Goal: Task Accomplishment & Management: Complete application form

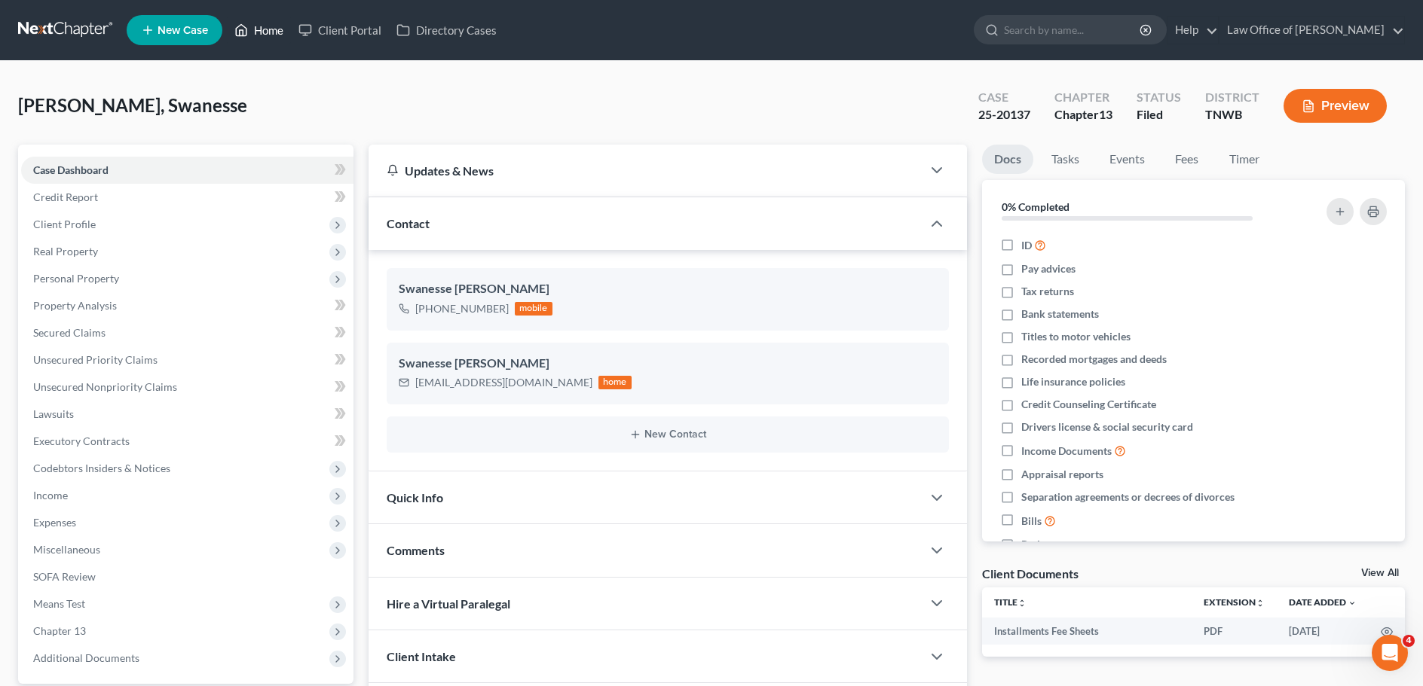
click at [275, 27] on link "Home" at bounding box center [259, 30] width 64 height 27
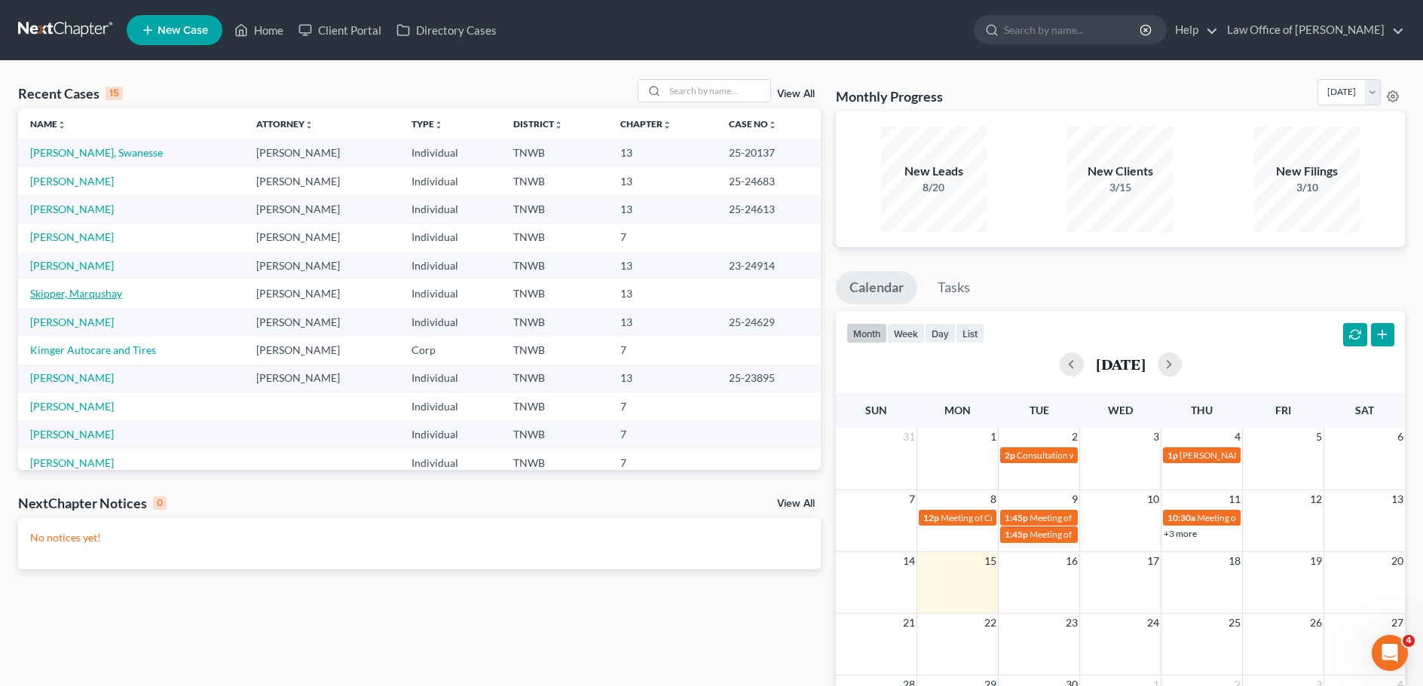
click at [86, 293] on link "Skipper, Marqushay" at bounding box center [76, 293] width 92 height 13
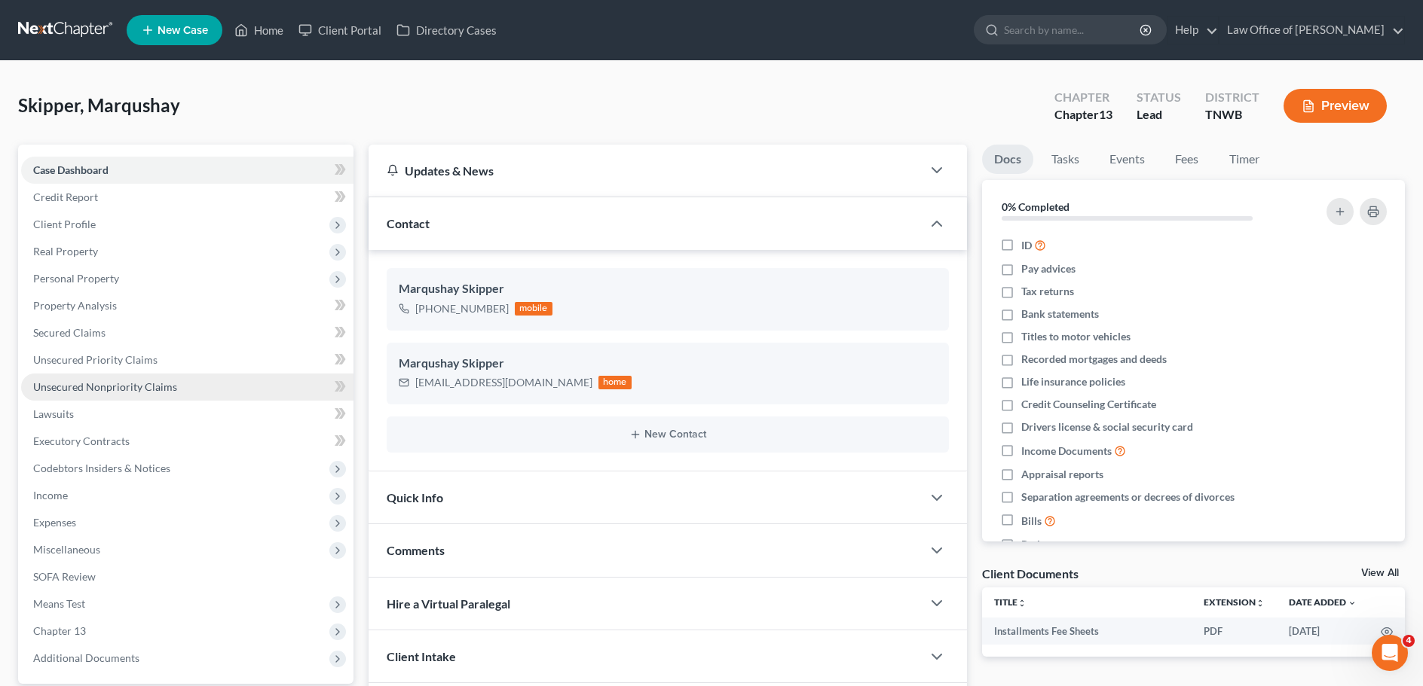
click at [148, 387] on span "Unsecured Nonpriority Claims" at bounding box center [105, 387] width 144 height 13
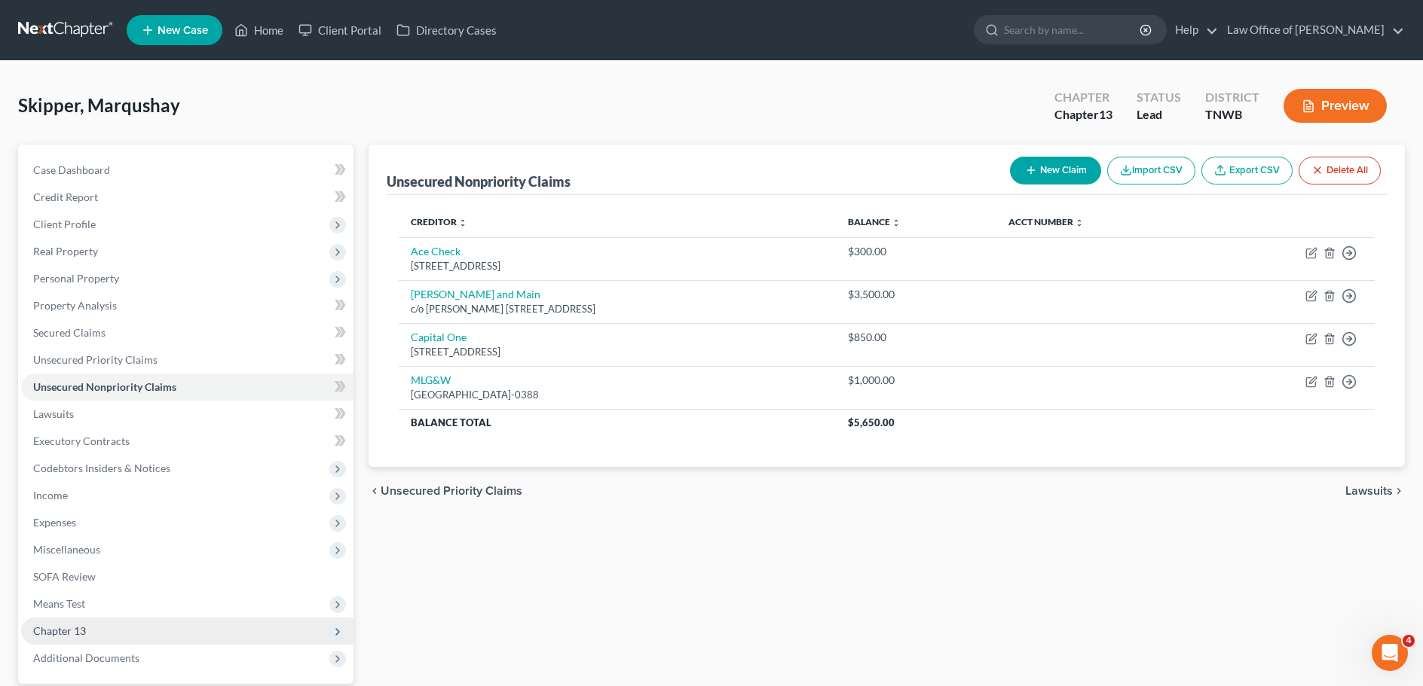
scroll to position [142, 0]
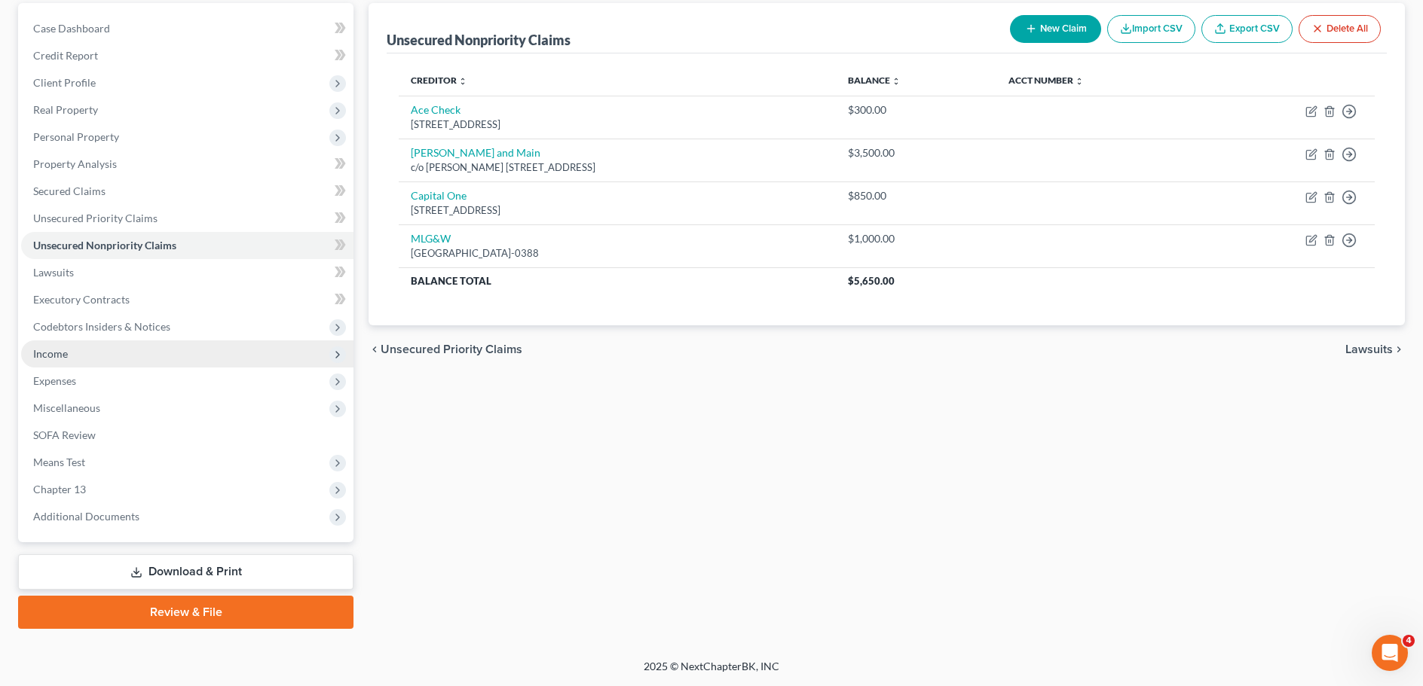
click at [68, 353] on span "Income" at bounding box center [187, 354] width 332 height 27
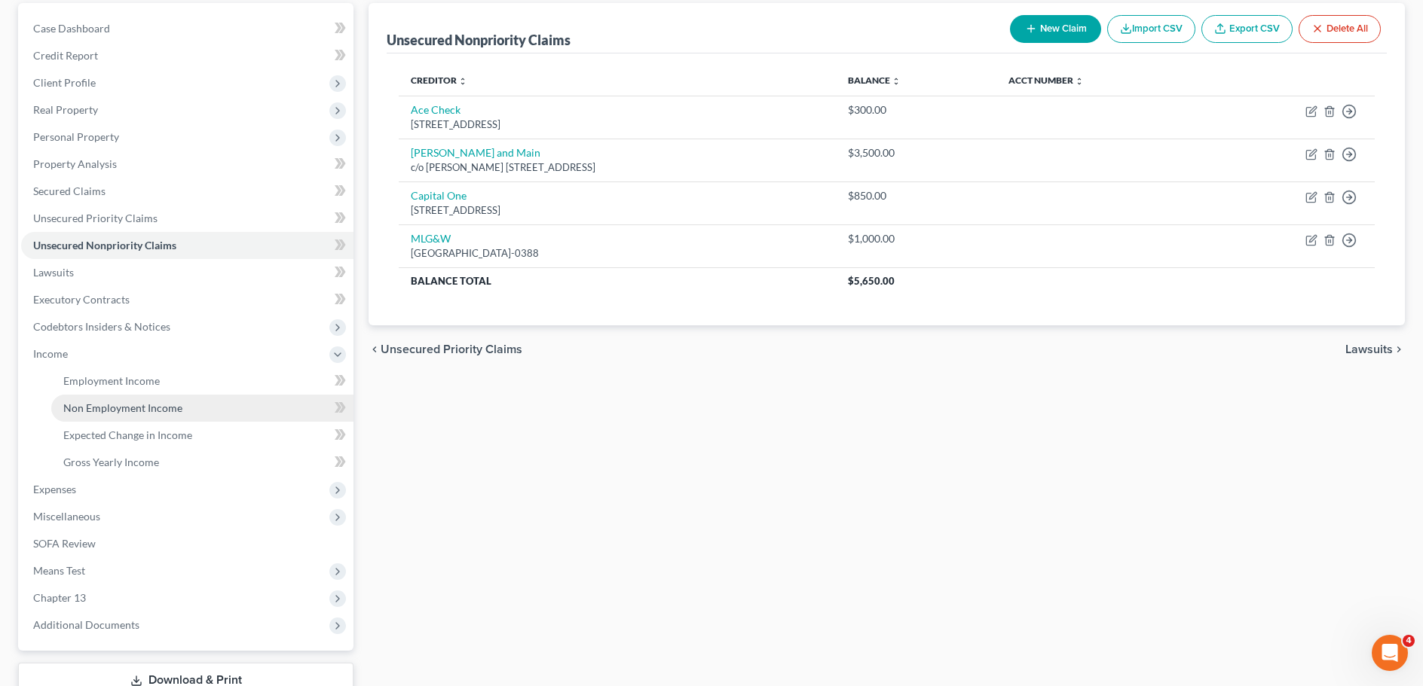
click at [118, 412] on span "Non Employment Income" at bounding box center [122, 408] width 119 height 13
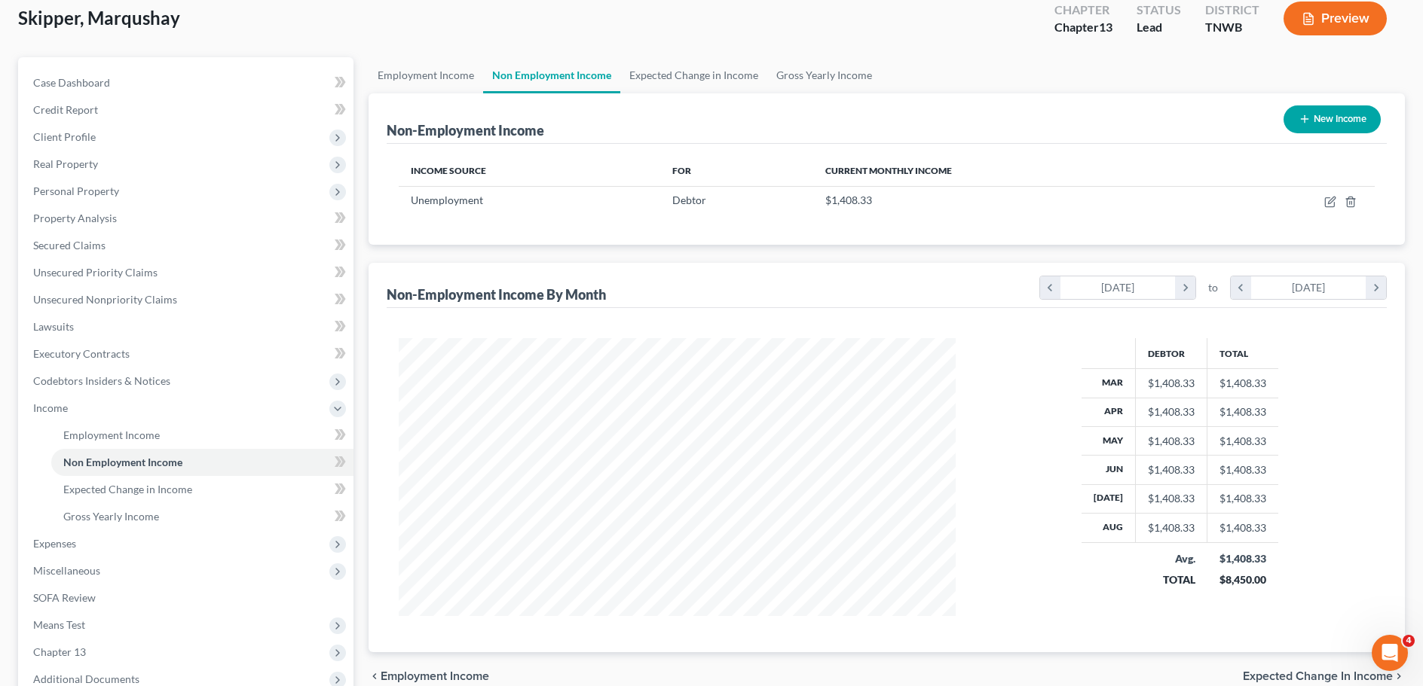
scroll to position [226, 0]
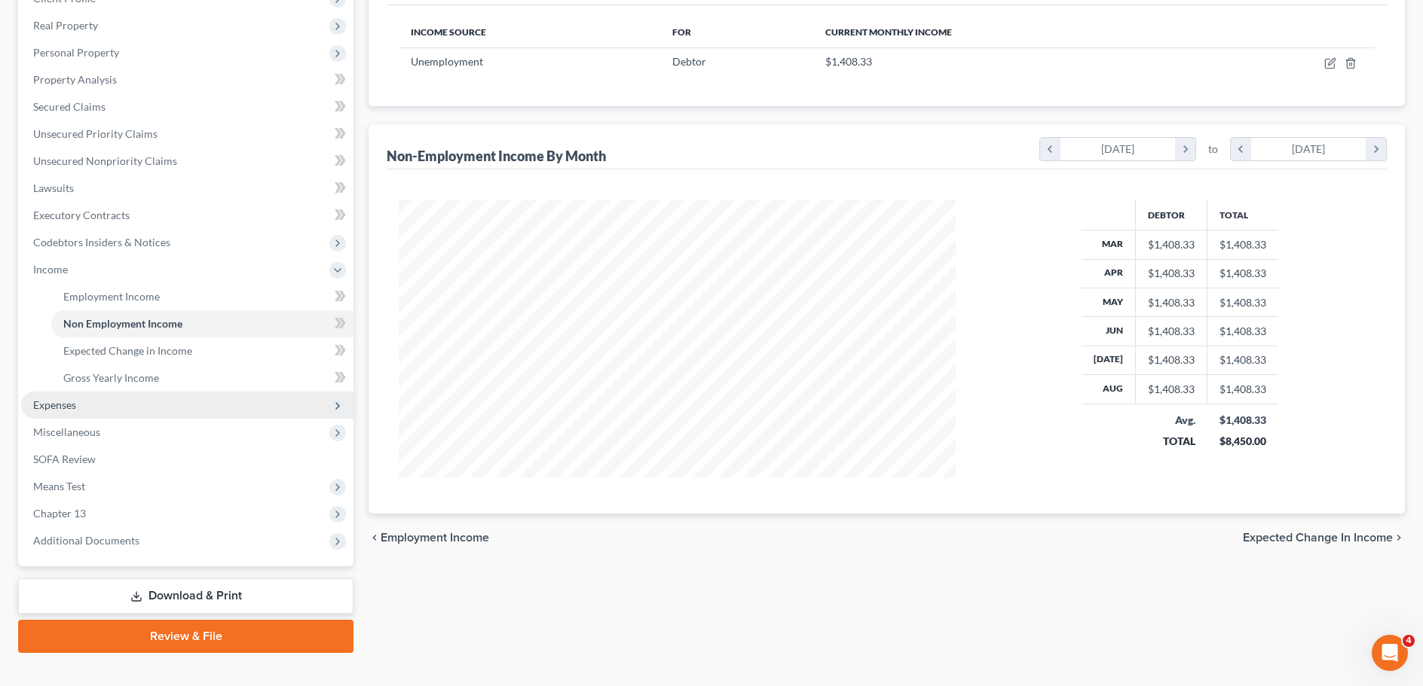
click at [65, 408] on span "Expenses" at bounding box center [54, 405] width 43 height 13
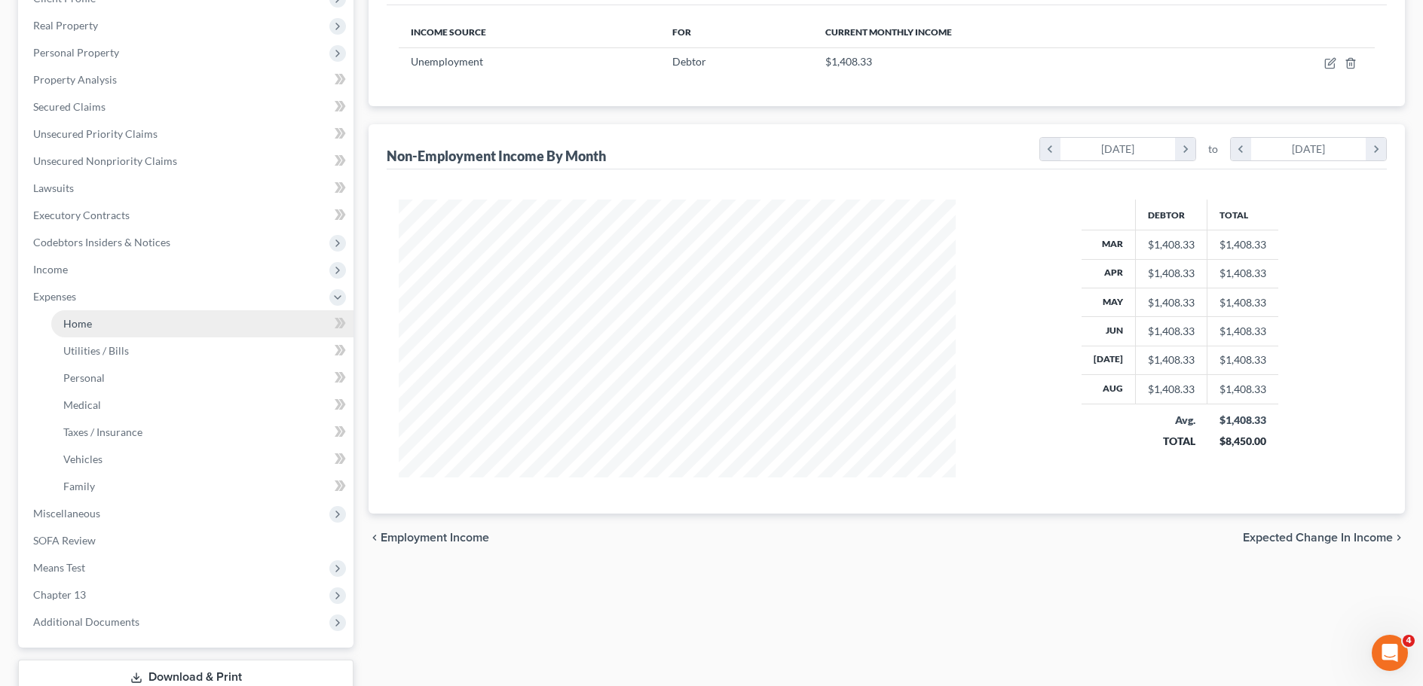
click at [86, 327] on span "Home" at bounding box center [77, 323] width 29 height 13
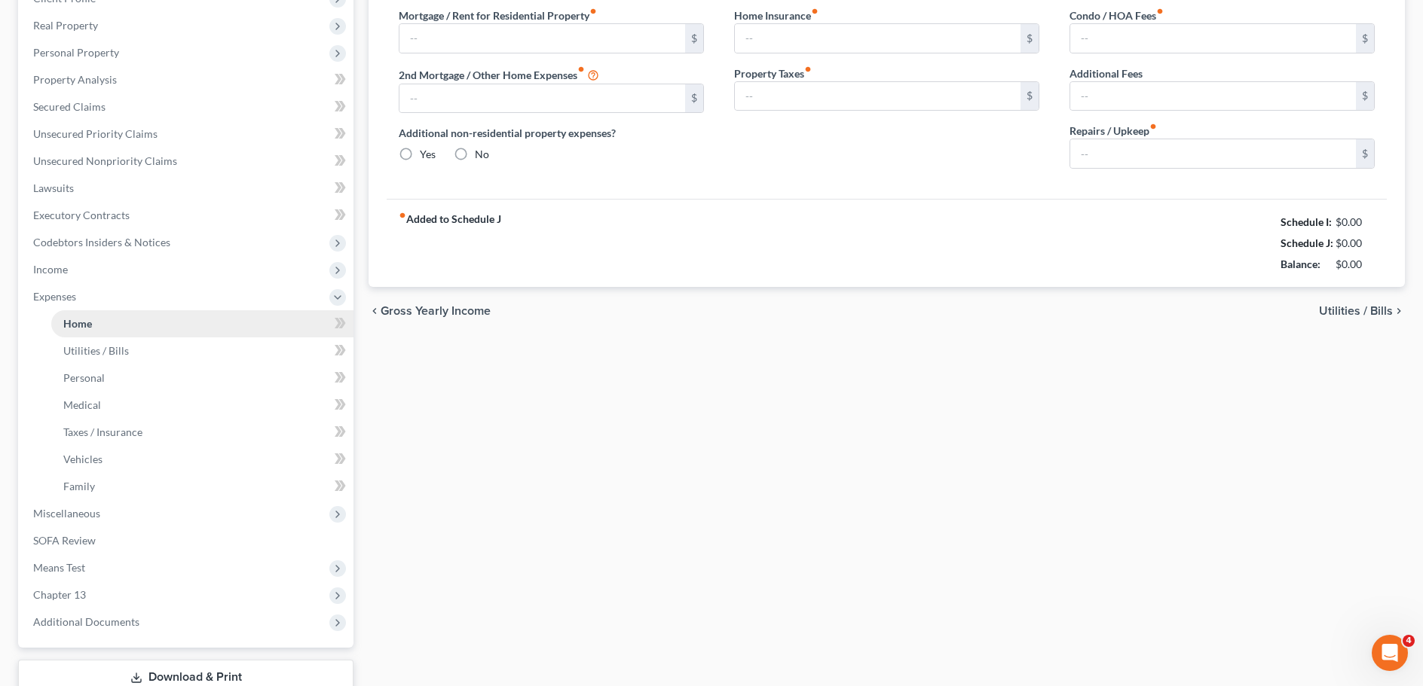
type input "1,350.00"
type input "0.00"
radio input "true"
type input "0.00"
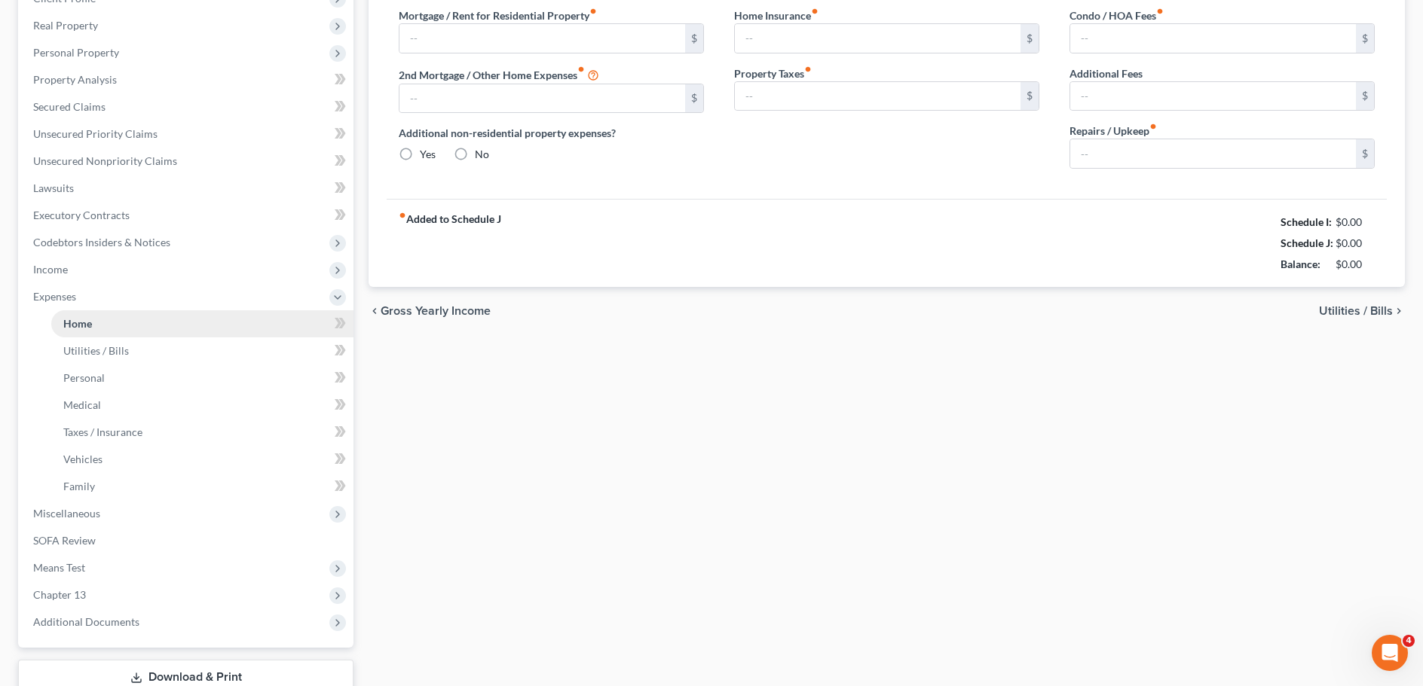
type input "0.00"
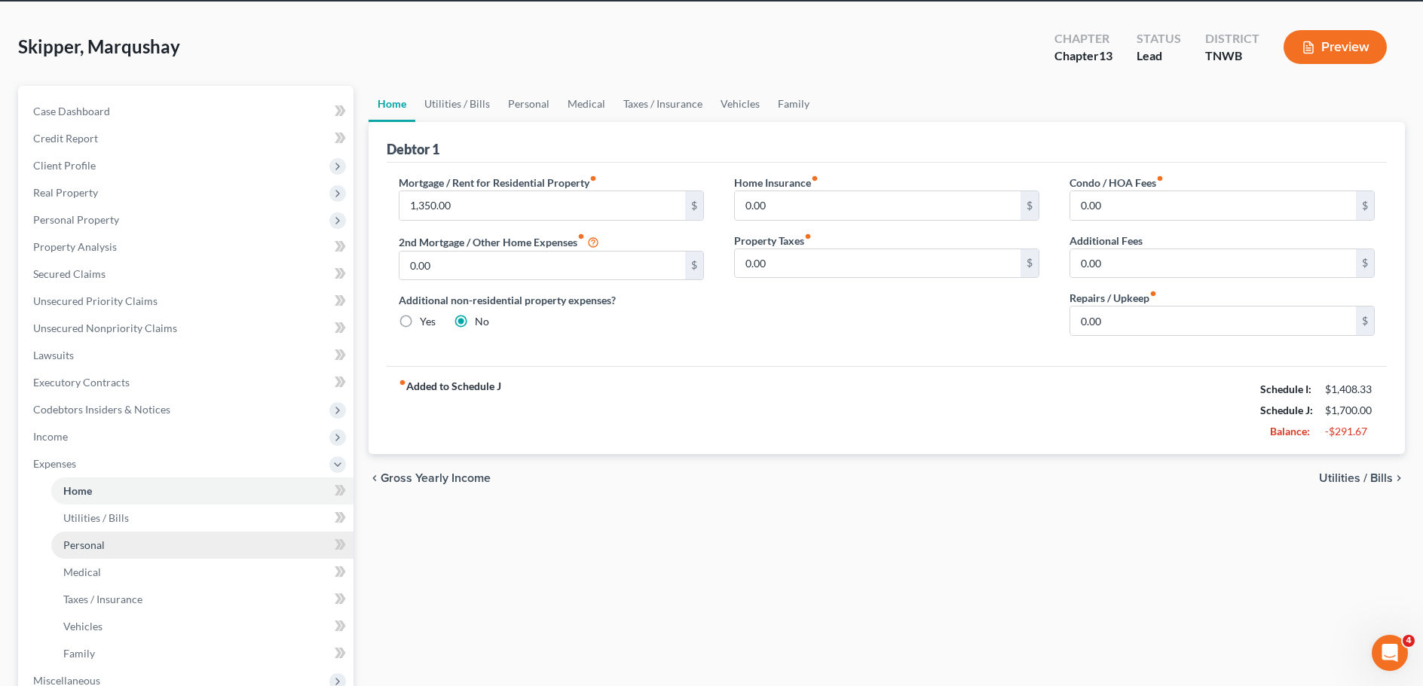
scroll to position [151, 0]
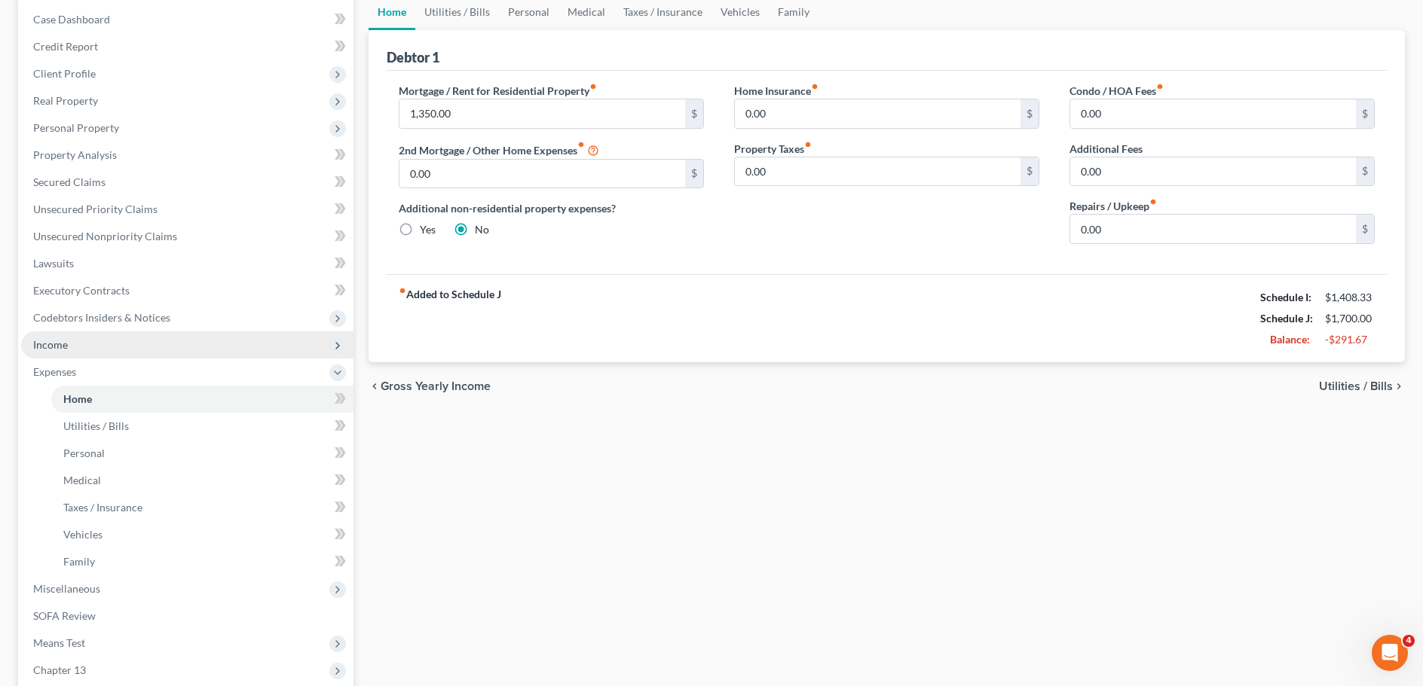
click at [52, 346] on span "Income" at bounding box center [50, 344] width 35 height 13
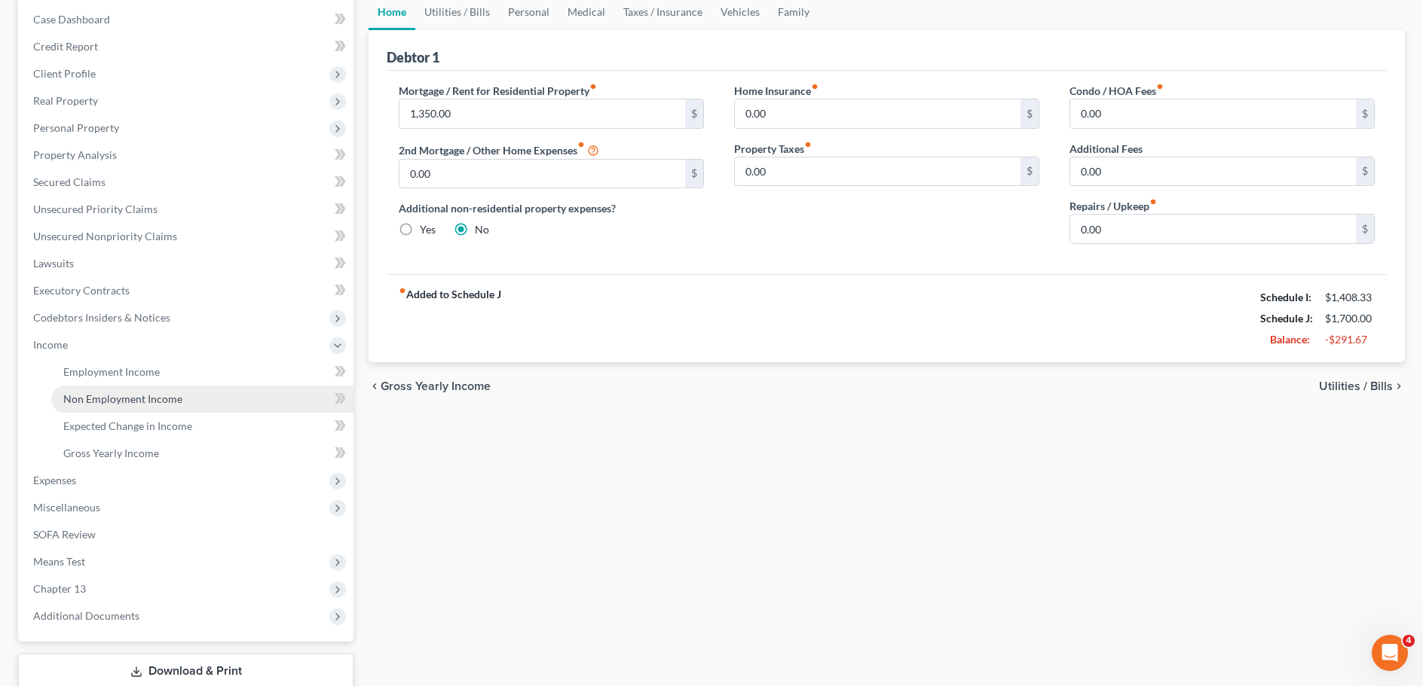
click at [90, 402] on span "Non Employment Income" at bounding box center [122, 399] width 119 height 13
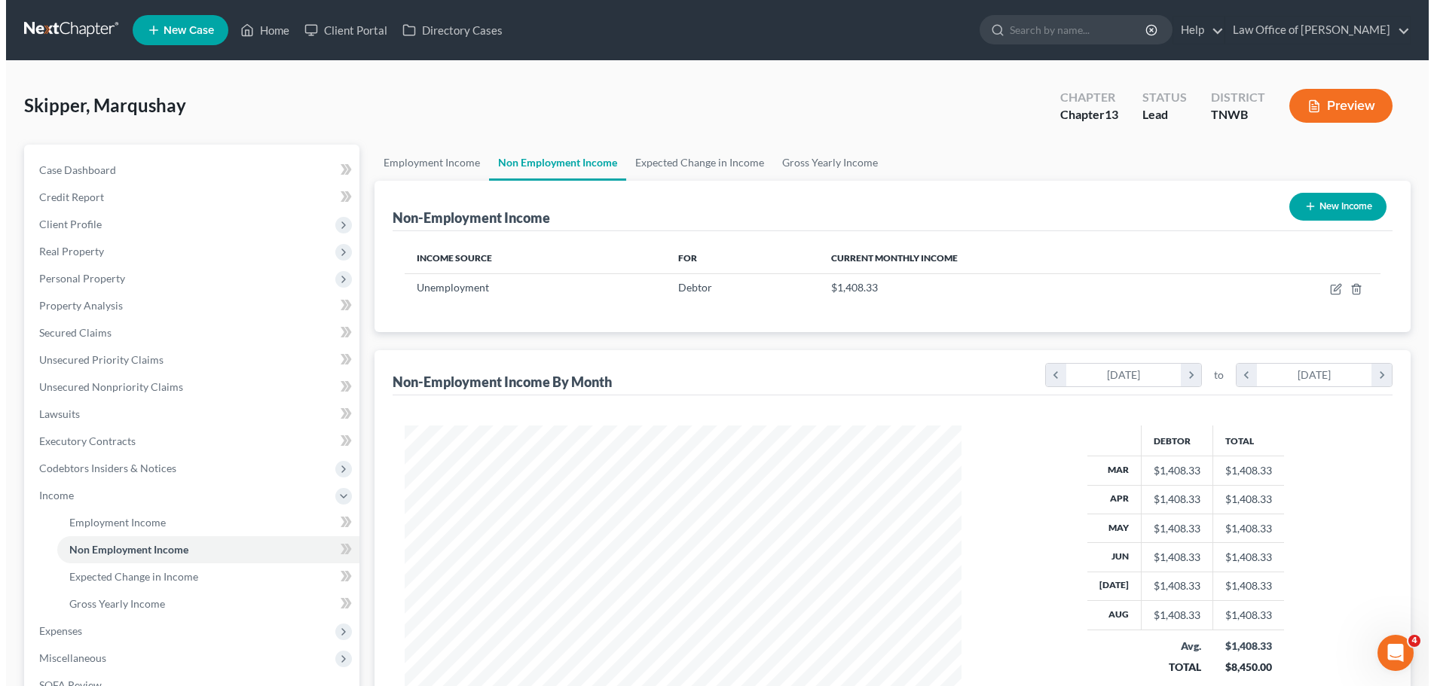
scroll to position [278, 587]
click at [1316, 203] on button "New Income" at bounding box center [1331, 207] width 97 height 28
select select "0"
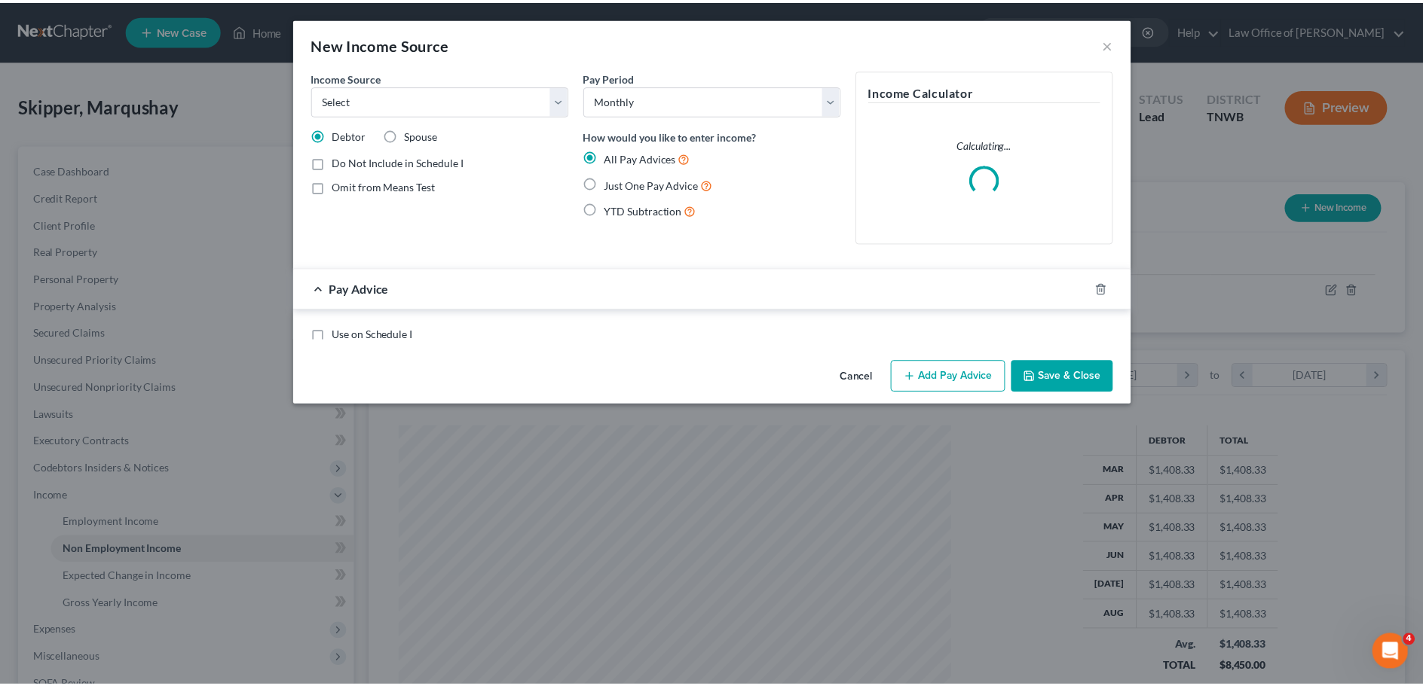
scroll to position [280, 592]
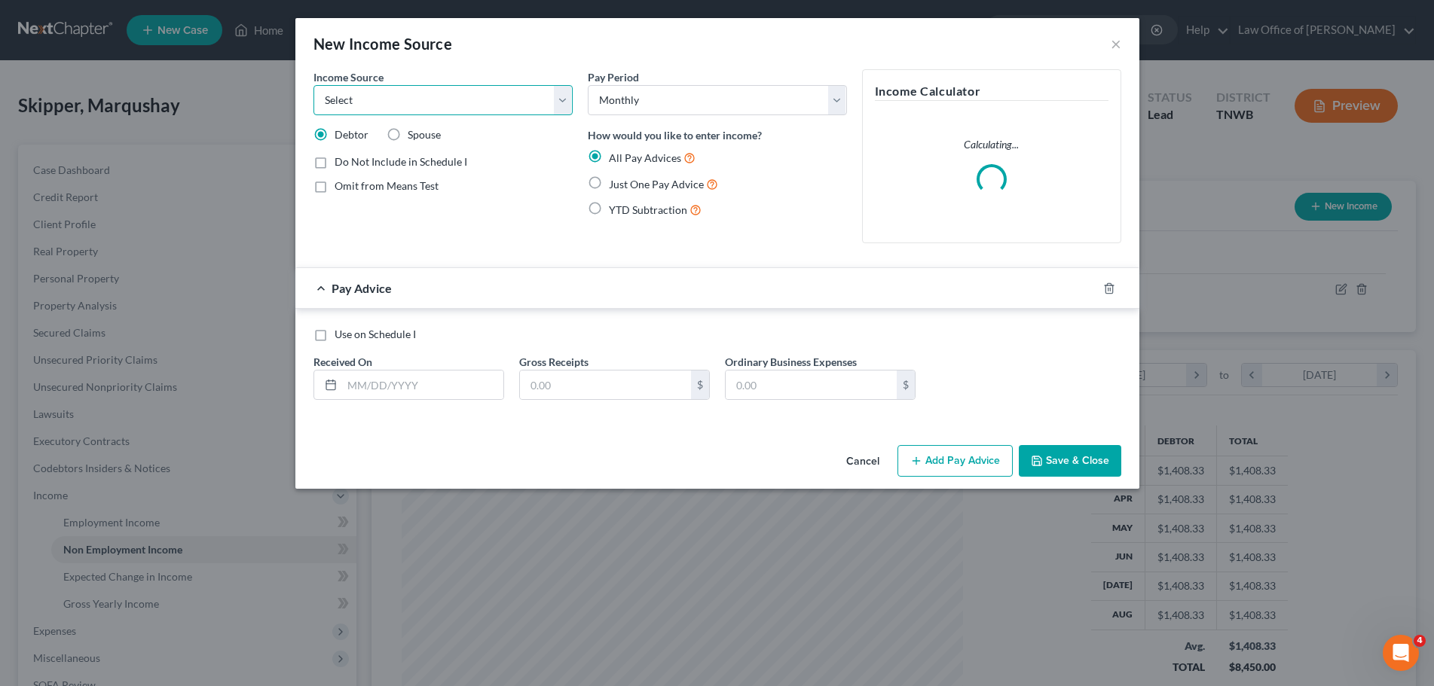
click at [564, 101] on select "Select Unemployment Disability (from employer) Pension Retirement Social Securi…" at bounding box center [442, 100] width 259 height 30
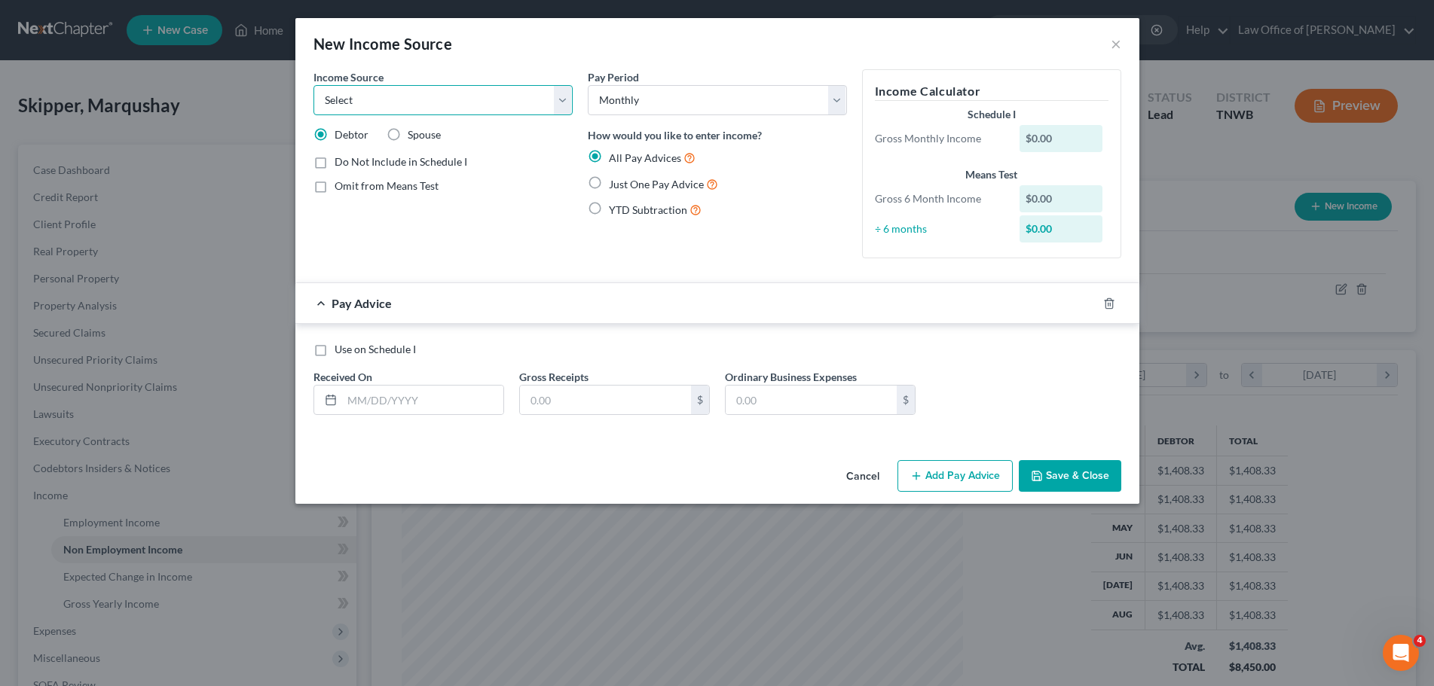
select select "5"
click at [313, 85] on select "Select Unemployment Disability (from employer) Pension Retirement Social Securi…" at bounding box center [442, 100] width 259 height 30
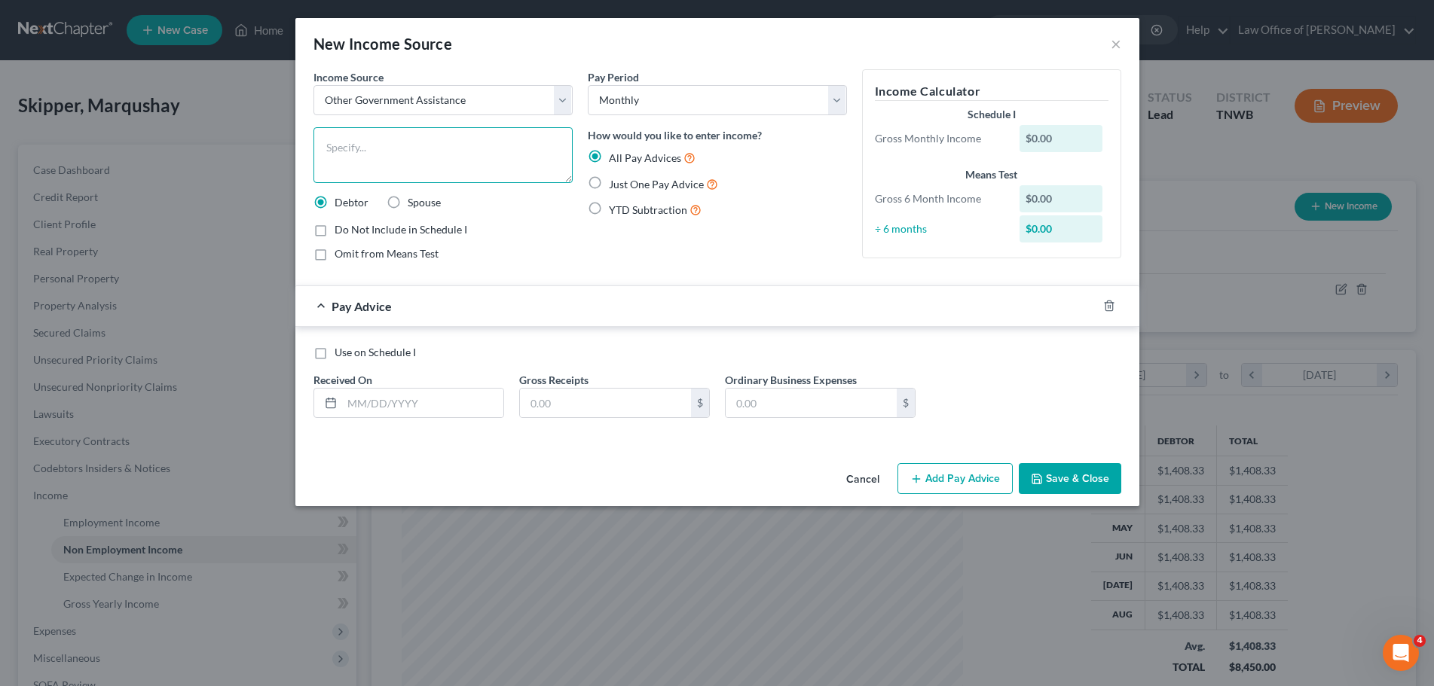
click at [391, 162] on textarea at bounding box center [442, 155] width 259 height 56
type textarea "Food stamps"
click at [609, 188] on label "Just One Pay Advice" at bounding box center [663, 184] width 109 height 17
click at [615, 185] on input "Just One Pay Advice" at bounding box center [620, 181] width 10 height 10
radio input "true"
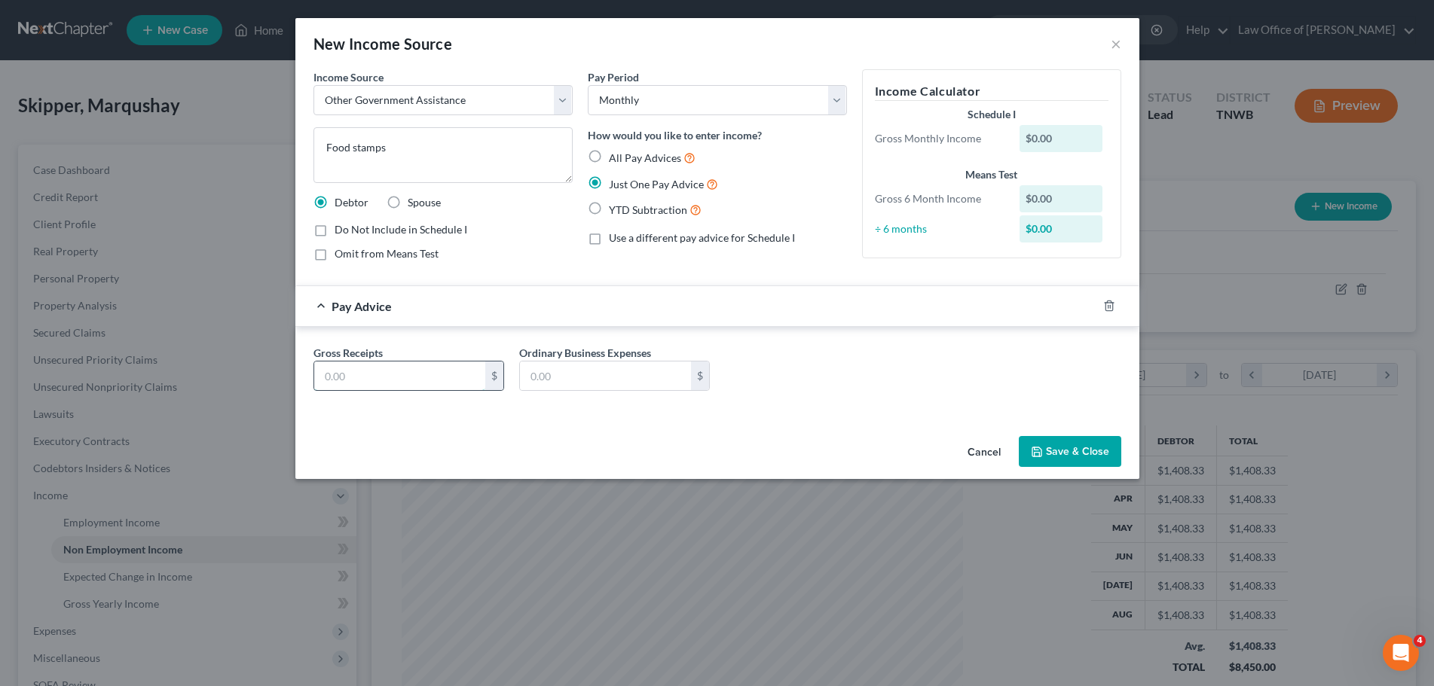
click at [360, 376] on input "text" at bounding box center [399, 376] width 171 height 29
type input "834.00"
click at [1075, 450] on button "Save & Close" at bounding box center [1070, 452] width 102 height 32
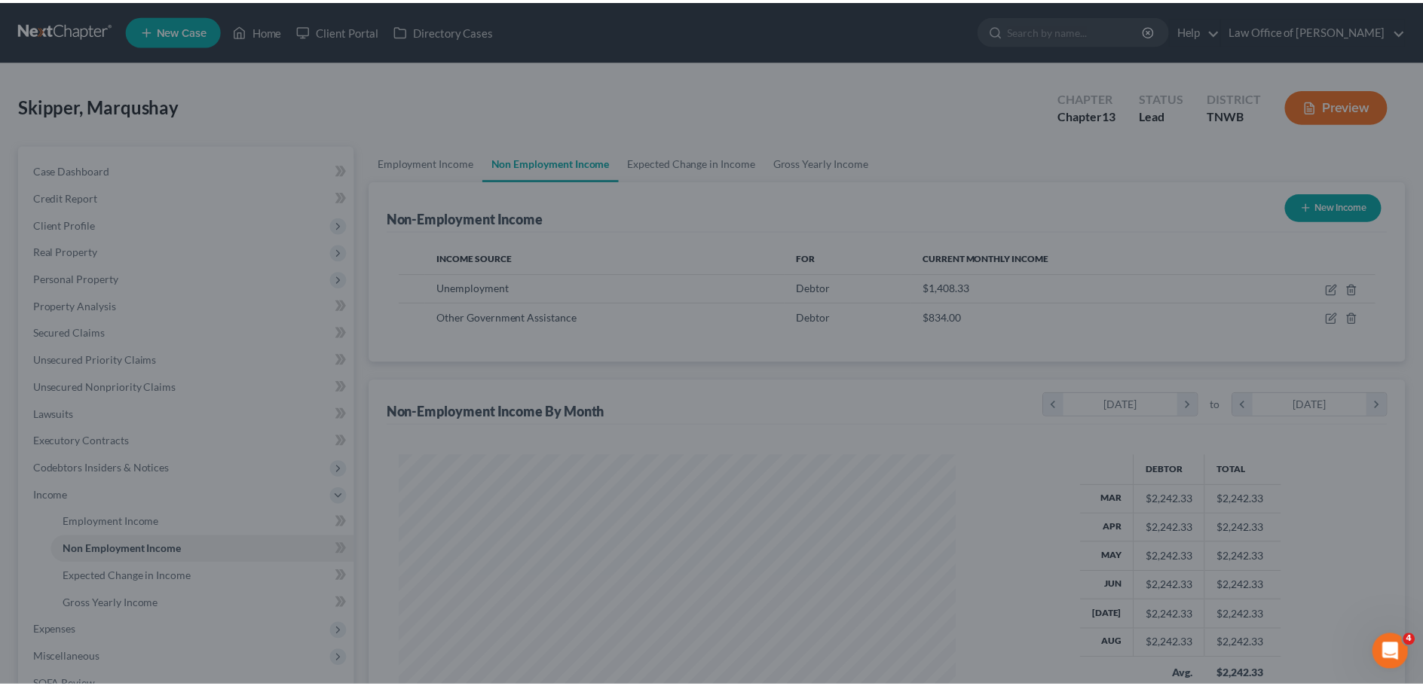
scroll to position [753264, 752955]
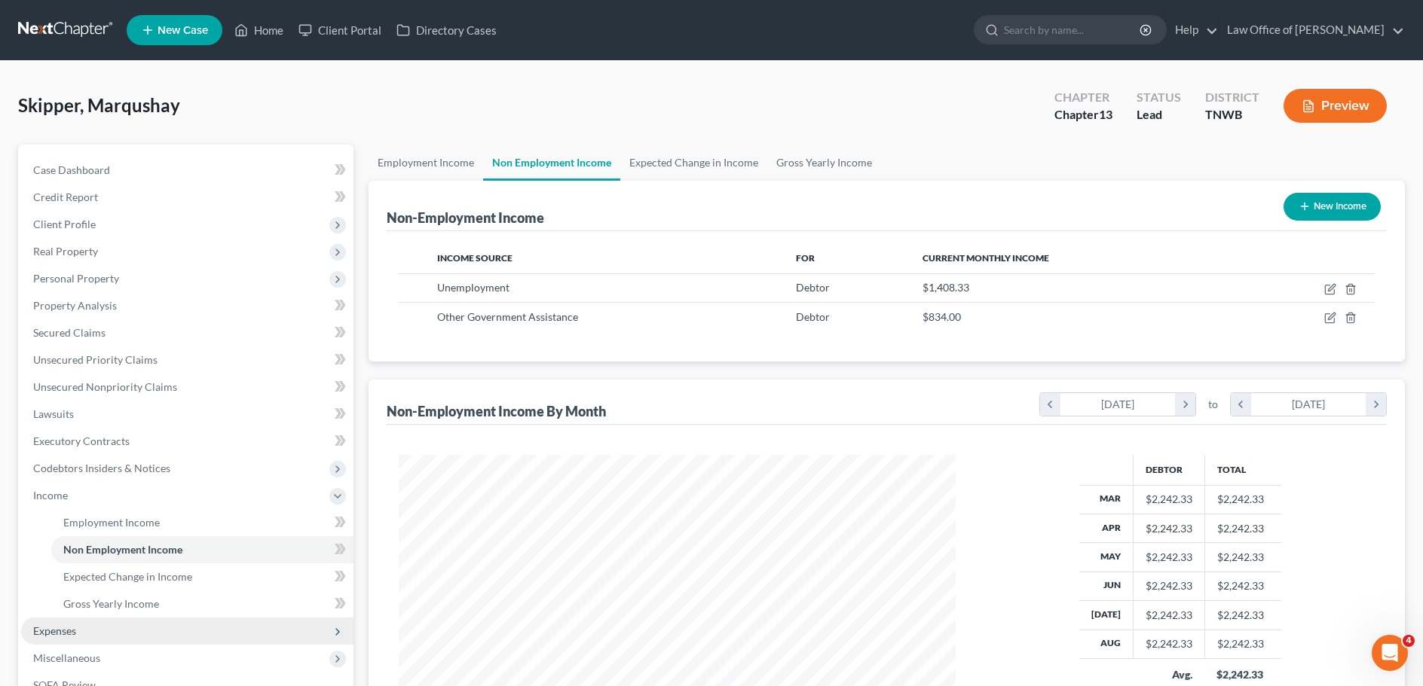
click at [77, 636] on span "Expenses" at bounding box center [187, 631] width 332 height 27
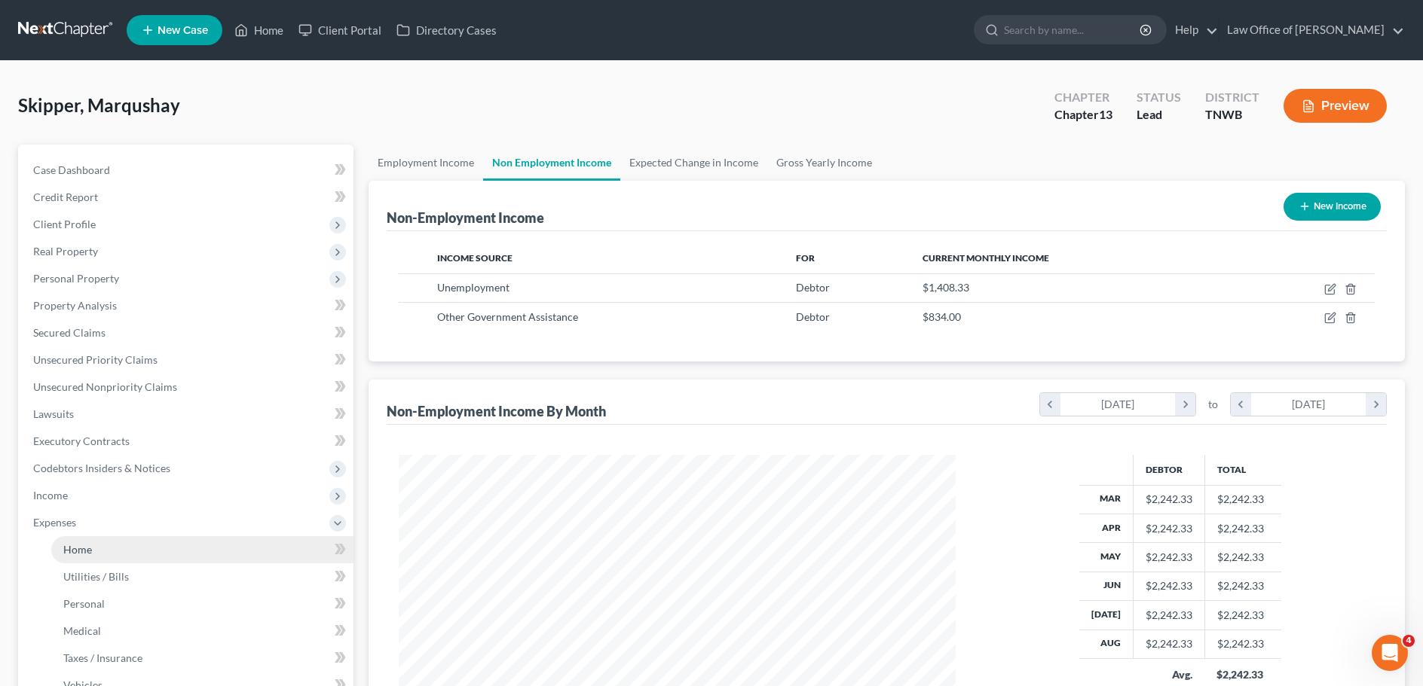
click at [84, 555] on span "Home" at bounding box center [77, 549] width 29 height 13
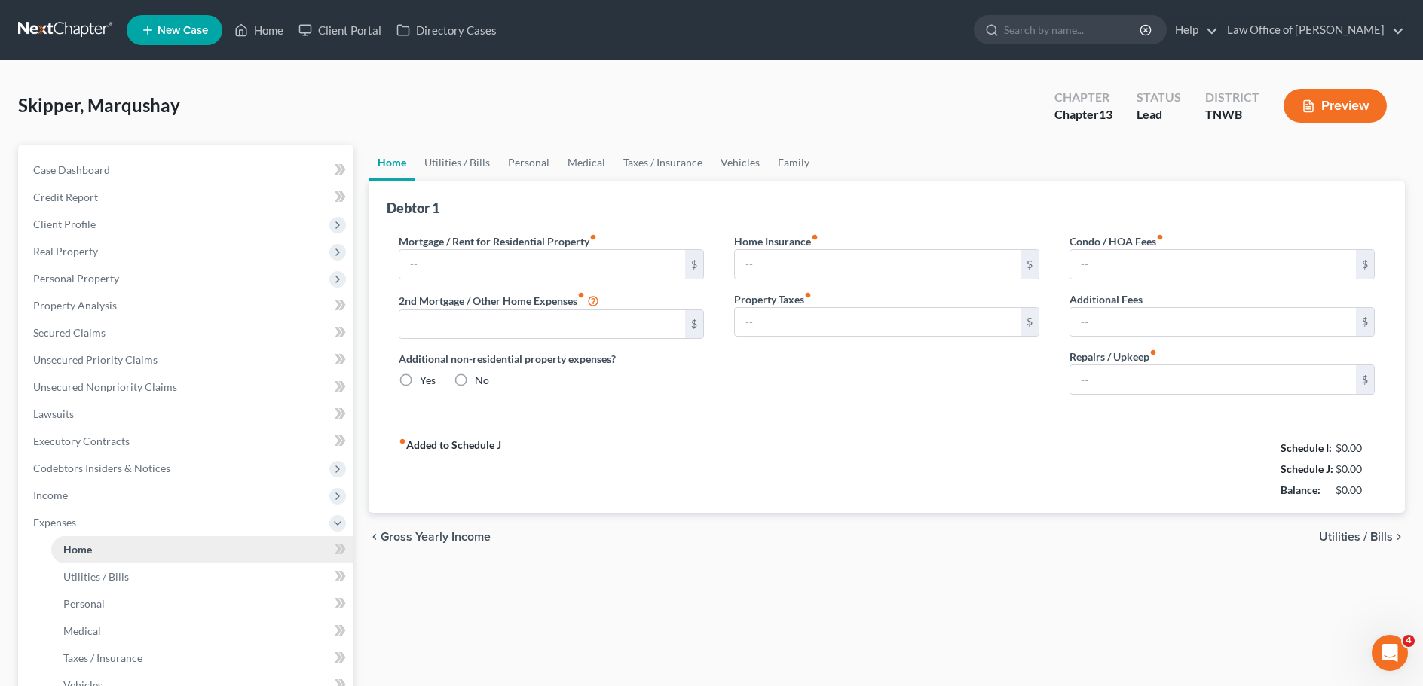
type input "1,350.00"
type input "0.00"
radio input "true"
type input "0.00"
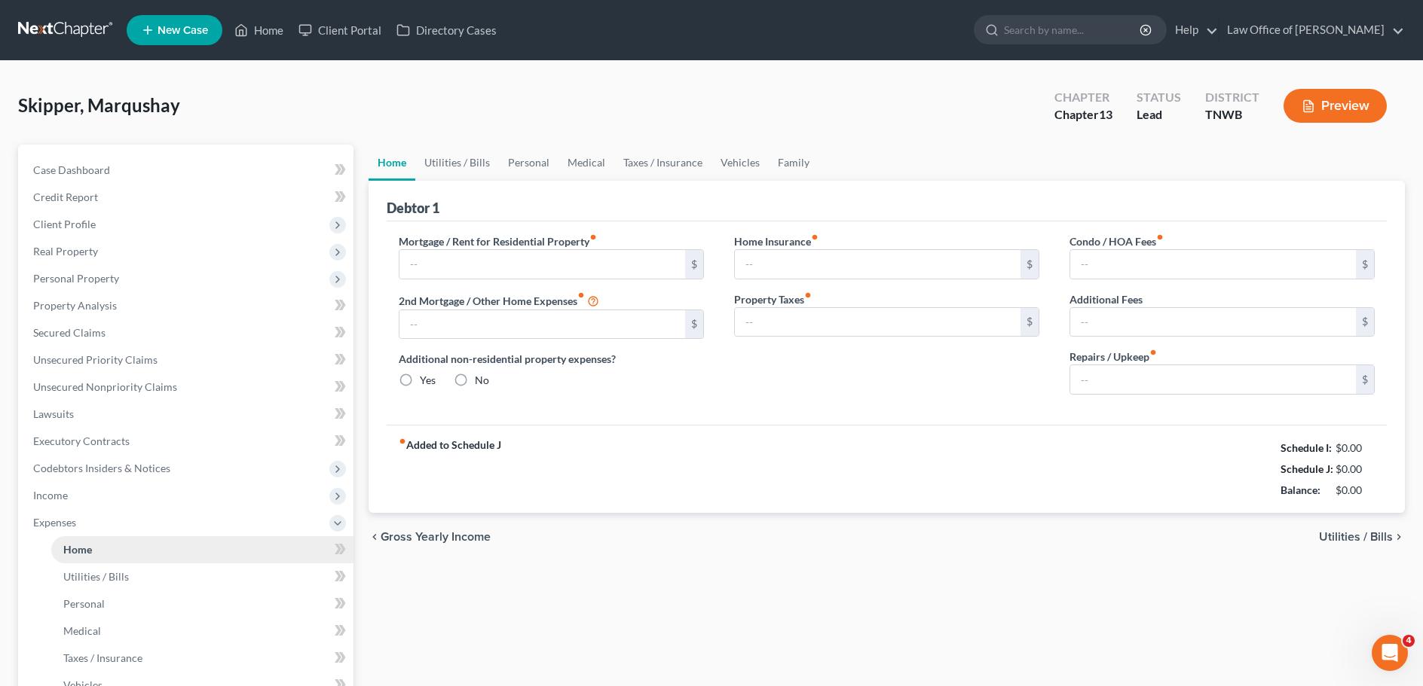
type input "0.00"
click at [534, 164] on link "Personal" at bounding box center [529, 163] width 60 height 36
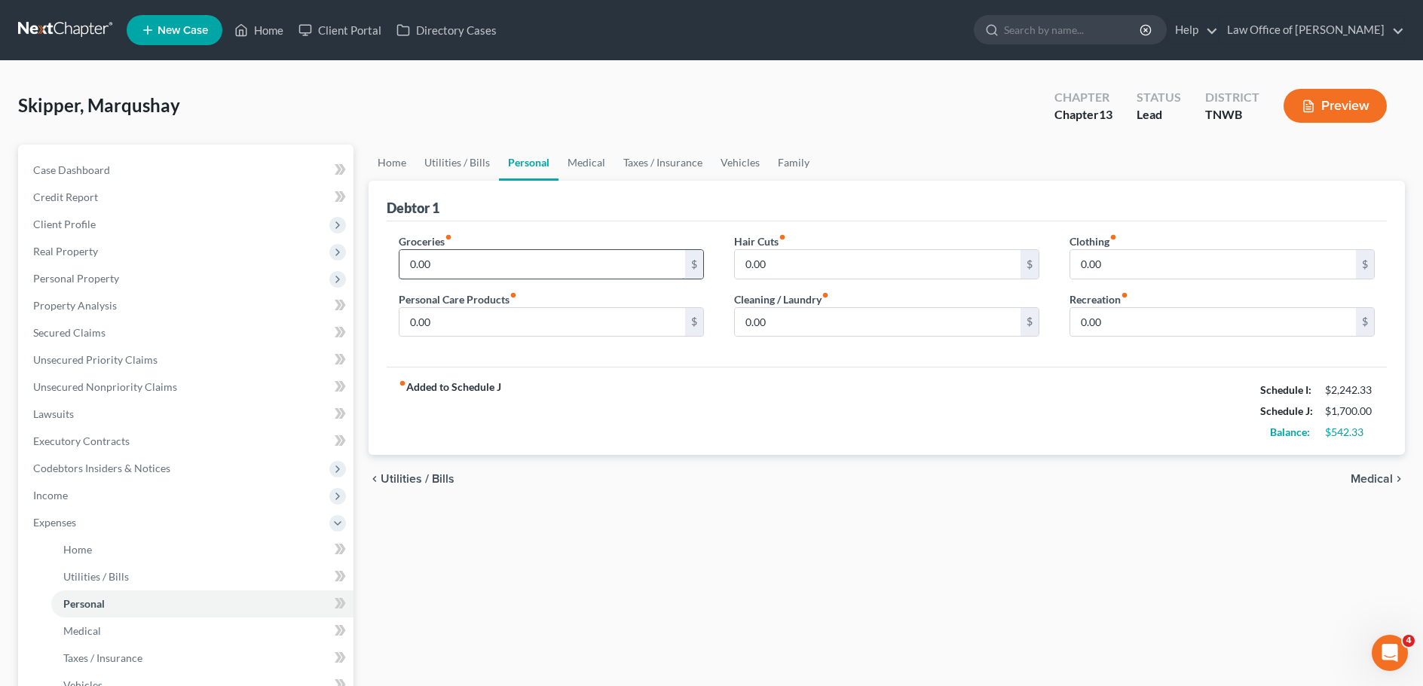
click at [477, 268] on input "0.00" at bounding box center [542, 264] width 286 height 29
type input "5"
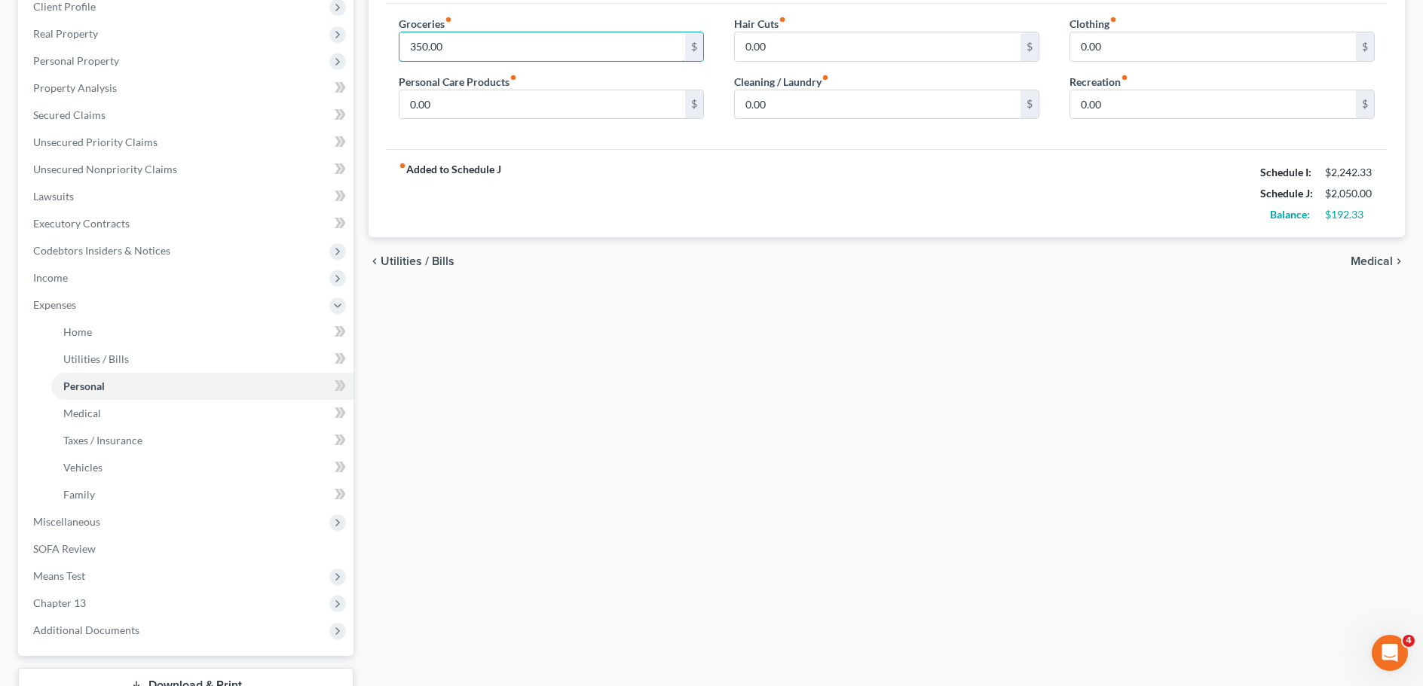
scroll to position [226, 0]
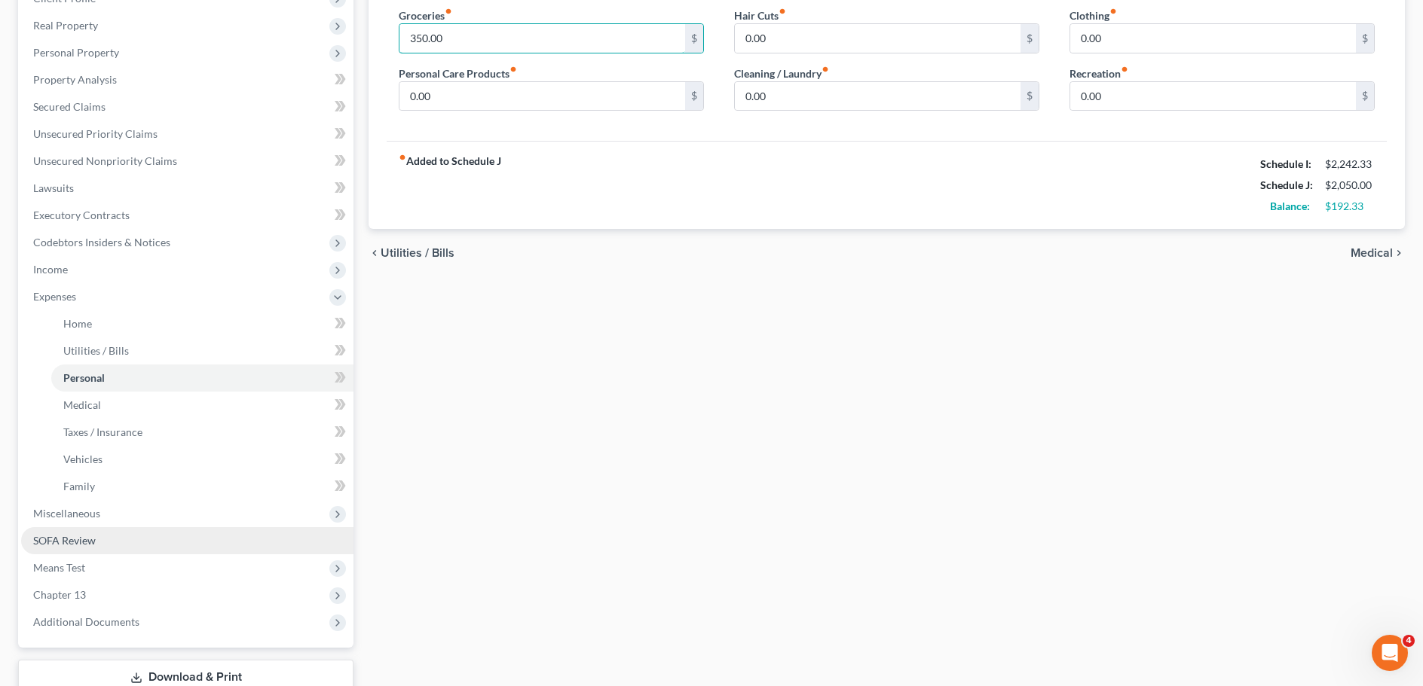
type input "350.00"
click at [68, 540] on span "SOFA Review" at bounding box center [64, 540] width 63 height 13
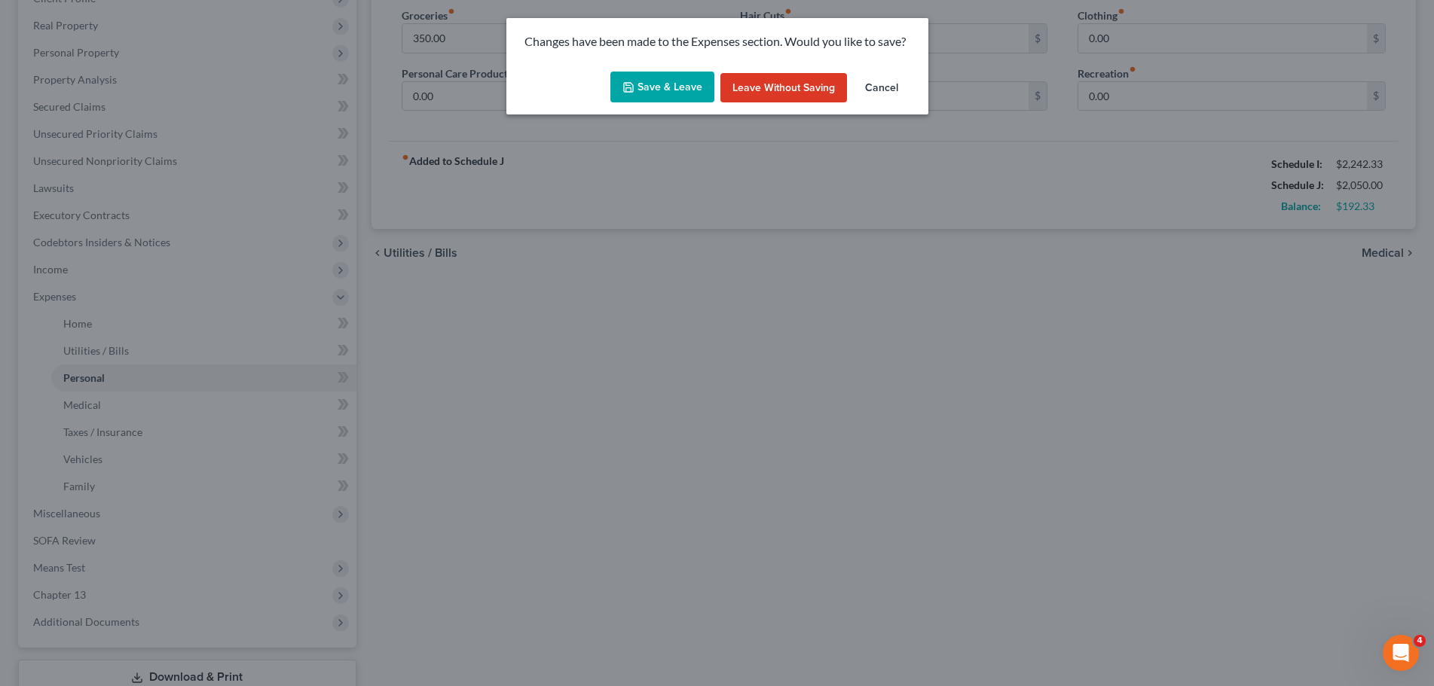
click at [650, 84] on button "Save & Leave" at bounding box center [662, 88] width 104 height 32
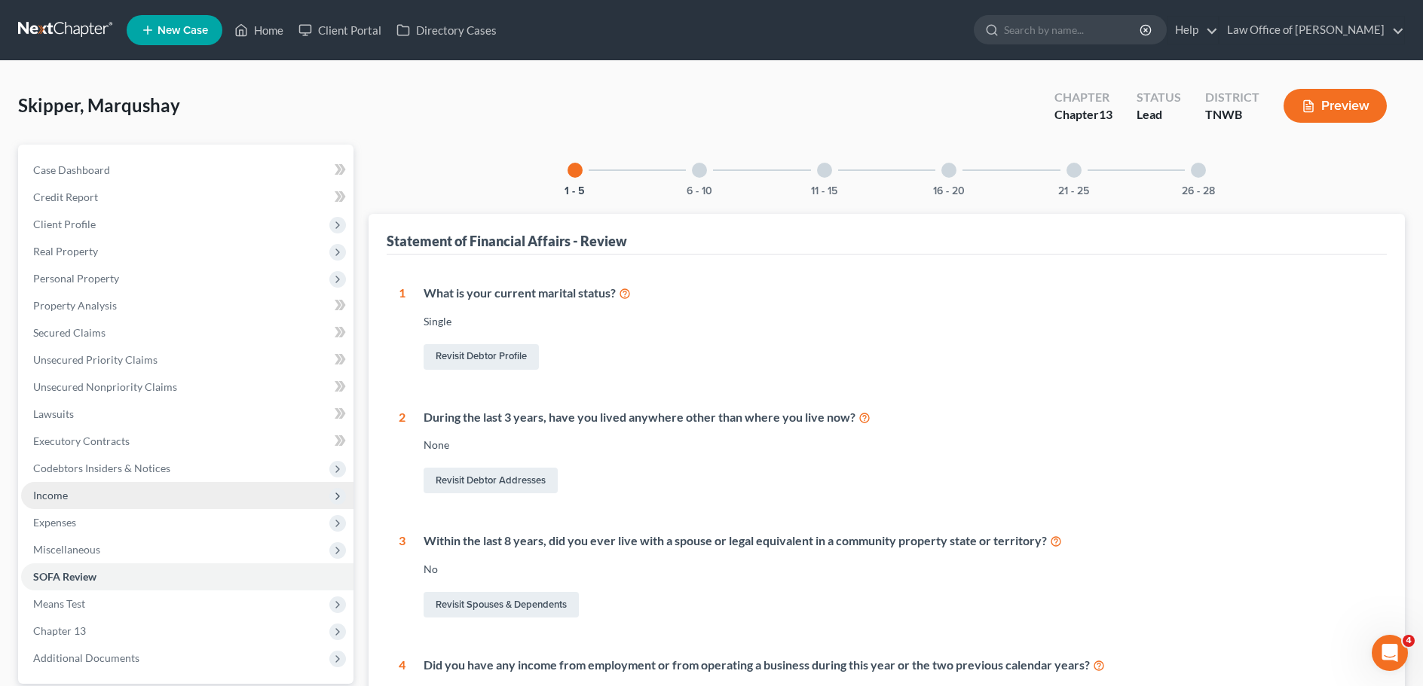
click at [66, 496] on span "Income" at bounding box center [50, 495] width 35 height 13
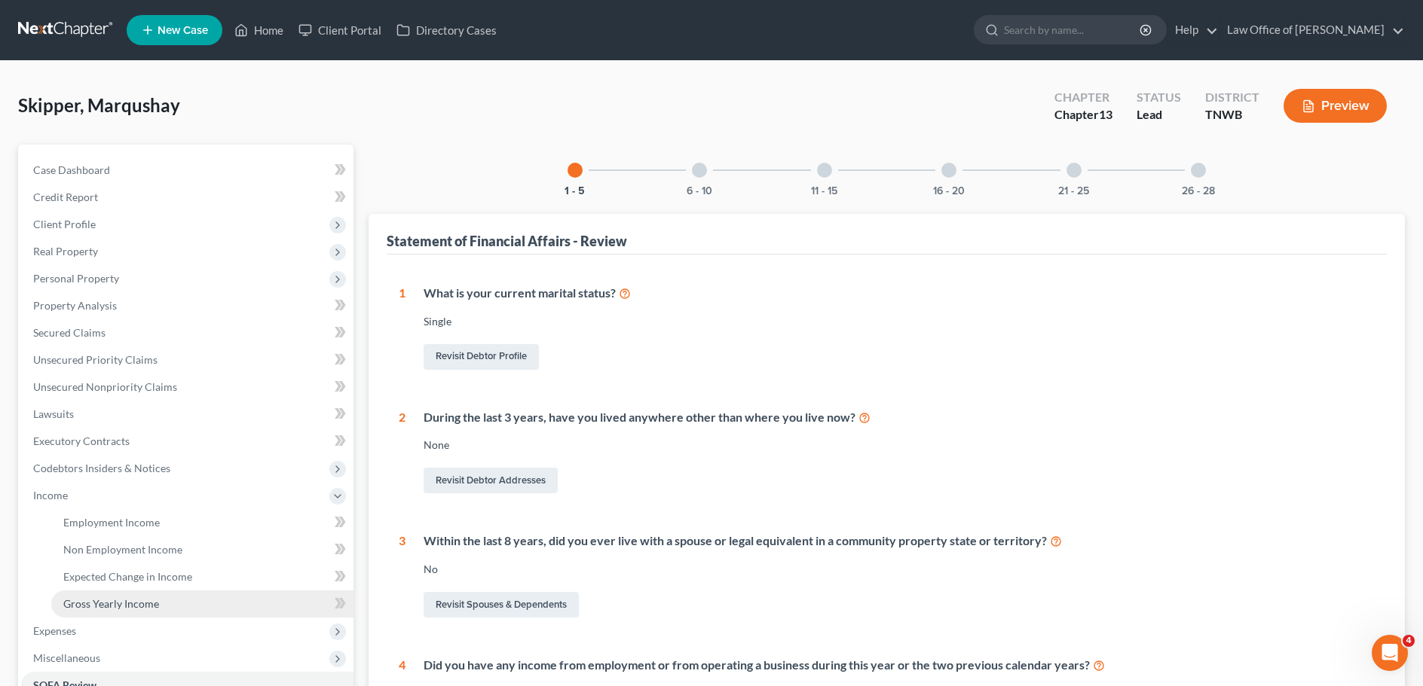
click at [141, 599] on span "Gross Yearly Income" at bounding box center [111, 604] width 96 height 13
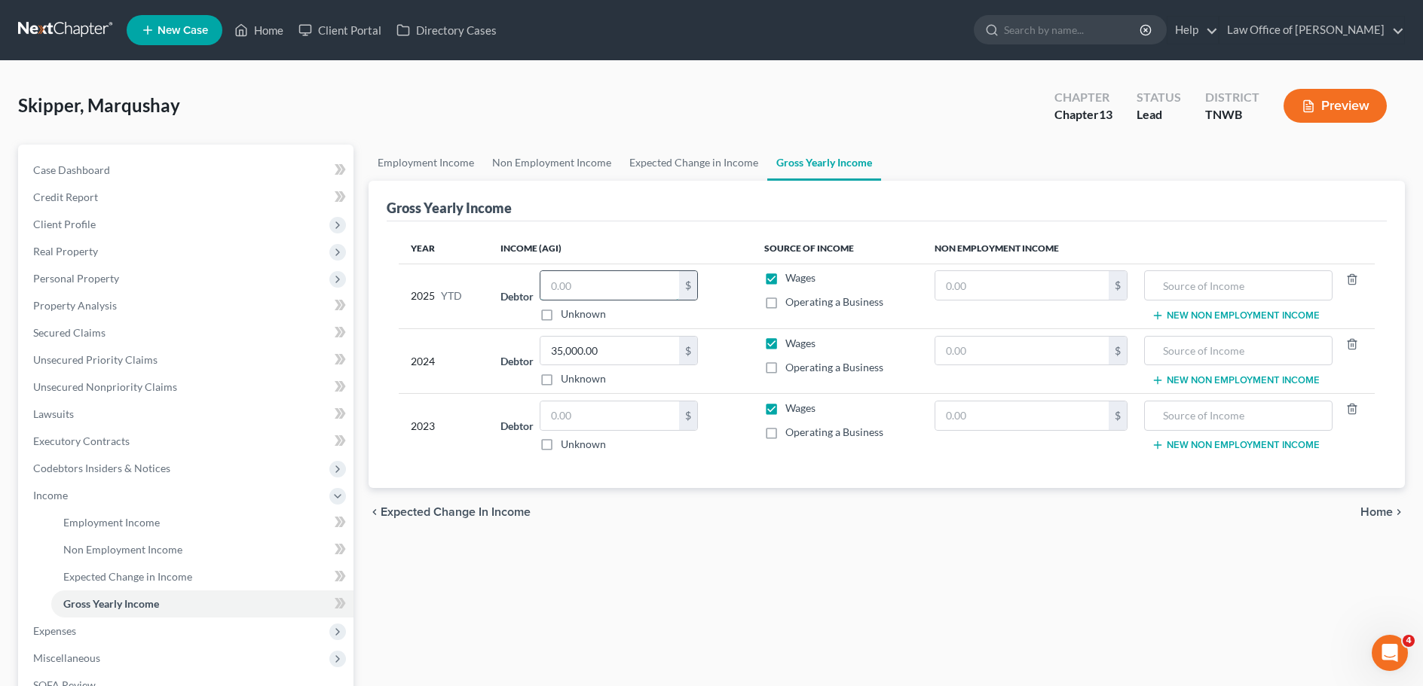
click at [593, 288] on input "text" at bounding box center [609, 285] width 139 height 29
click at [580, 411] on input "text" at bounding box center [609, 416] width 139 height 29
type input "30,000.00"
click at [589, 286] on input "text" at bounding box center [609, 285] width 139 height 29
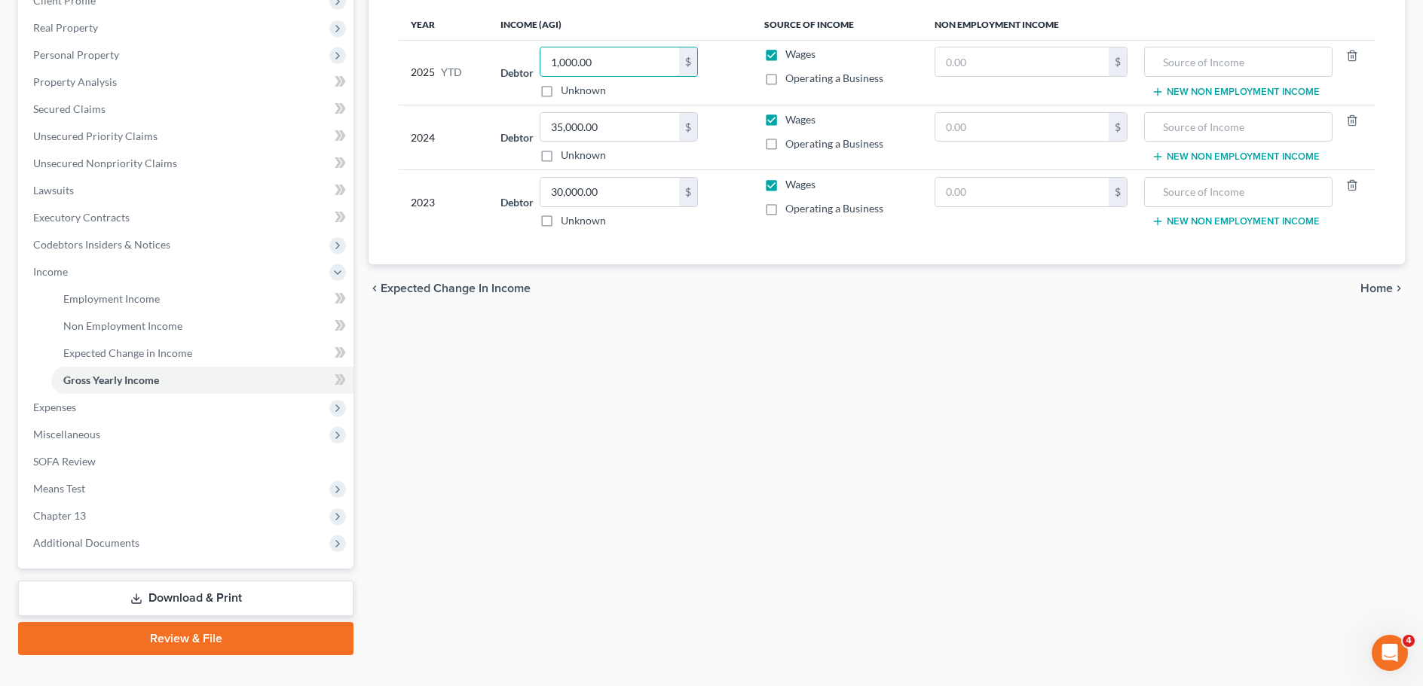
scroll to position [226, 0]
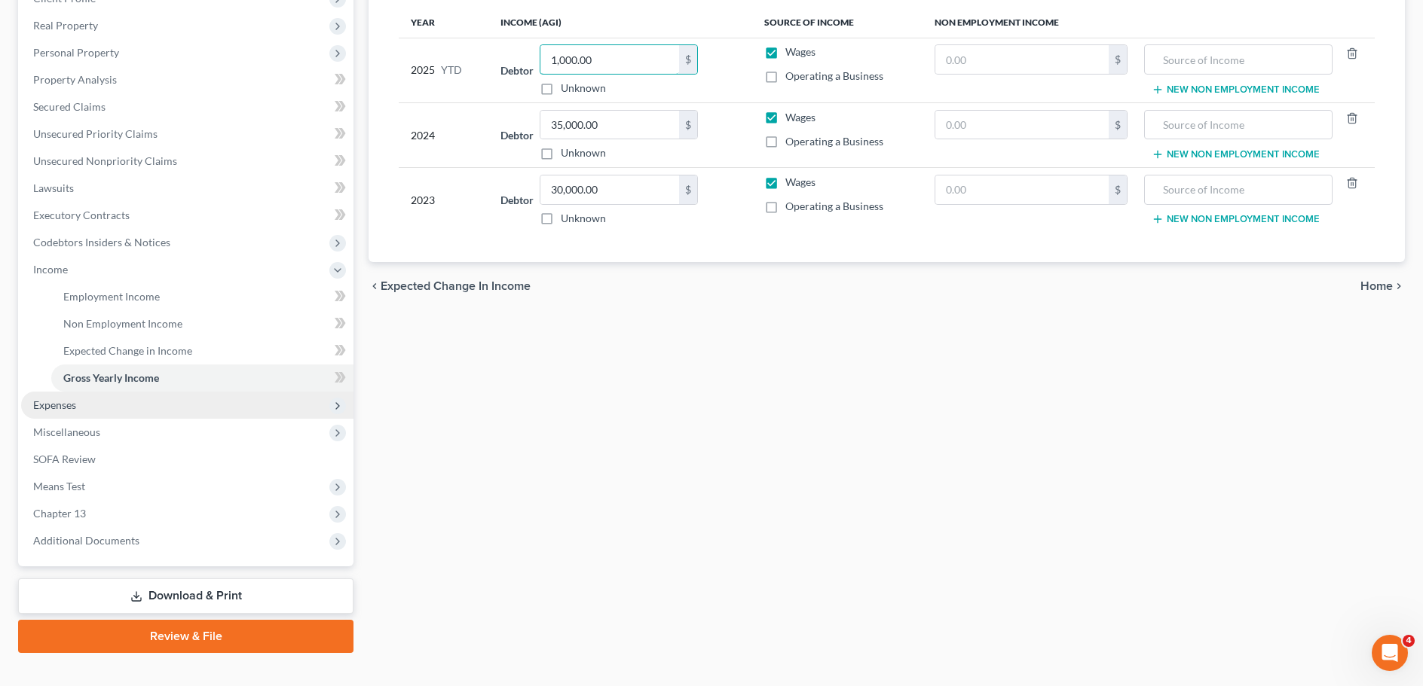
type input "1,000.00"
click at [66, 410] on span "Expenses" at bounding box center [54, 405] width 43 height 13
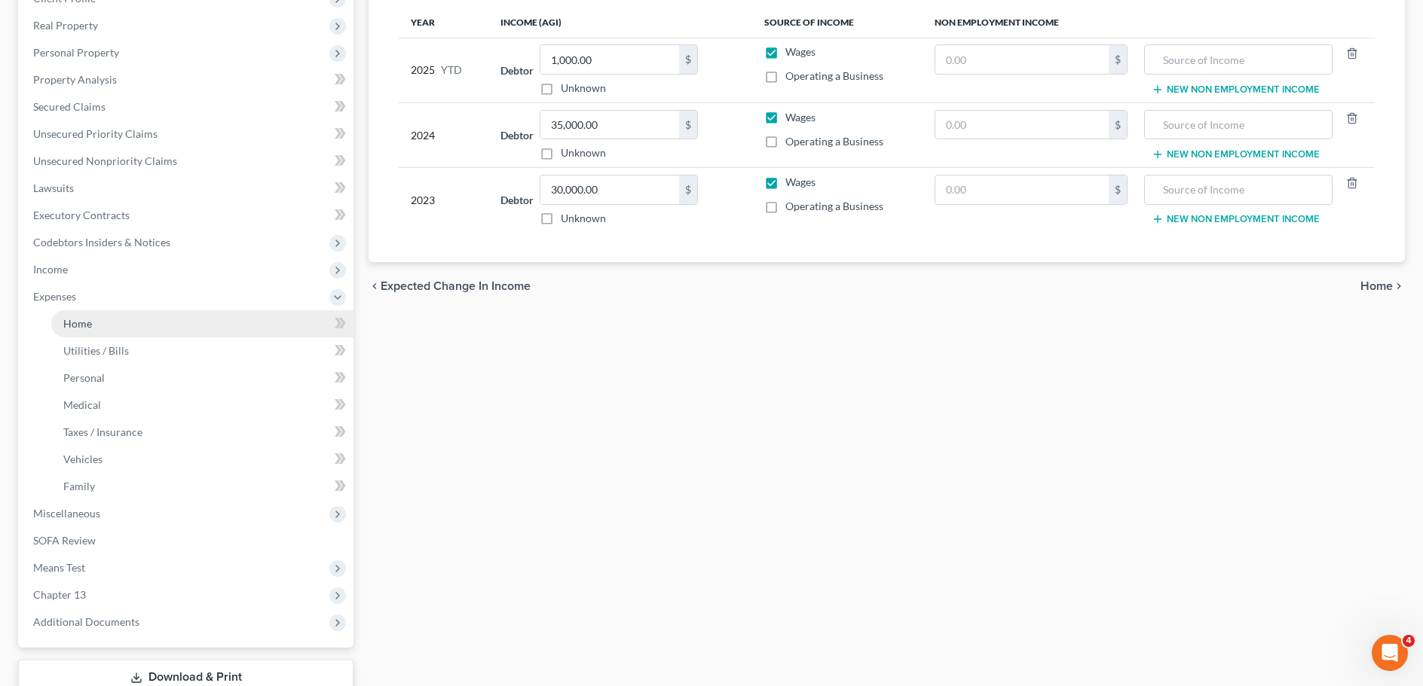
click at [85, 326] on span "Home" at bounding box center [77, 323] width 29 height 13
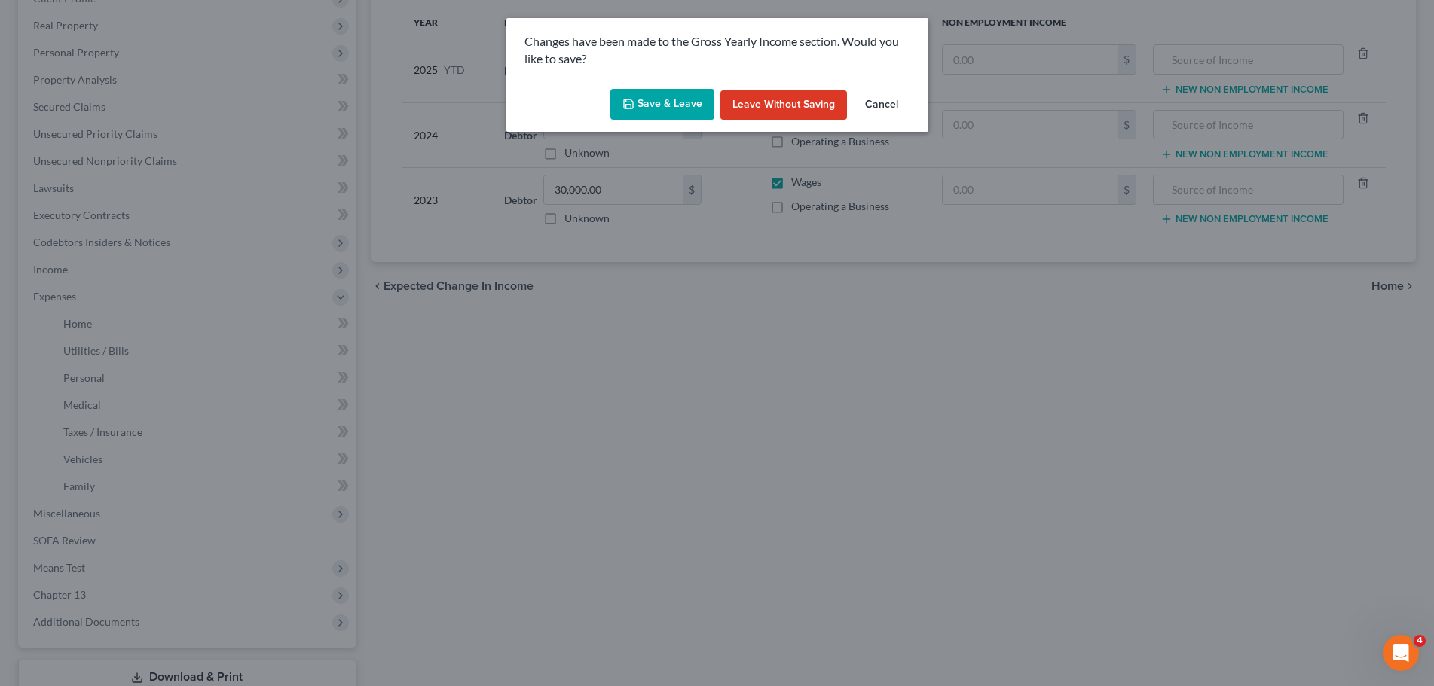
click at [676, 108] on button "Save & Leave" at bounding box center [662, 105] width 104 height 32
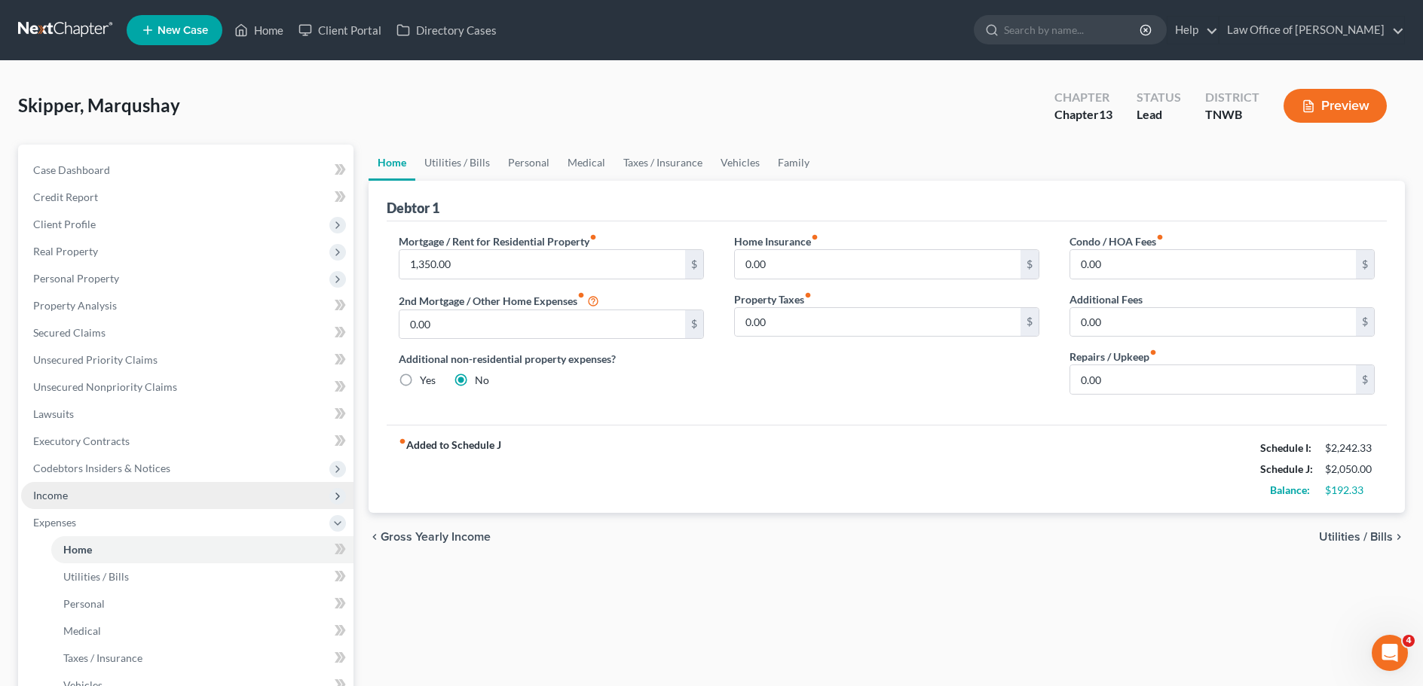
click at [72, 499] on span "Income" at bounding box center [187, 495] width 332 height 27
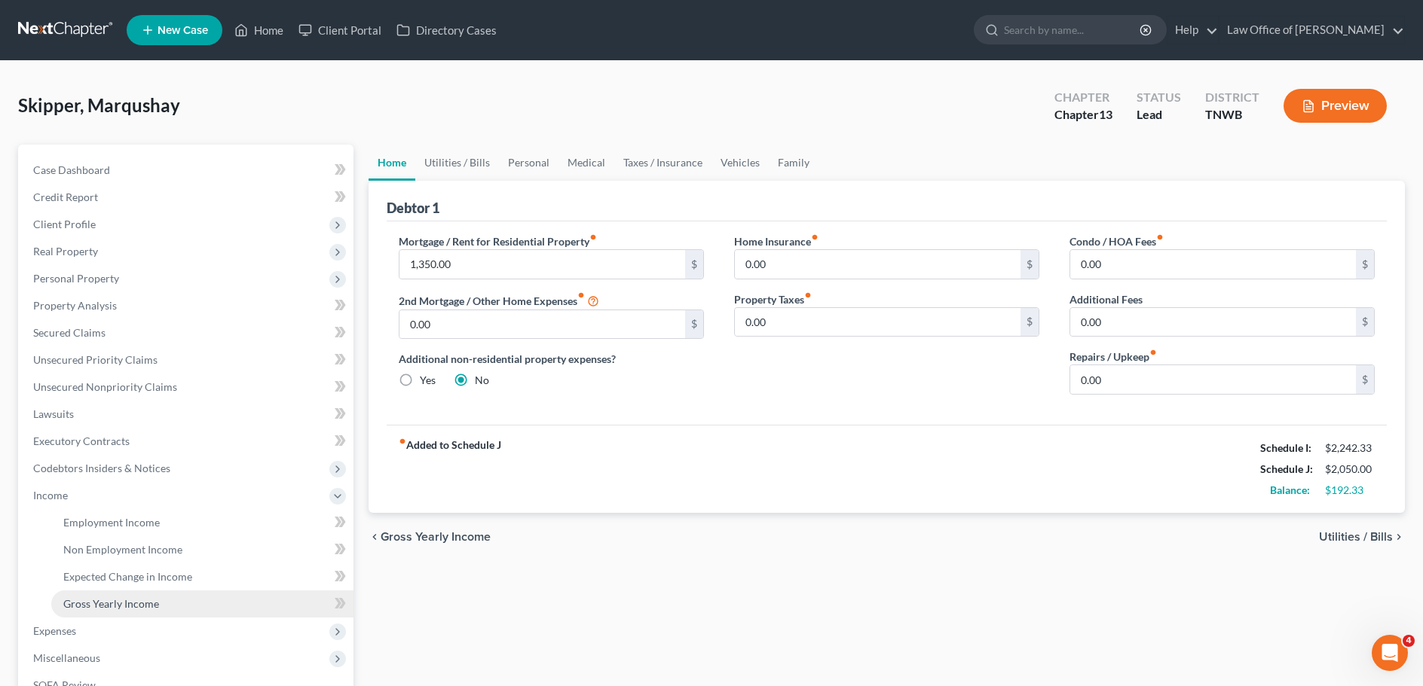
click at [95, 604] on span "Gross Yearly Income" at bounding box center [111, 604] width 96 height 13
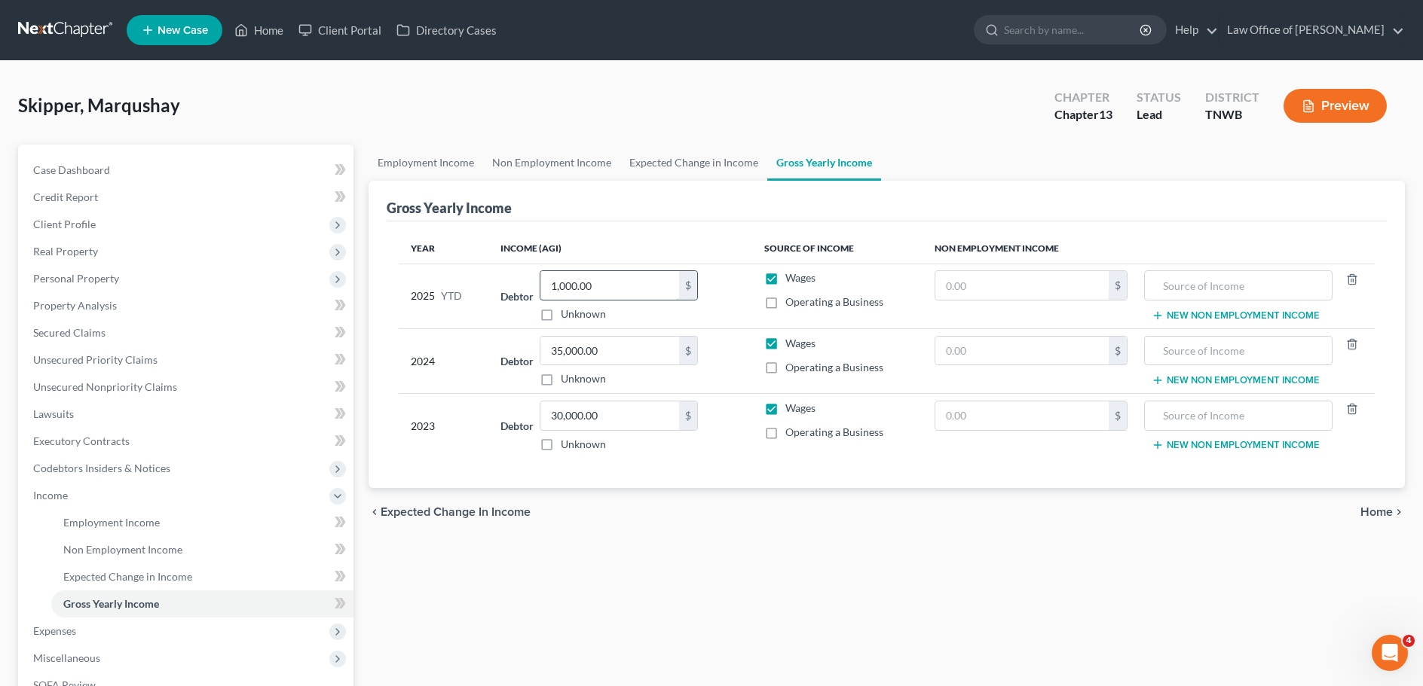
click at [605, 293] on input "1,000.00" at bounding box center [609, 285] width 139 height 29
click at [613, 285] on input "1,000.00" at bounding box center [609, 285] width 139 height 29
type input "1"
type input "30,382.00"
click at [989, 283] on input "text" at bounding box center [1021, 285] width 173 height 29
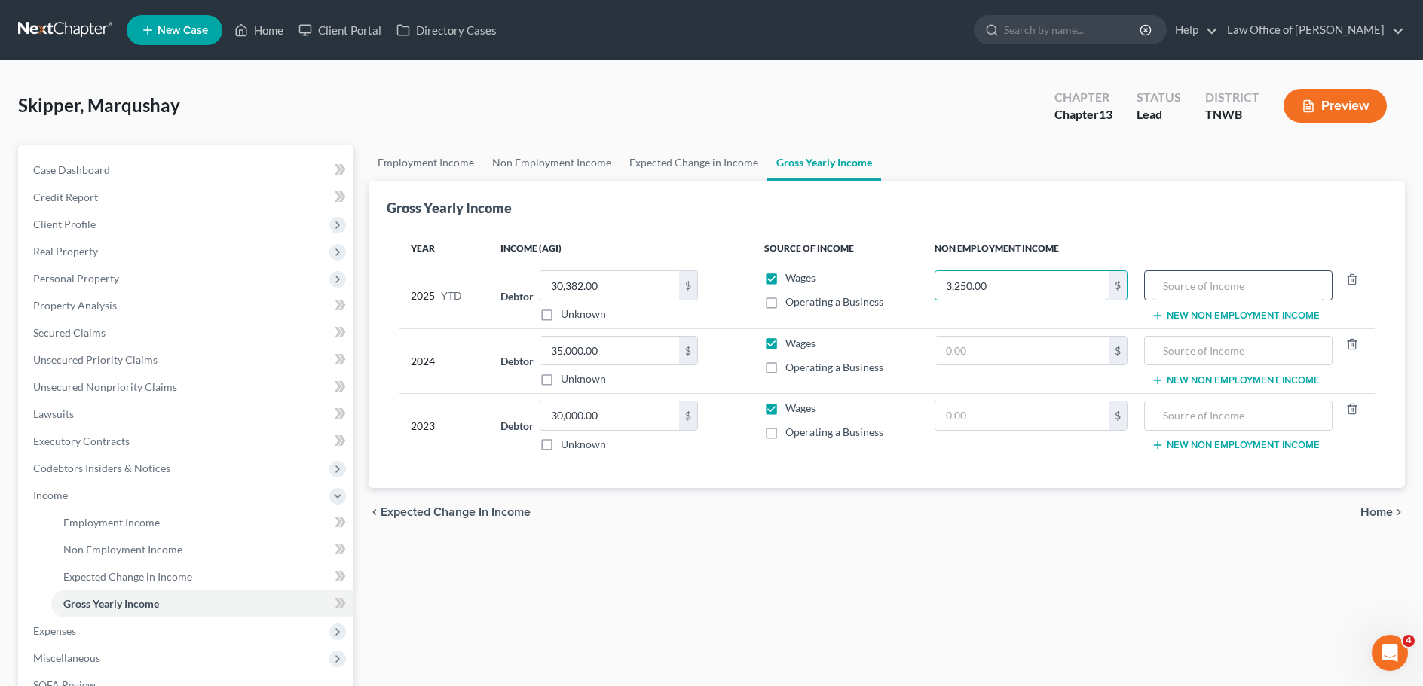
type input "3,250.00"
click at [1172, 286] on input "text" at bounding box center [1238, 285] width 172 height 29
type input "unemployment"
click at [82, 218] on span "Client Profile" at bounding box center [64, 224] width 63 height 13
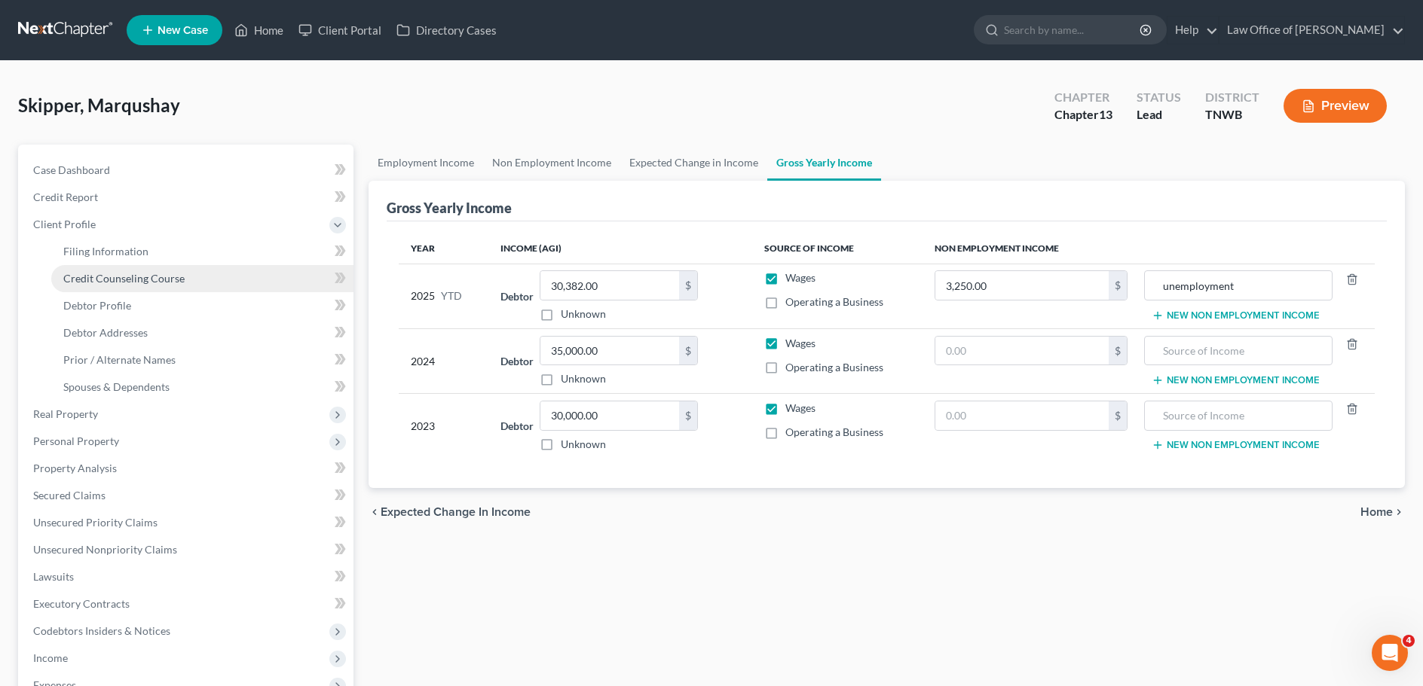
click at [117, 277] on span "Credit Counseling Course" at bounding box center [123, 278] width 121 height 13
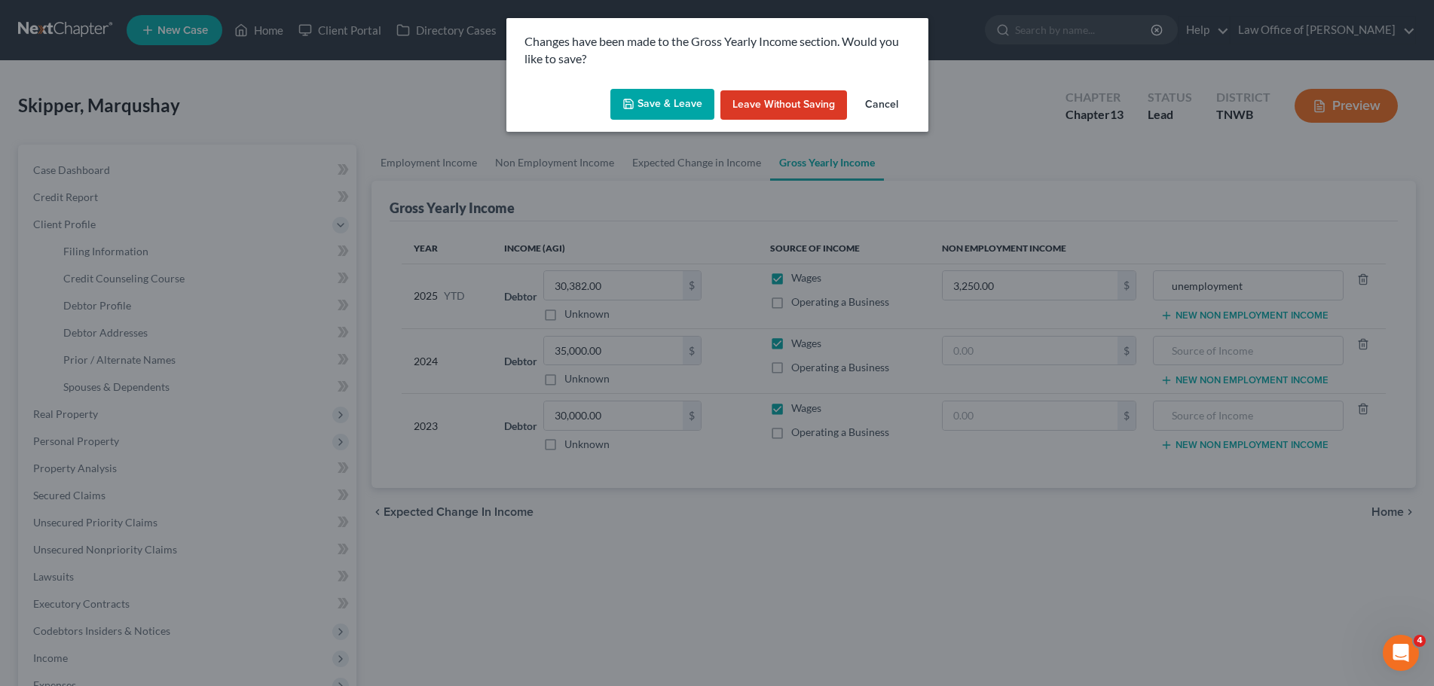
click at [647, 106] on button "Save & Leave" at bounding box center [662, 105] width 104 height 32
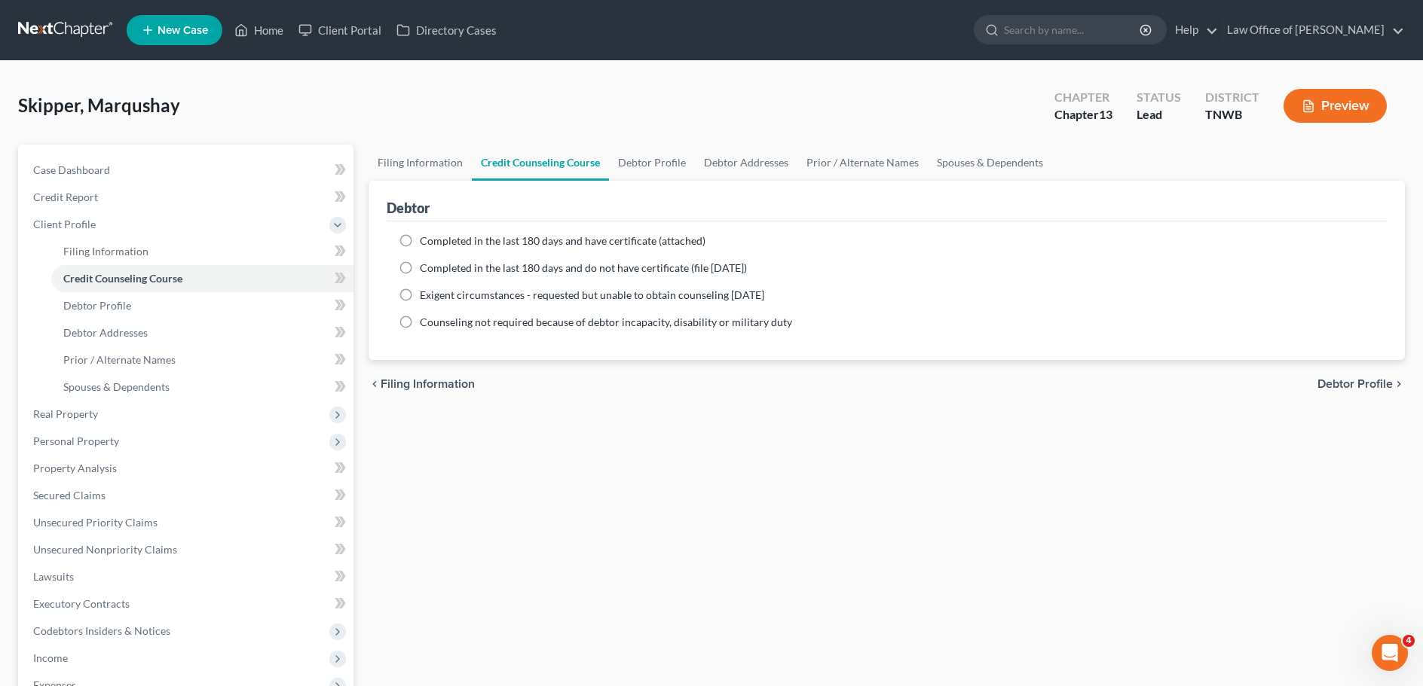
click at [420, 270] on label "Completed in the last 180 days and do not have certificate (file [DATE])" at bounding box center [583, 268] width 327 height 15
click at [426, 270] on input "Completed in the last 180 days and do not have certificate (file [DATE])" at bounding box center [431, 266] width 10 height 10
radio input "true"
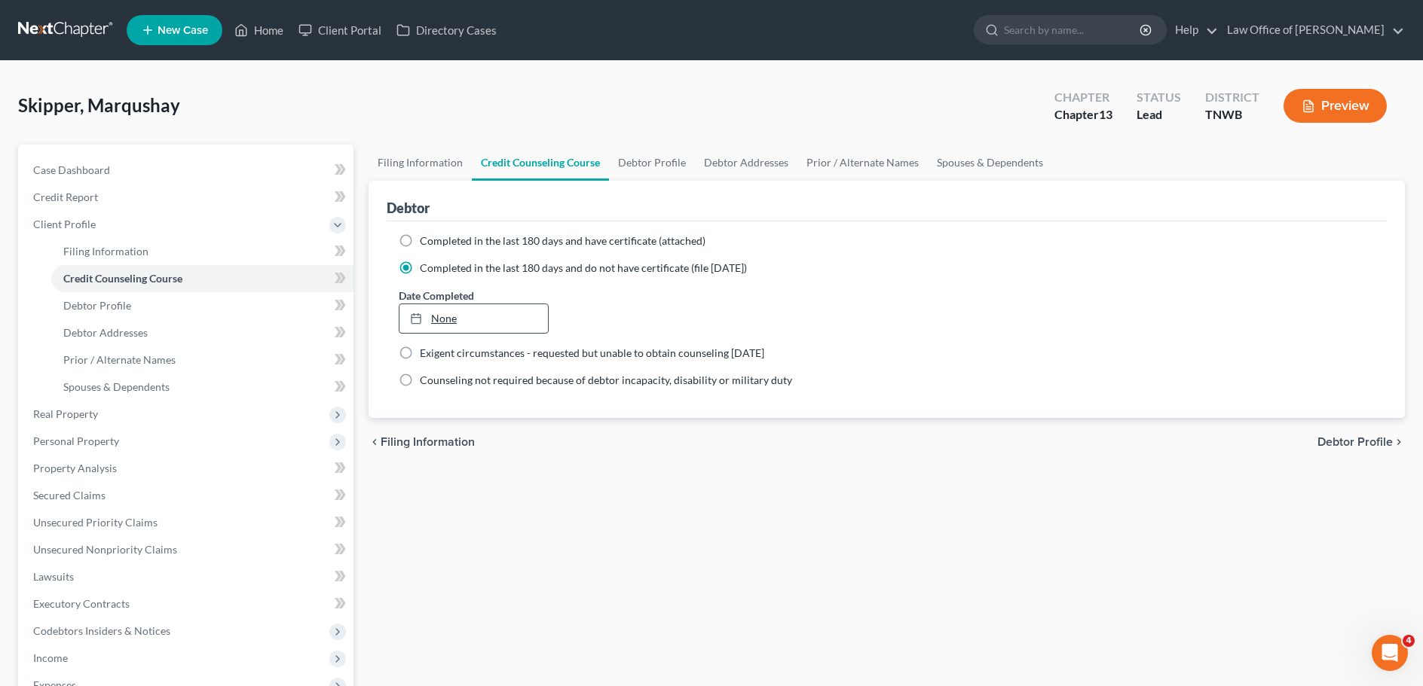
type input "[DATE]"
click at [451, 320] on link "None" at bounding box center [473, 318] width 148 height 29
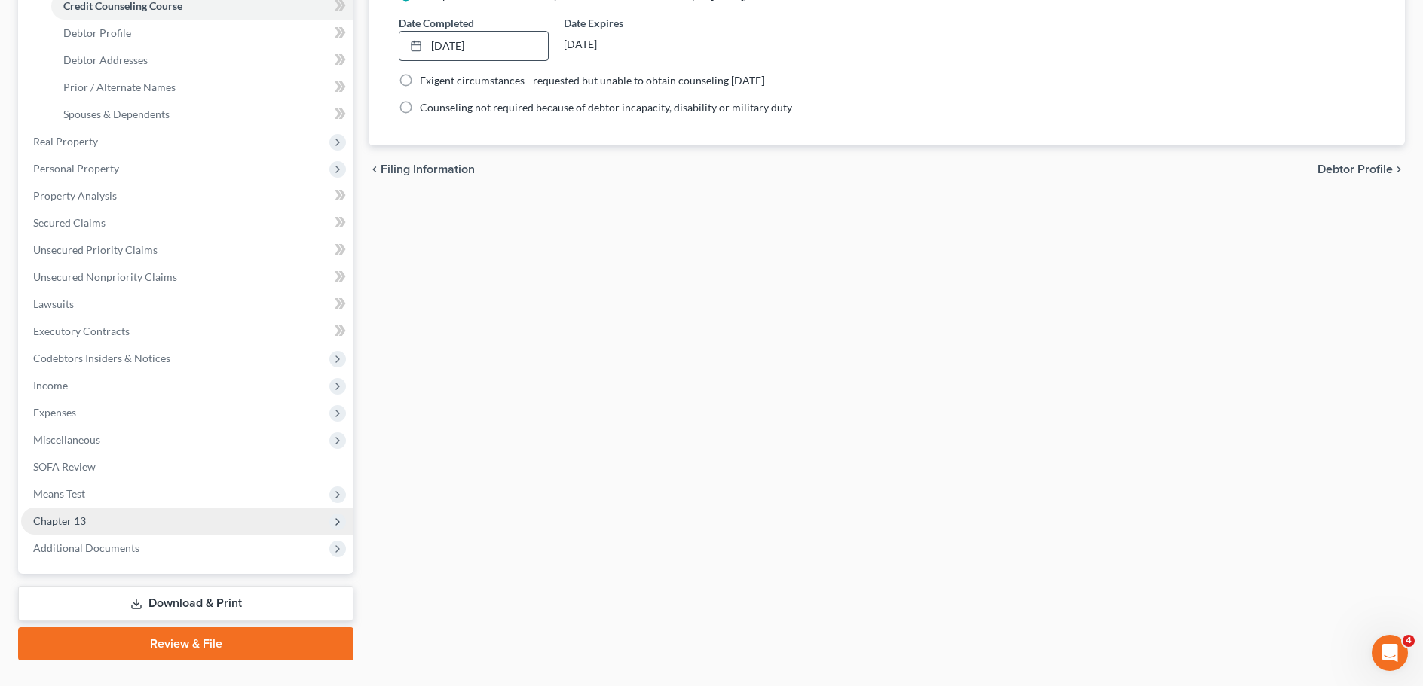
scroll to position [301, 0]
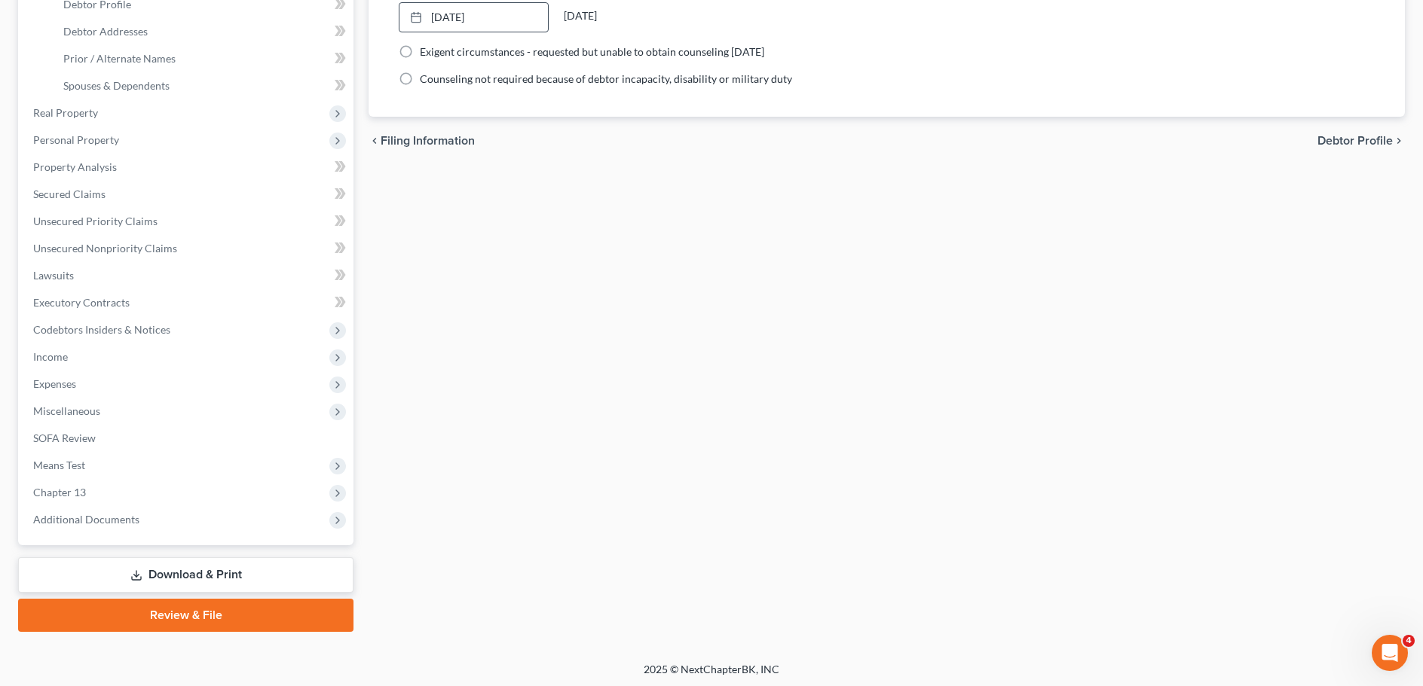
click at [219, 576] on link "Download & Print" at bounding box center [185, 575] width 335 height 35
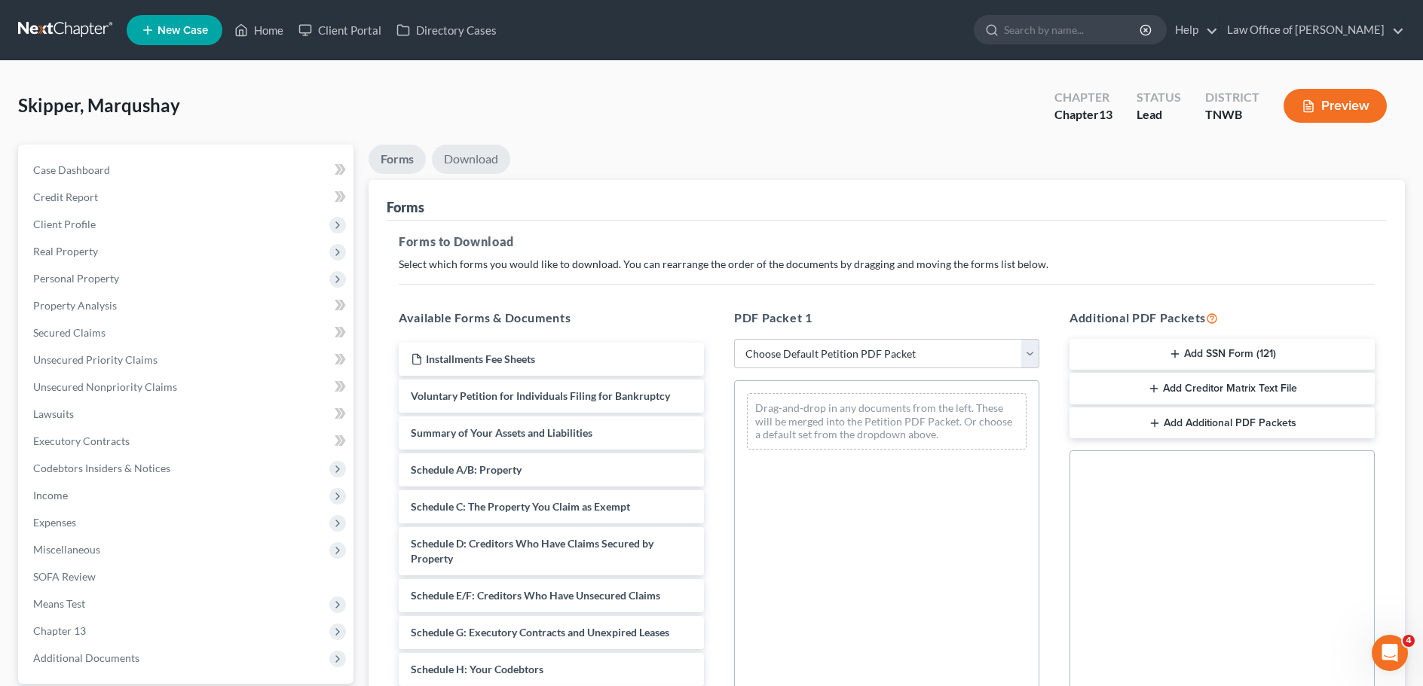
click at [481, 167] on link "Download" at bounding box center [471, 159] width 78 height 29
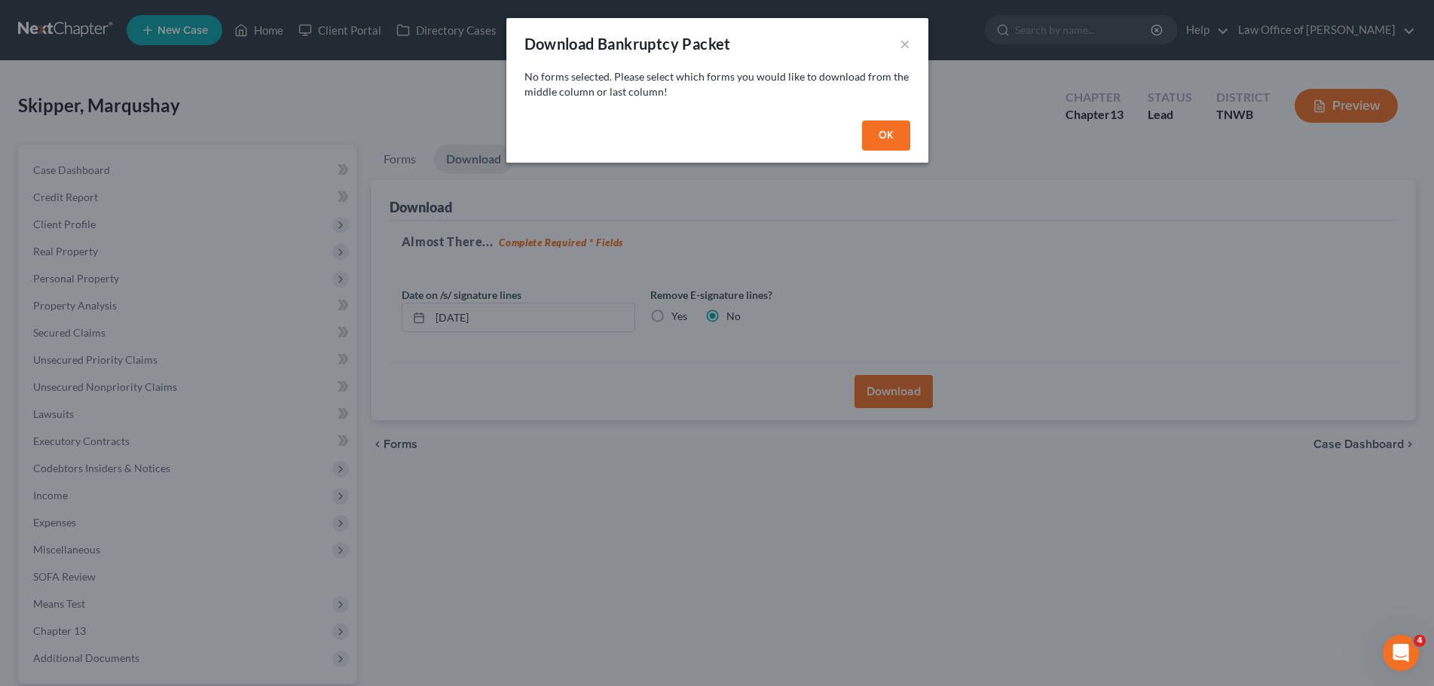
click at [890, 128] on button "OK" at bounding box center [886, 136] width 48 height 30
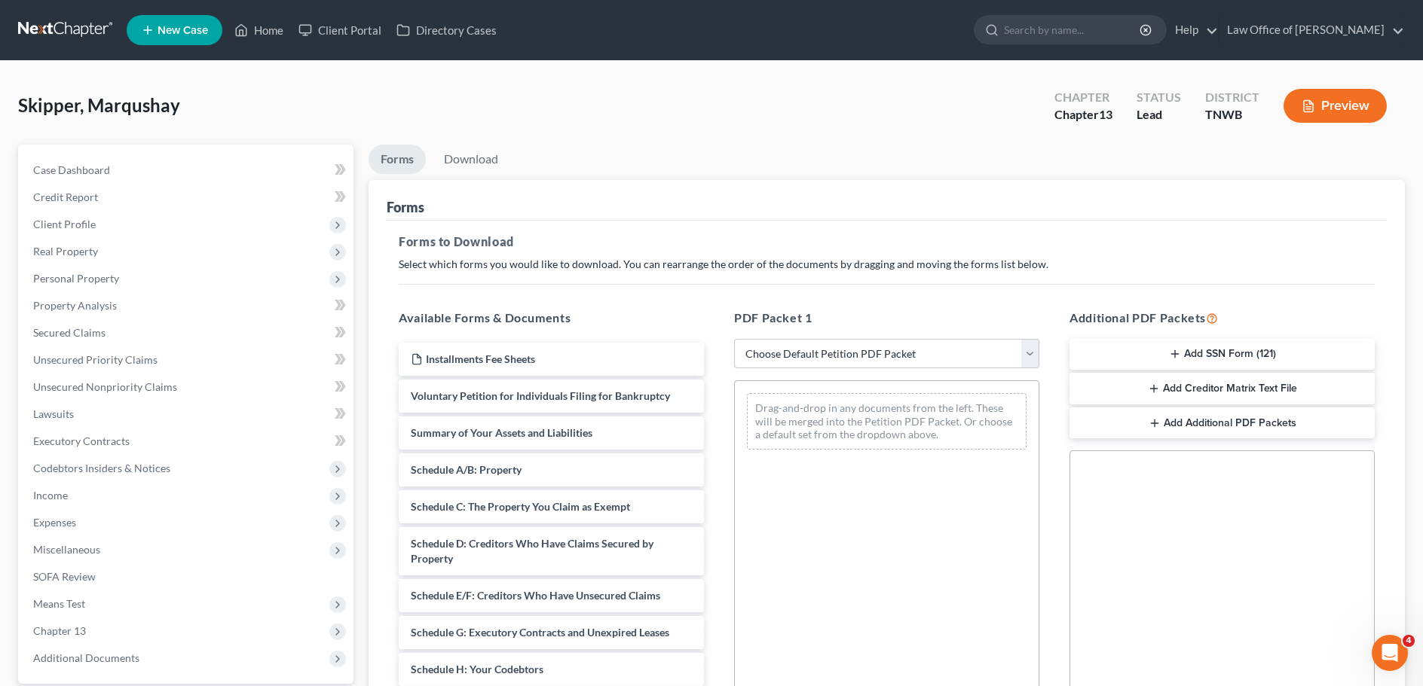
click at [1208, 347] on button "Add SSN Form (121)" at bounding box center [1221, 355] width 305 height 32
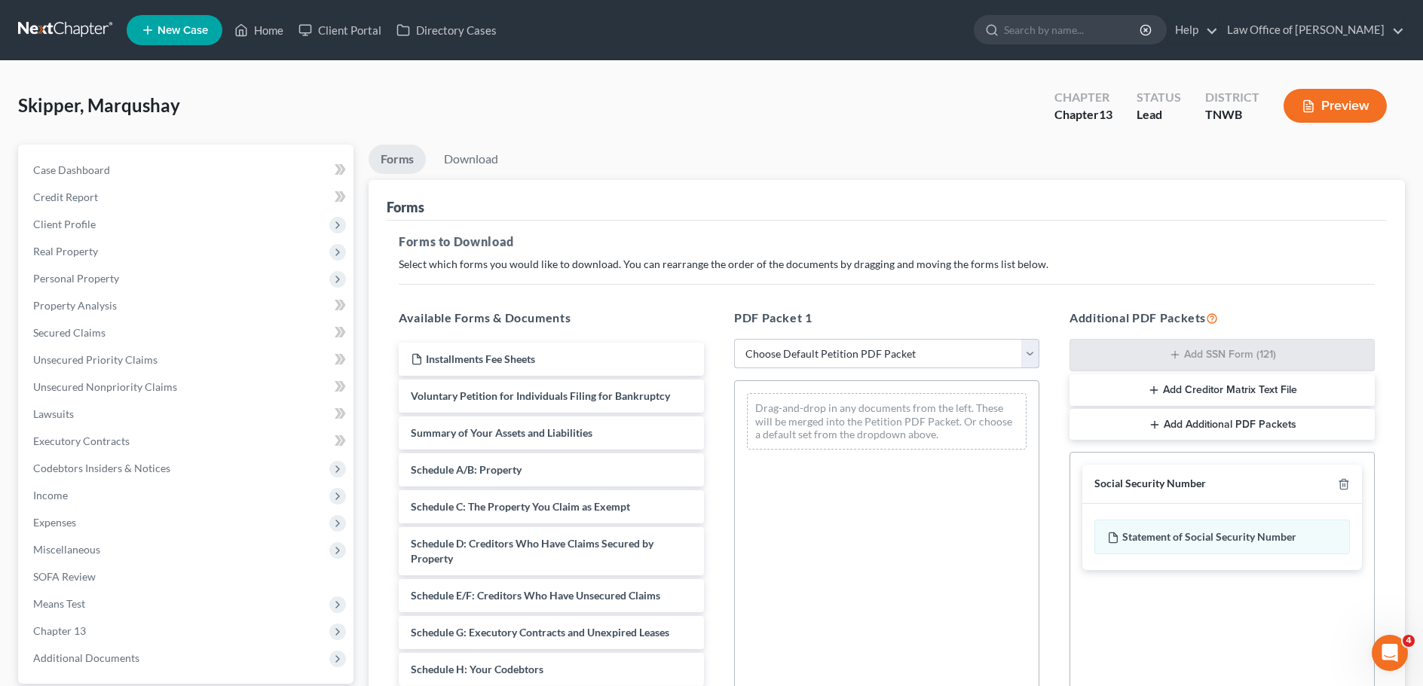
click at [1030, 354] on select "Choose Default Petition PDF Packet Complete Bankruptcy Petition (all forms and …" at bounding box center [886, 354] width 305 height 30
select select "3"
click at [734, 339] on select "Choose Default Petition PDF Packet Complete Bankruptcy Petition (all forms and …" at bounding box center [886, 354] width 305 height 30
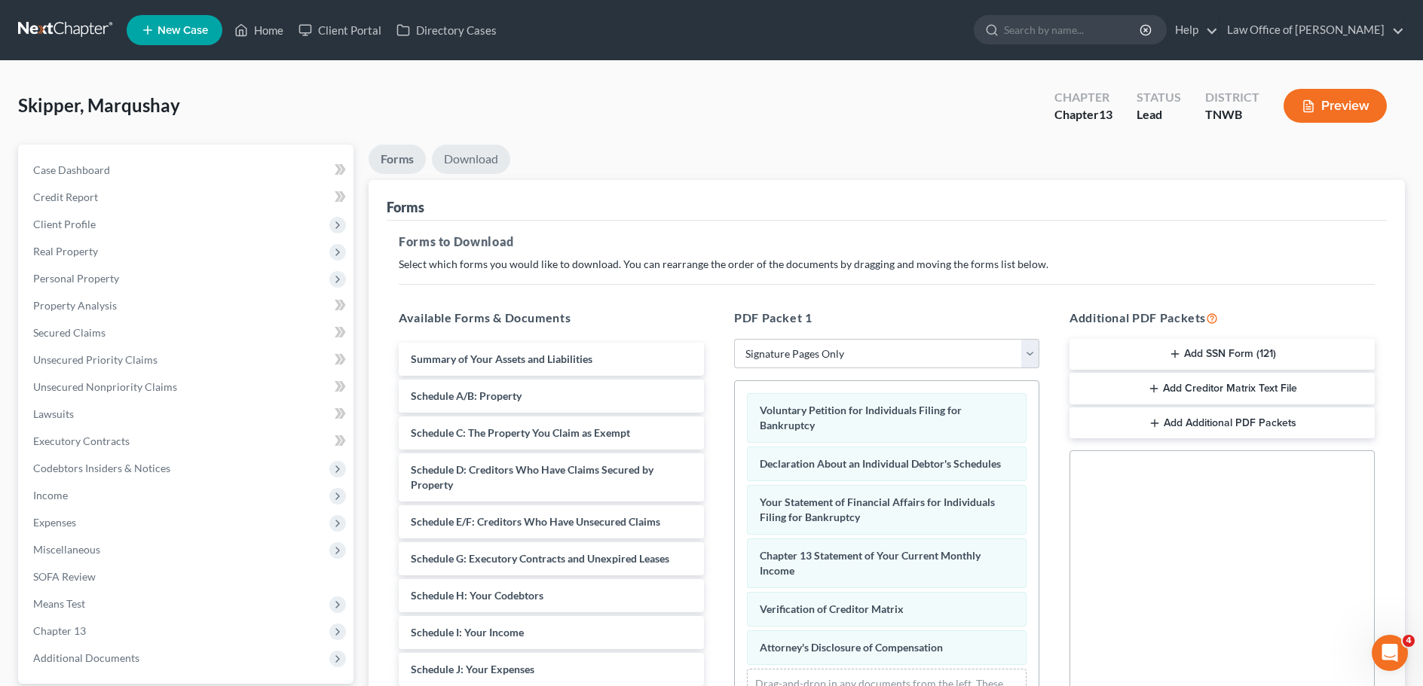
click at [485, 164] on link "Download" at bounding box center [471, 159] width 78 height 29
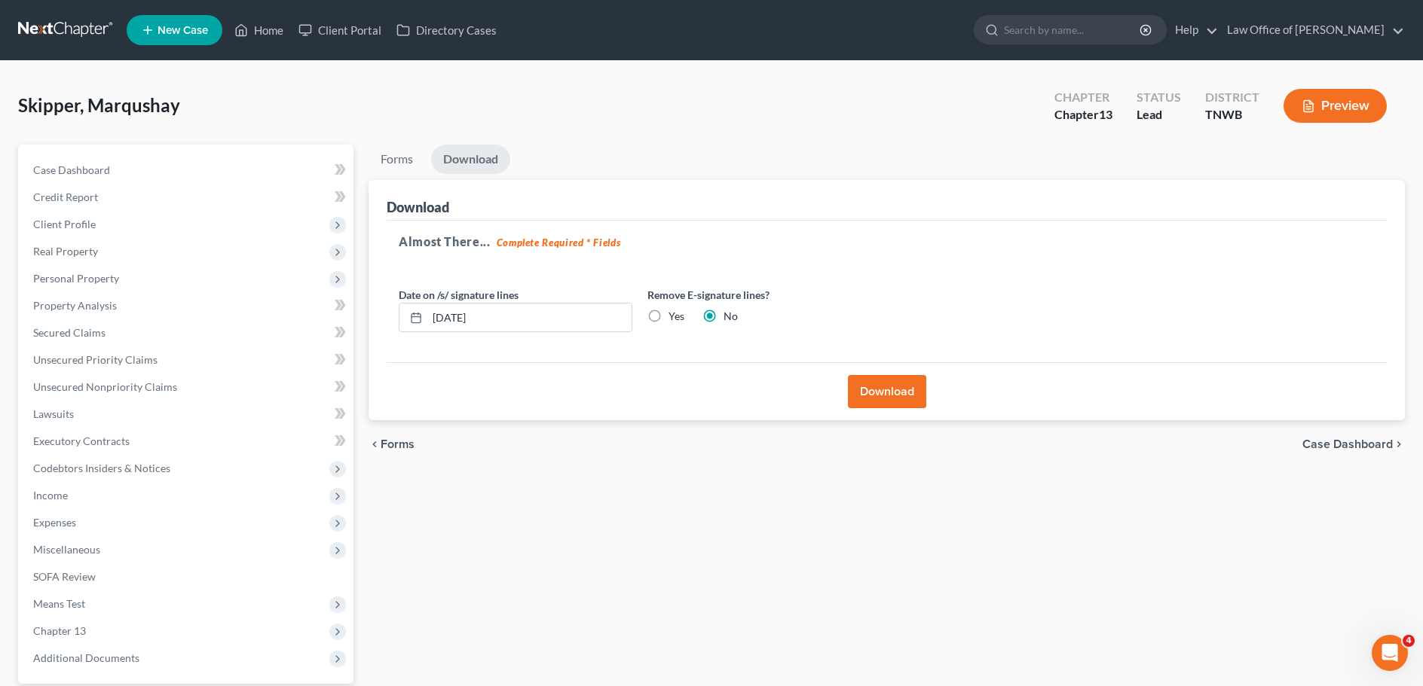
click at [895, 378] on button "Download" at bounding box center [887, 391] width 78 height 33
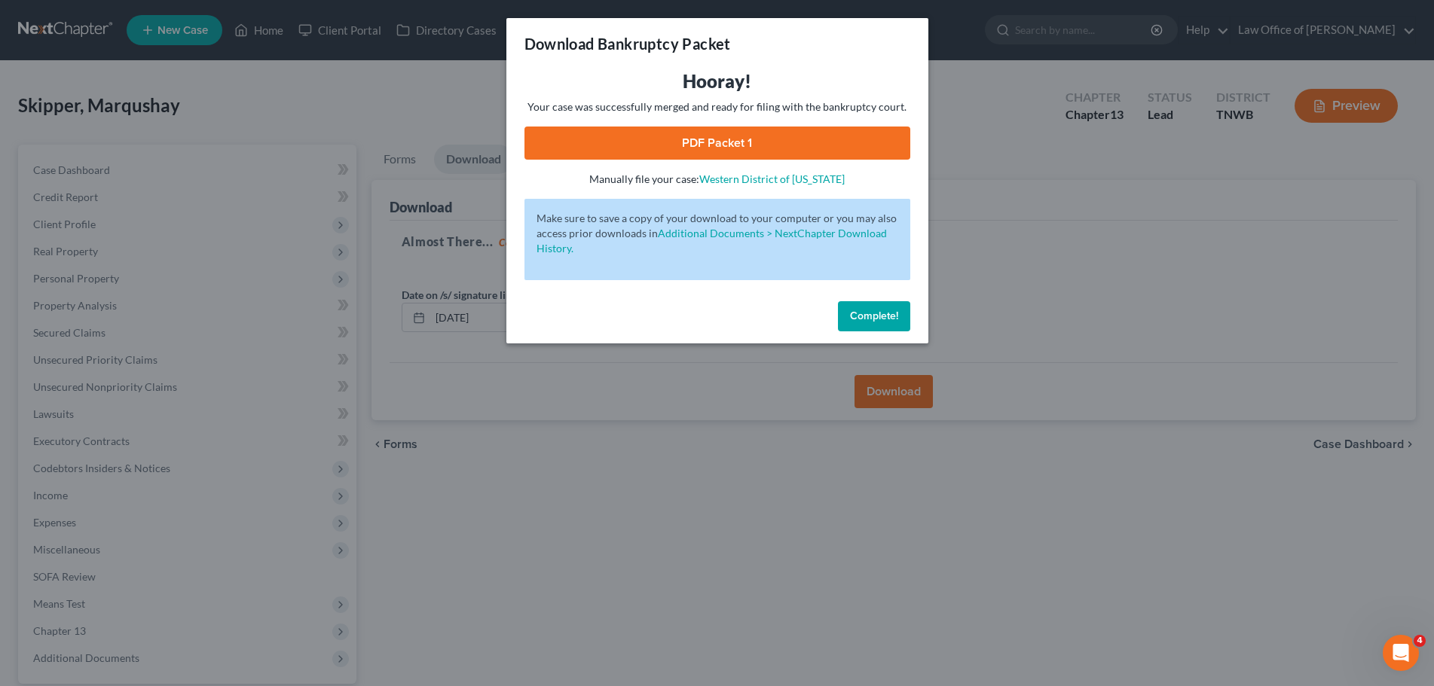
click at [805, 142] on link "PDF Packet 1" at bounding box center [717, 143] width 386 height 33
click at [881, 310] on span "Complete!" at bounding box center [874, 316] width 48 height 13
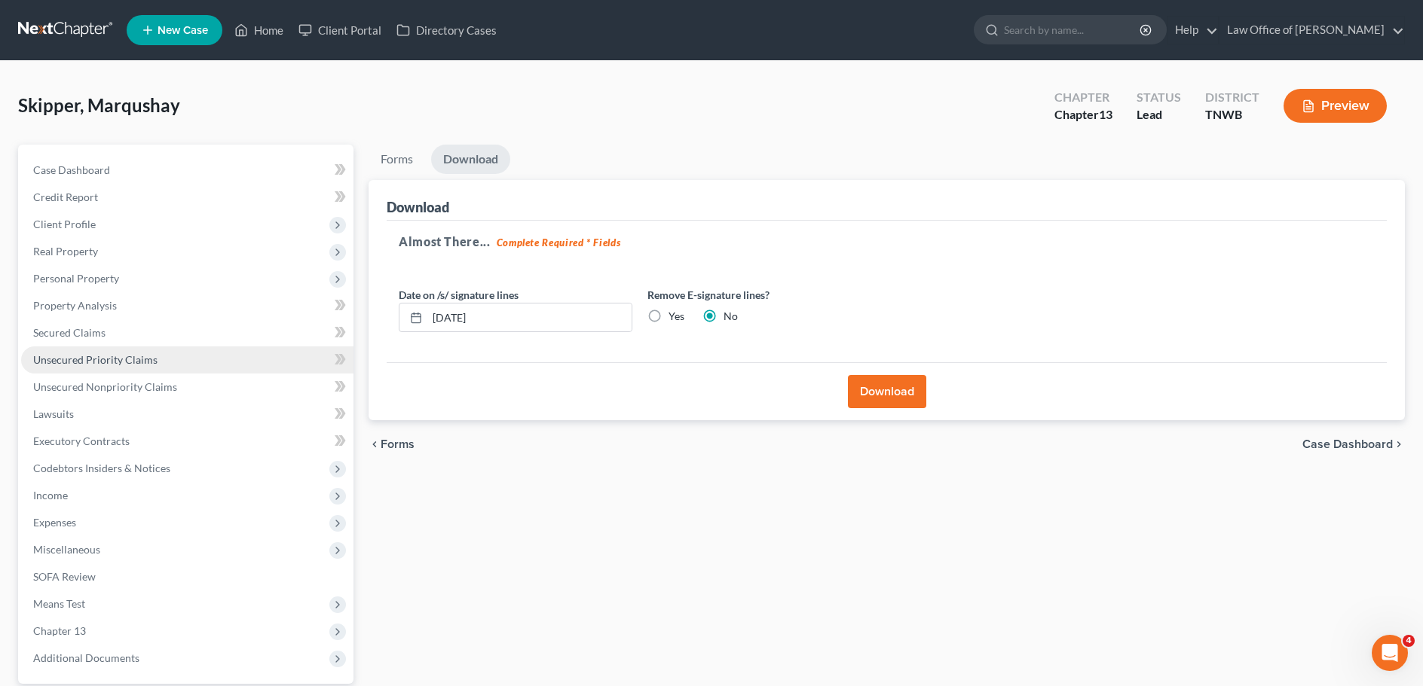
click at [87, 354] on span "Unsecured Priority Claims" at bounding box center [95, 359] width 124 height 13
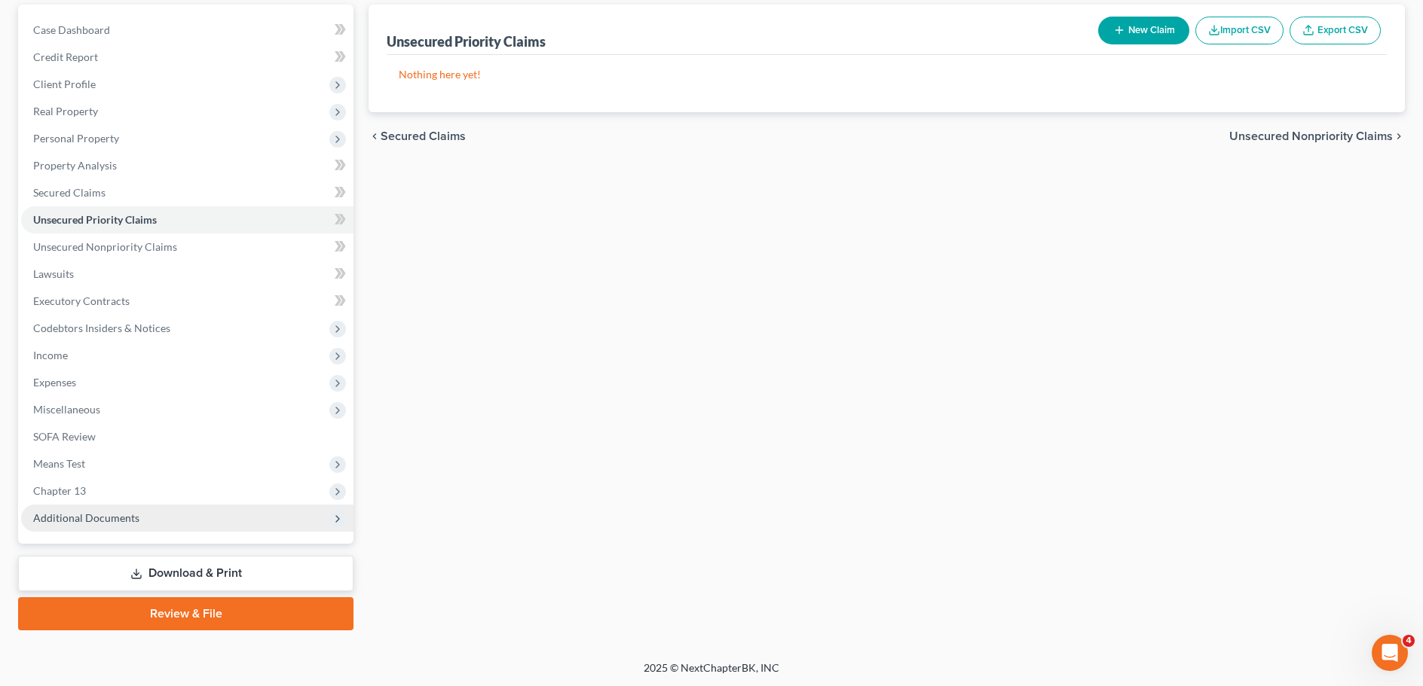
scroll to position [142, 0]
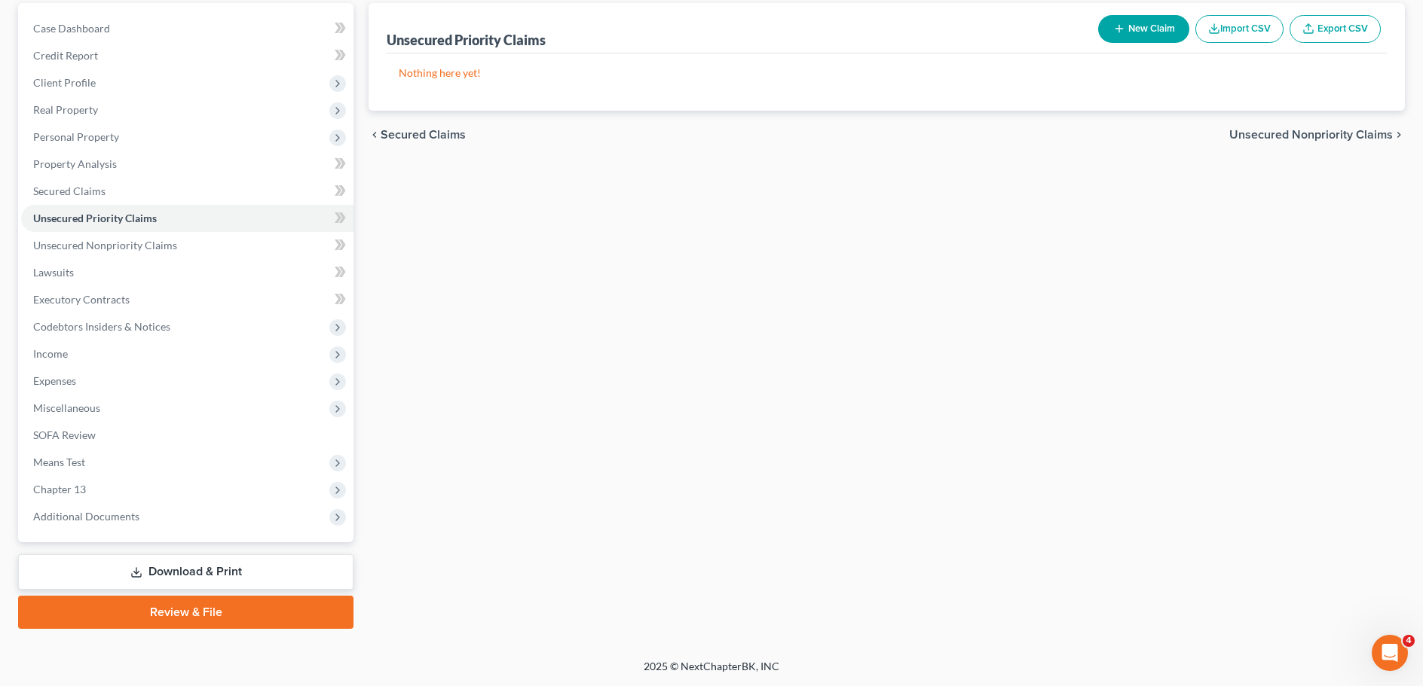
click at [176, 576] on link "Download & Print" at bounding box center [185, 572] width 335 height 35
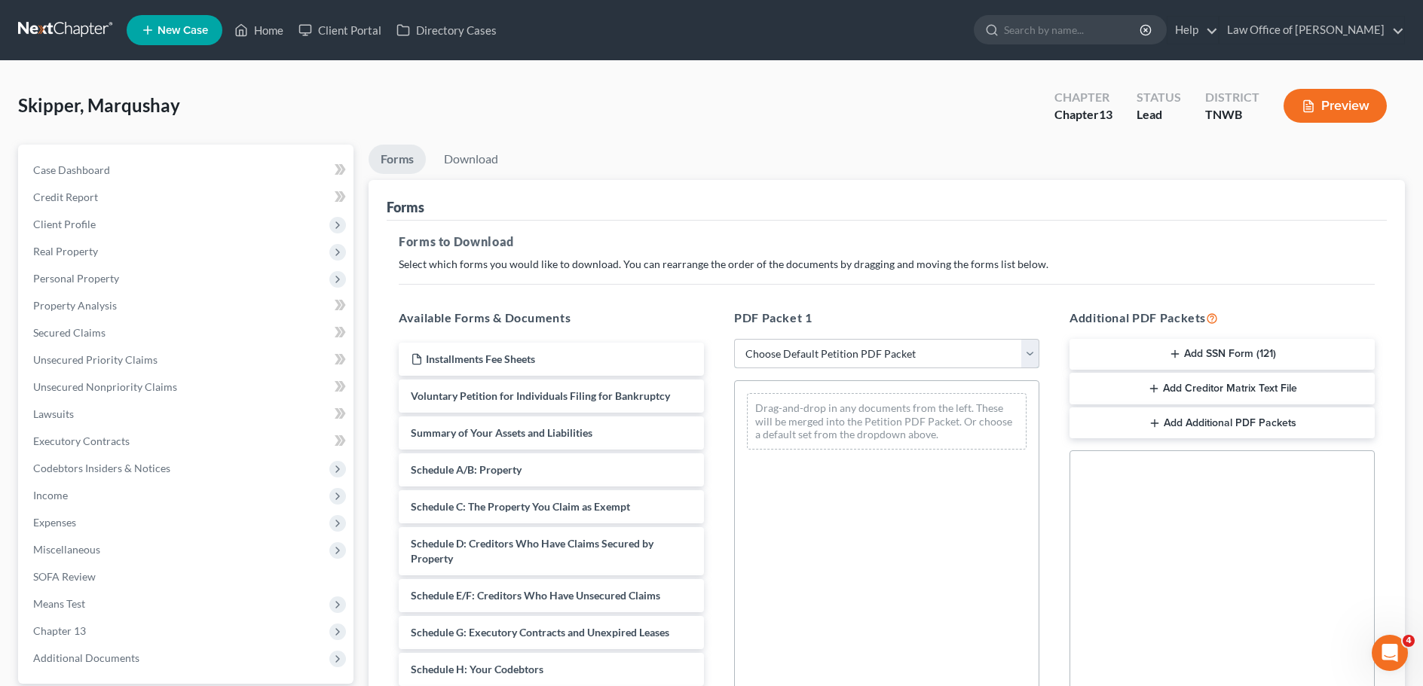
click at [1033, 355] on select "Choose Default Petition PDF Packet Complete Bankruptcy Petition (all forms and …" at bounding box center [886, 354] width 305 height 30
select select "3"
click at [734, 339] on select "Choose Default Petition PDF Packet Complete Bankruptcy Petition (all forms and …" at bounding box center [886, 354] width 305 height 30
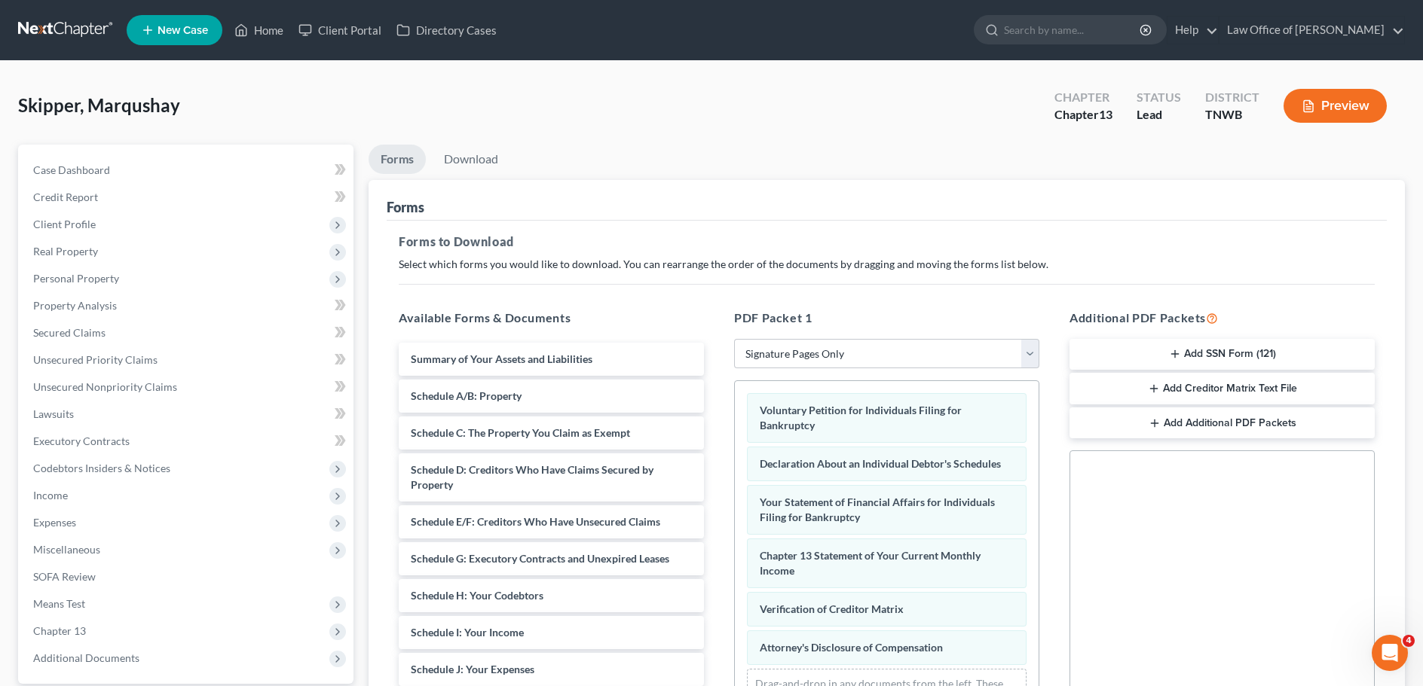
click at [1182, 357] on button "Add SSN Form (121)" at bounding box center [1221, 355] width 305 height 32
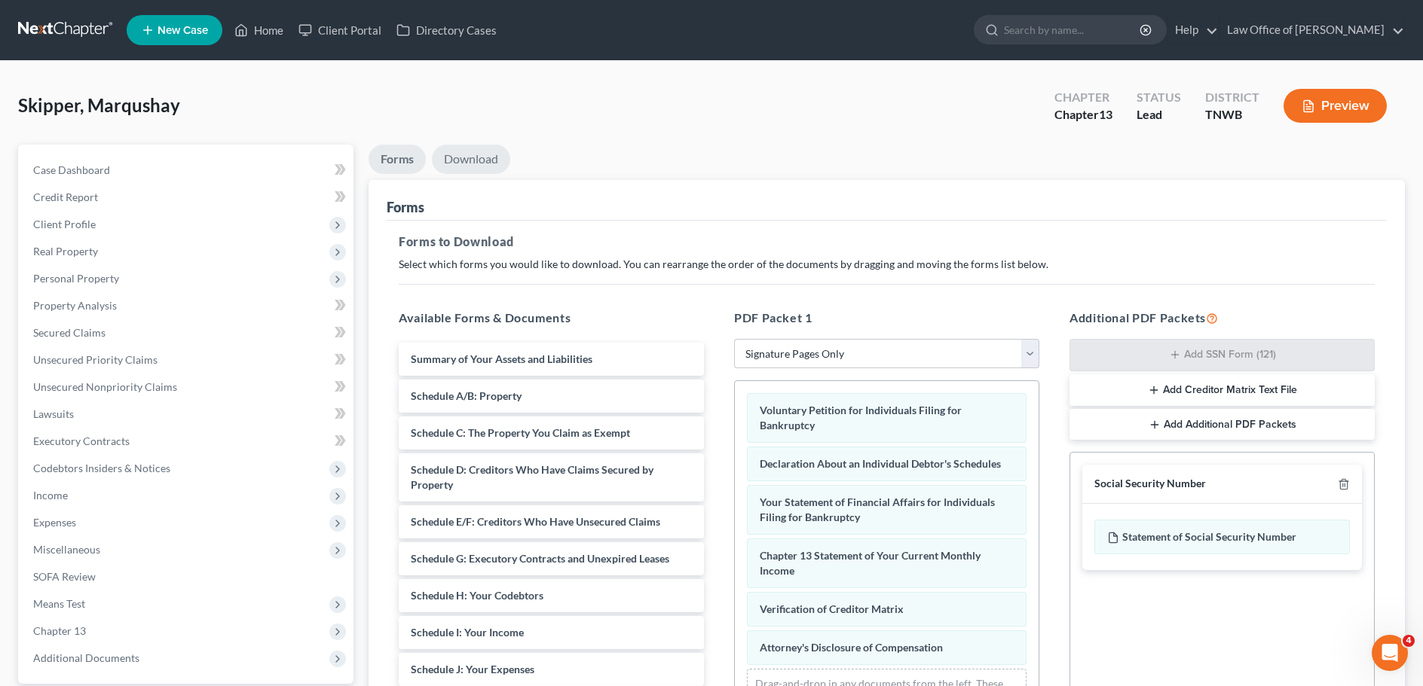
click at [469, 151] on link "Download" at bounding box center [471, 159] width 78 height 29
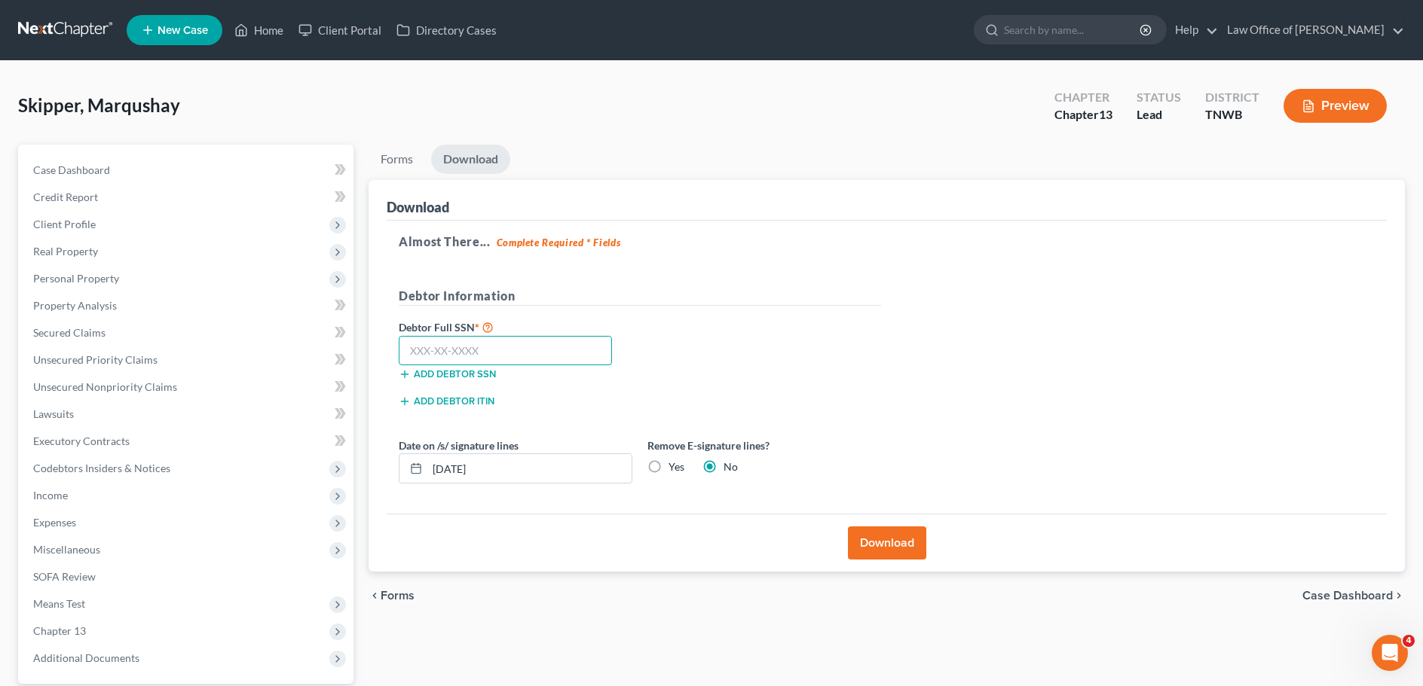
click at [533, 346] on input "text" at bounding box center [505, 351] width 213 height 30
type input "415-49-4834"
click at [894, 541] on button "Download" at bounding box center [887, 543] width 78 height 33
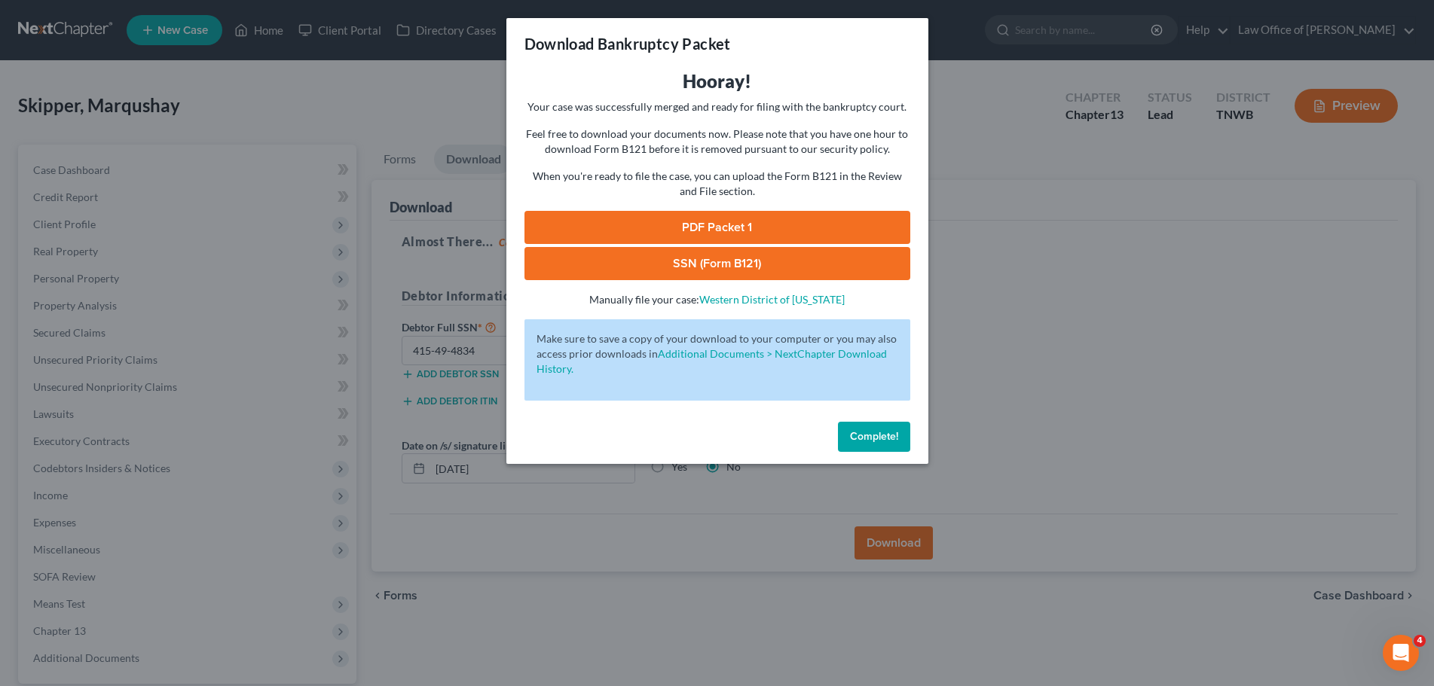
click at [761, 255] on link "SSN (Form B121)" at bounding box center [717, 263] width 386 height 33
click at [728, 220] on link "PDF Packet 1" at bounding box center [717, 227] width 386 height 33
click at [876, 434] on span "Complete!" at bounding box center [874, 436] width 48 height 13
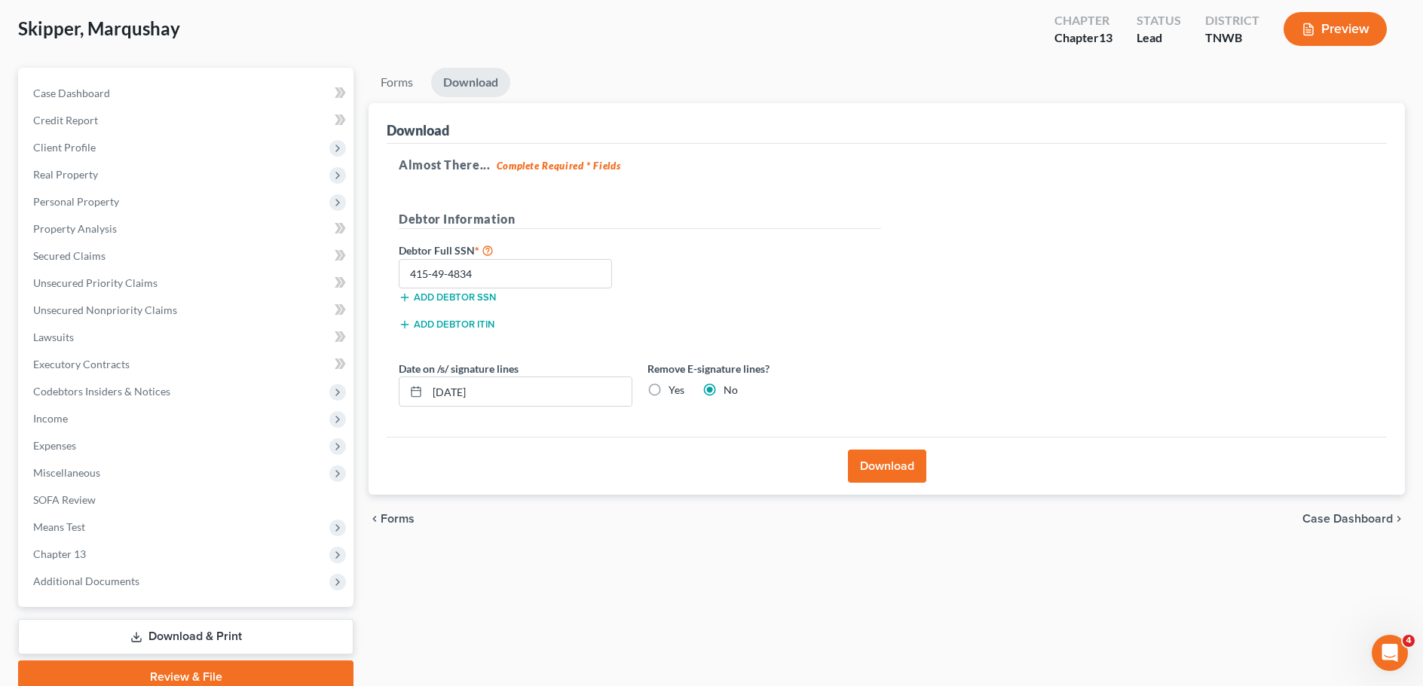
scroll to position [142, 0]
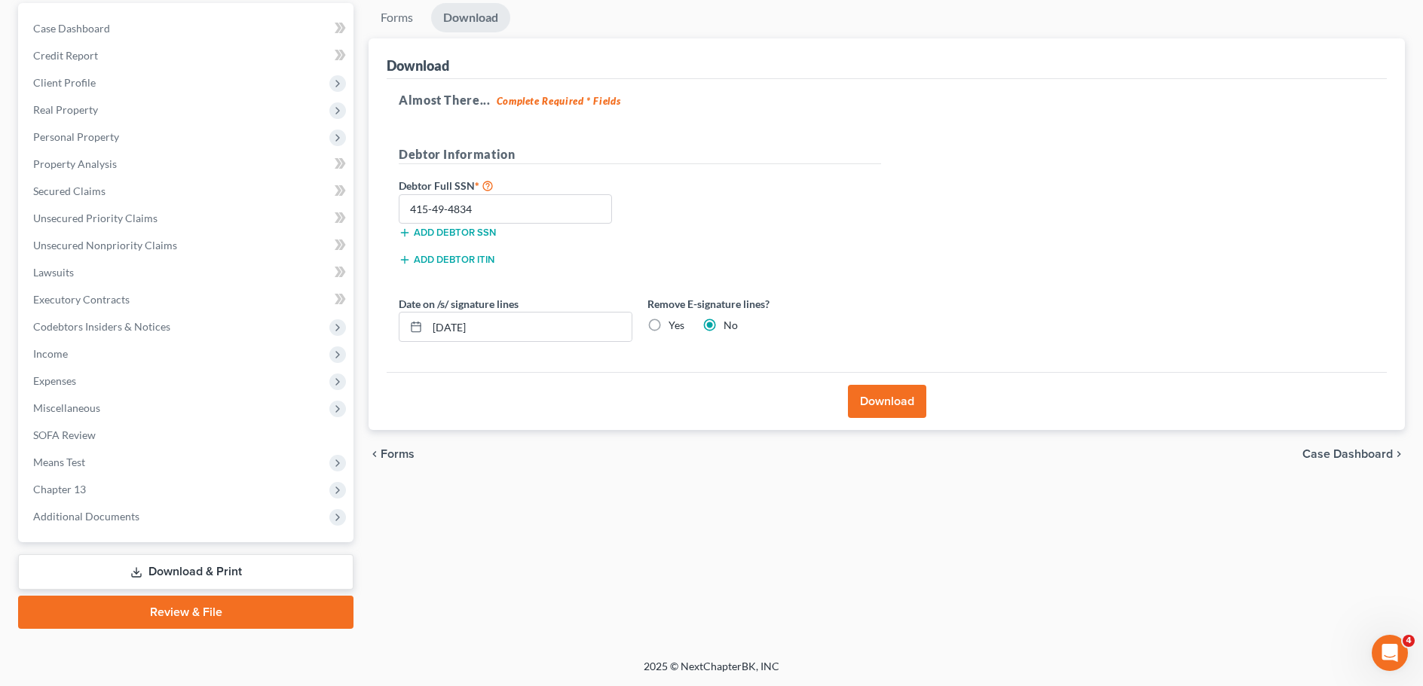
click at [194, 618] on link "Review & File" at bounding box center [185, 612] width 335 height 33
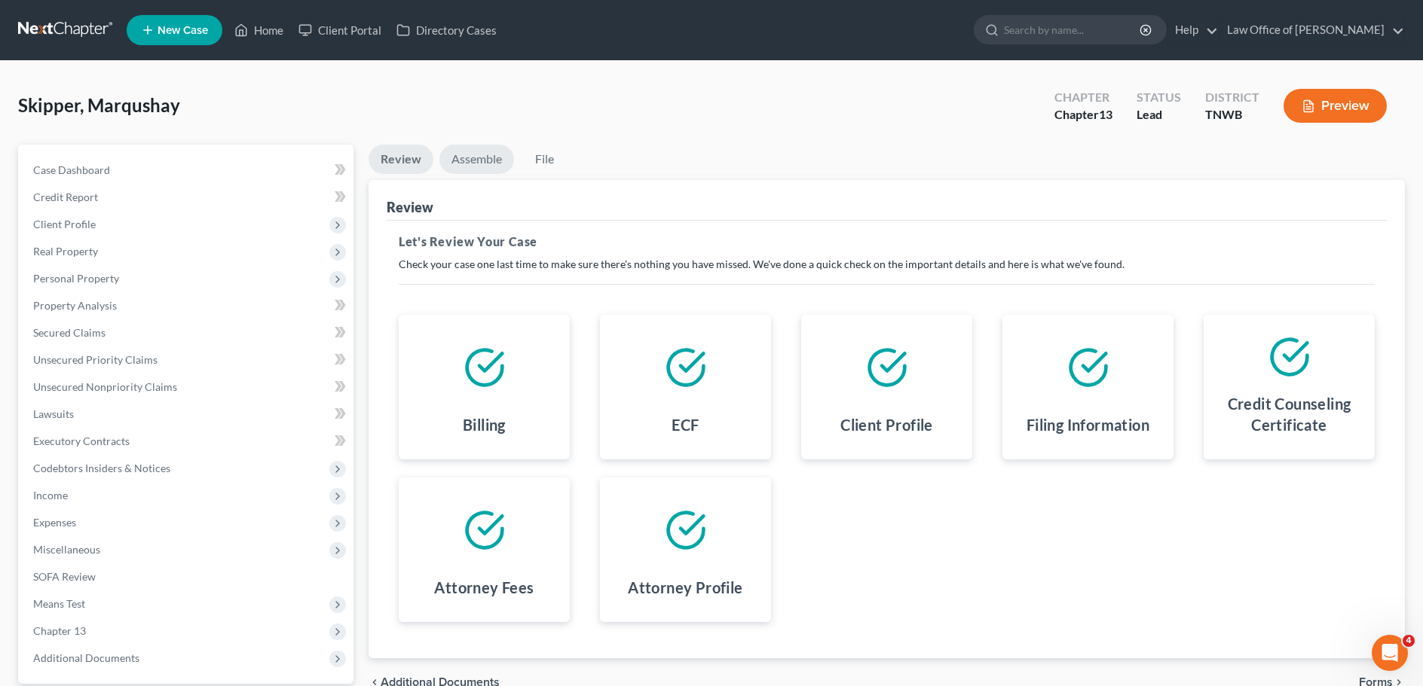
click at [455, 161] on link "Assemble" at bounding box center [476, 159] width 75 height 29
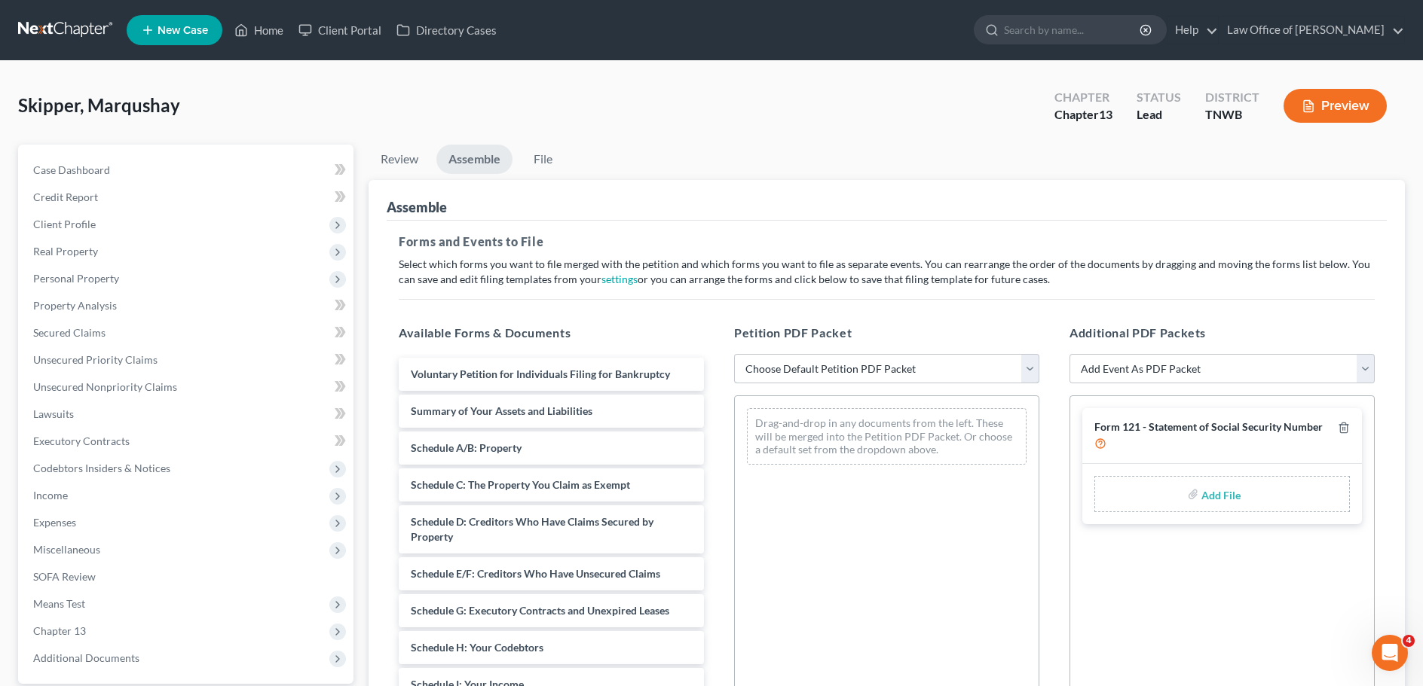
click at [1023, 368] on select "Choose Default Petition PDF Packet Emergency Filing (Voluntary Petition and Cre…" at bounding box center [886, 369] width 305 height 30
select select "2"
click at [734, 354] on select "Choose Default Petition PDF Packet Emergency Filing (Voluntary Petition and Cre…" at bounding box center [886, 369] width 305 height 30
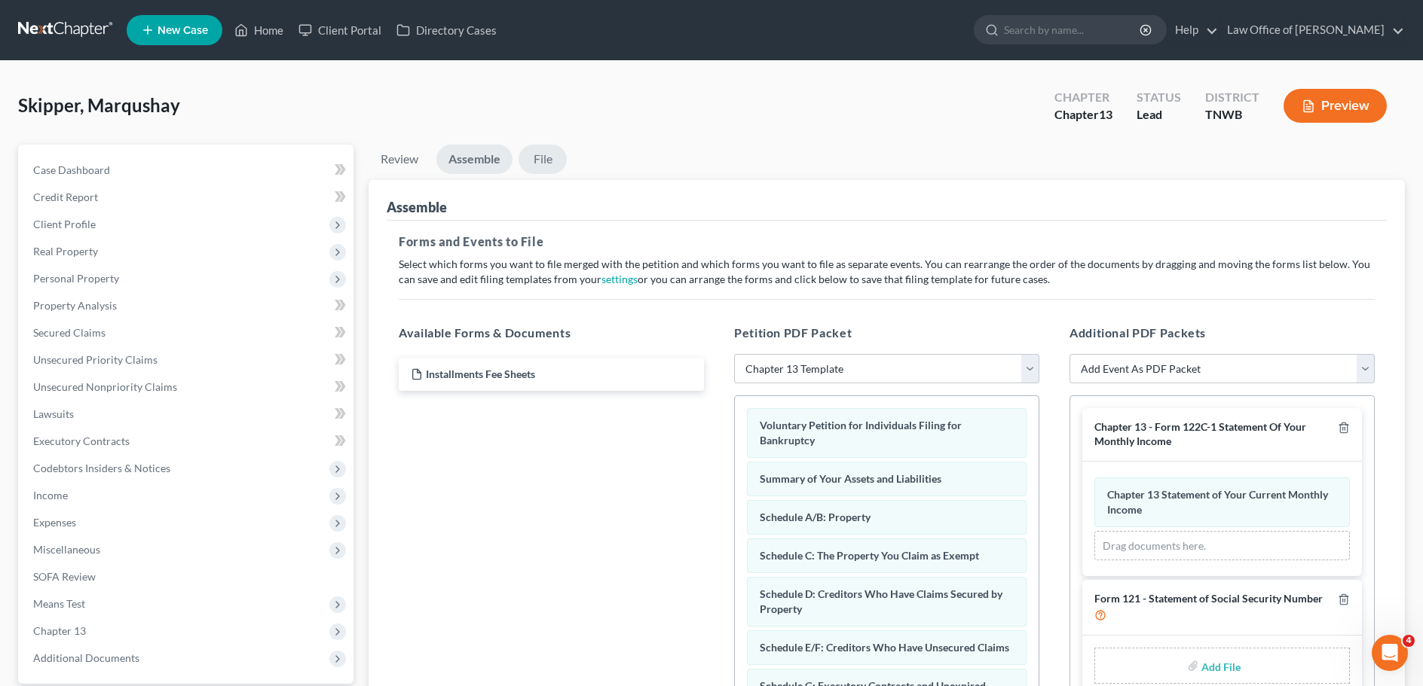
click at [542, 149] on link "File" at bounding box center [542, 159] width 48 height 29
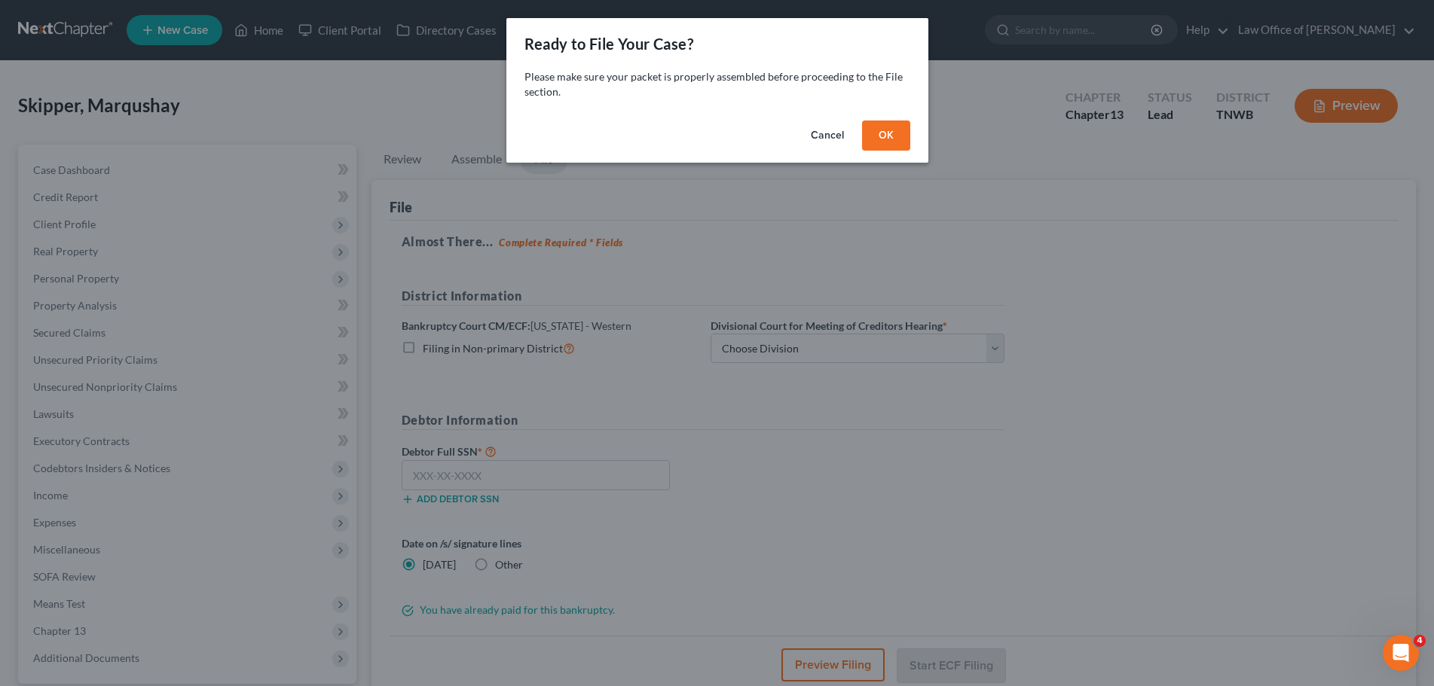
click at [891, 137] on button "OK" at bounding box center [886, 136] width 48 height 30
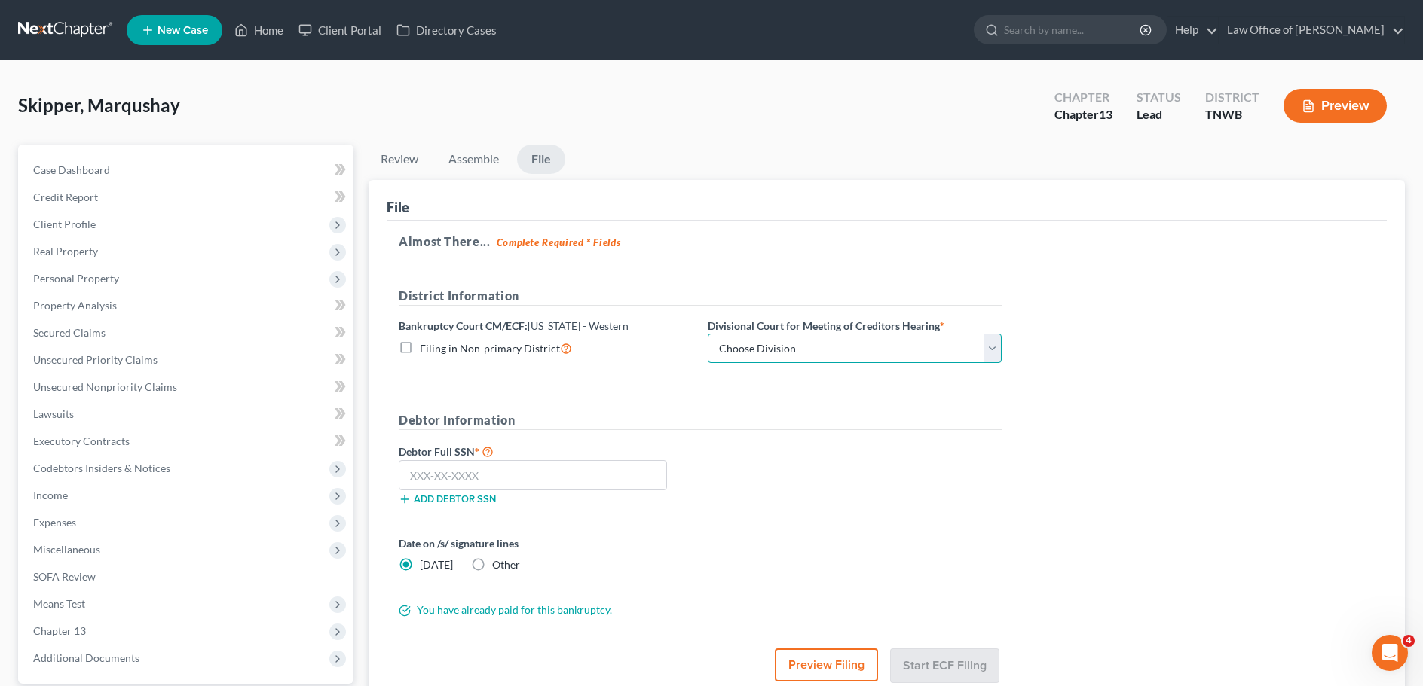
drag, startPoint x: 992, startPoint y: 350, endPoint x: 961, endPoint y: 355, distance: 31.3
click at [992, 350] on select "Choose Division [PERSON_NAME] Memphis" at bounding box center [855, 349] width 294 height 30
select select "1"
click at [708, 334] on select "Choose Division [PERSON_NAME] Memphis" at bounding box center [855, 349] width 294 height 30
drag, startPoint x: 564, startPoint y: 462, endPoint x: 552, endPoint y: 478, distance: 20.5
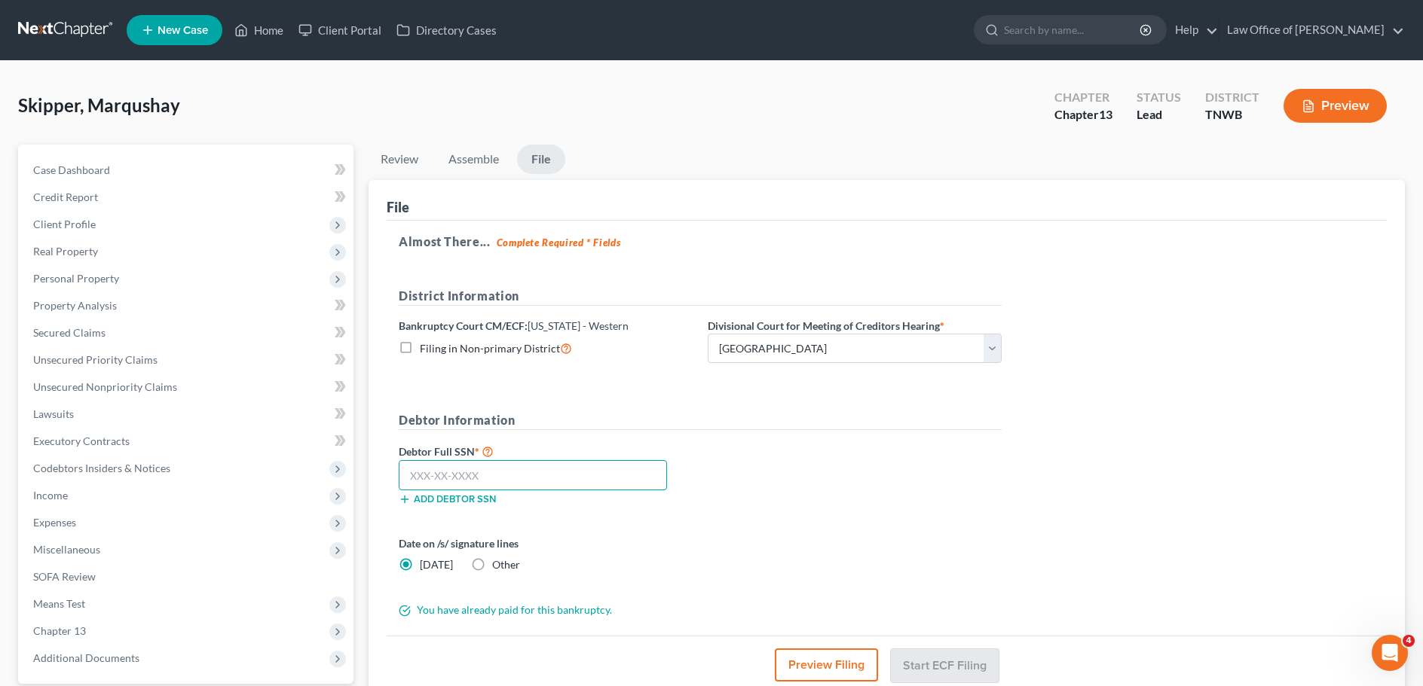
click at [561, 462] on input "text" at bounding box center [533, 475] width 268 height 30
click at [543, 483] on input "text" at bounding box center [533, 475] width 268 height 30
click at [532, 475] on input "text" at bounding box center [533, 475] width 268 height 30
type input "415-49-4834"
click at [948, 661] on button "Start ECF Filing" at bounding box center [945, 665] width 108 height 33
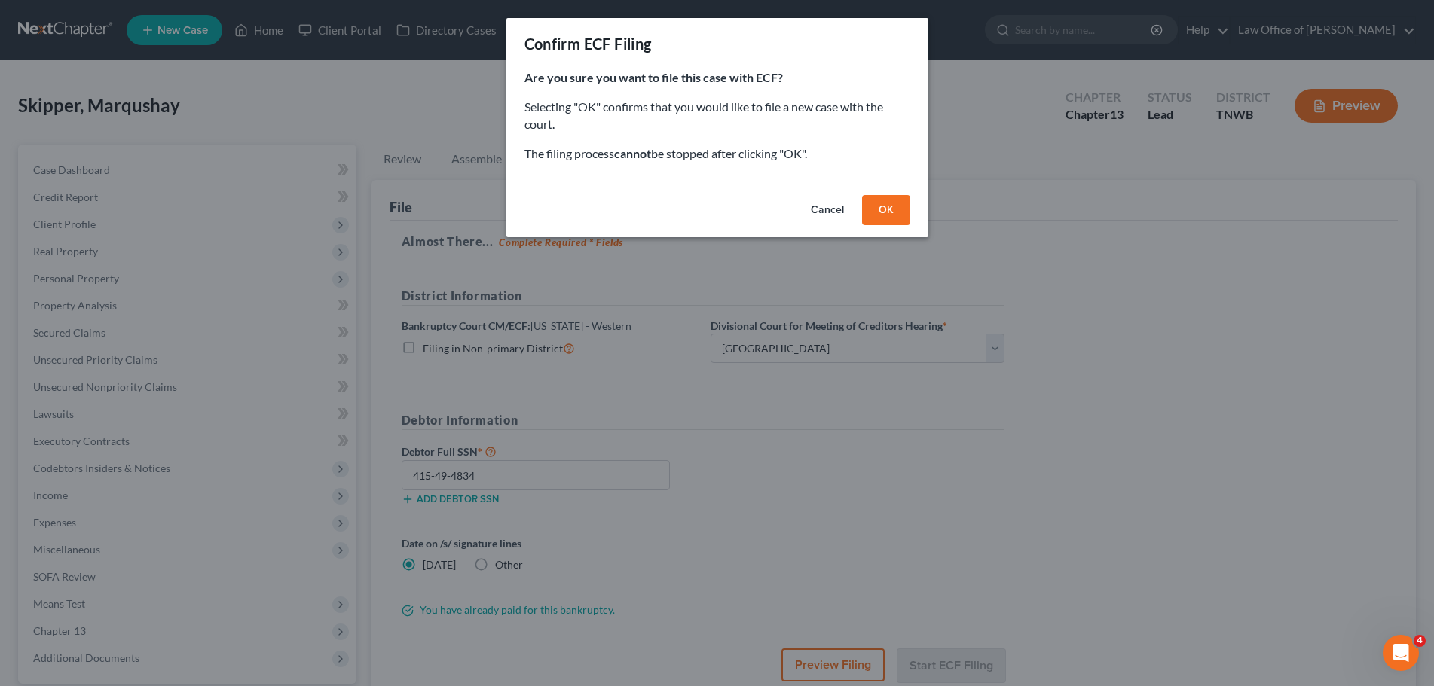
click at [897, 206] on button "OK" at bounding box center [886, 210] width 48 height 30
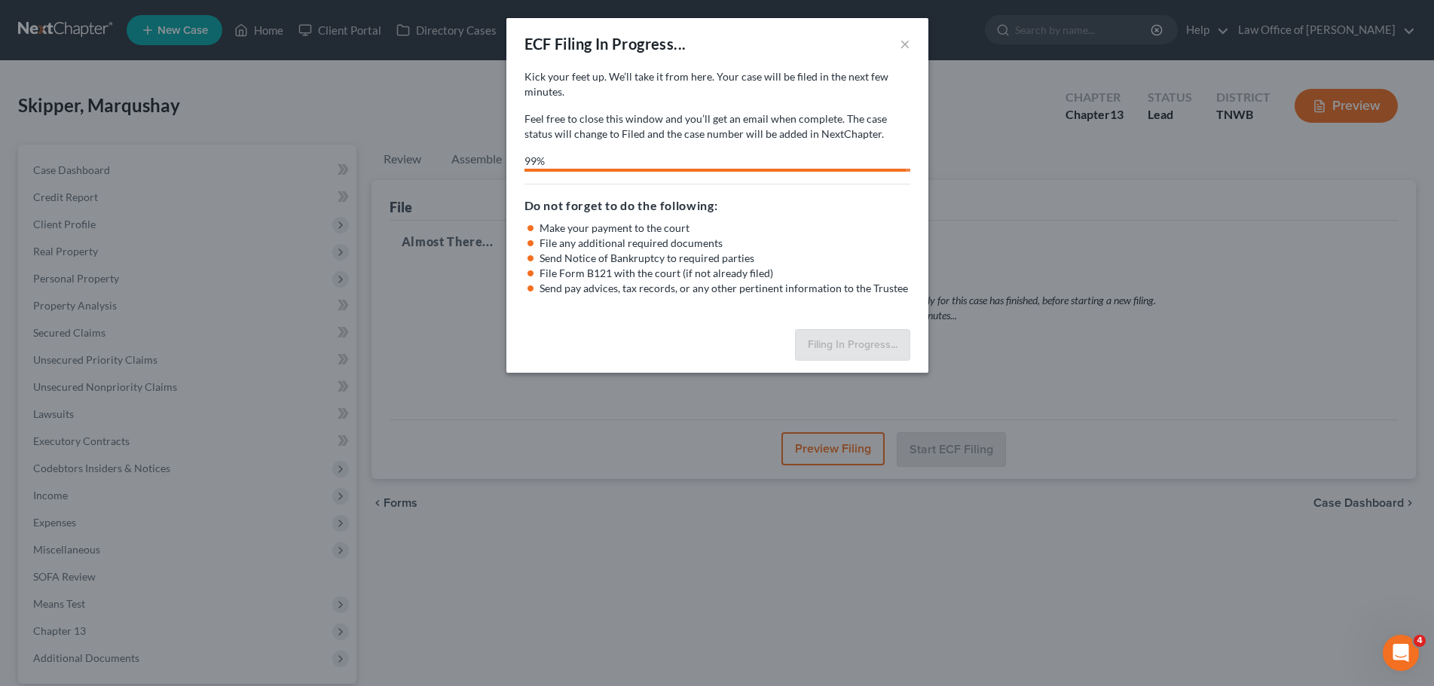
select select "1"
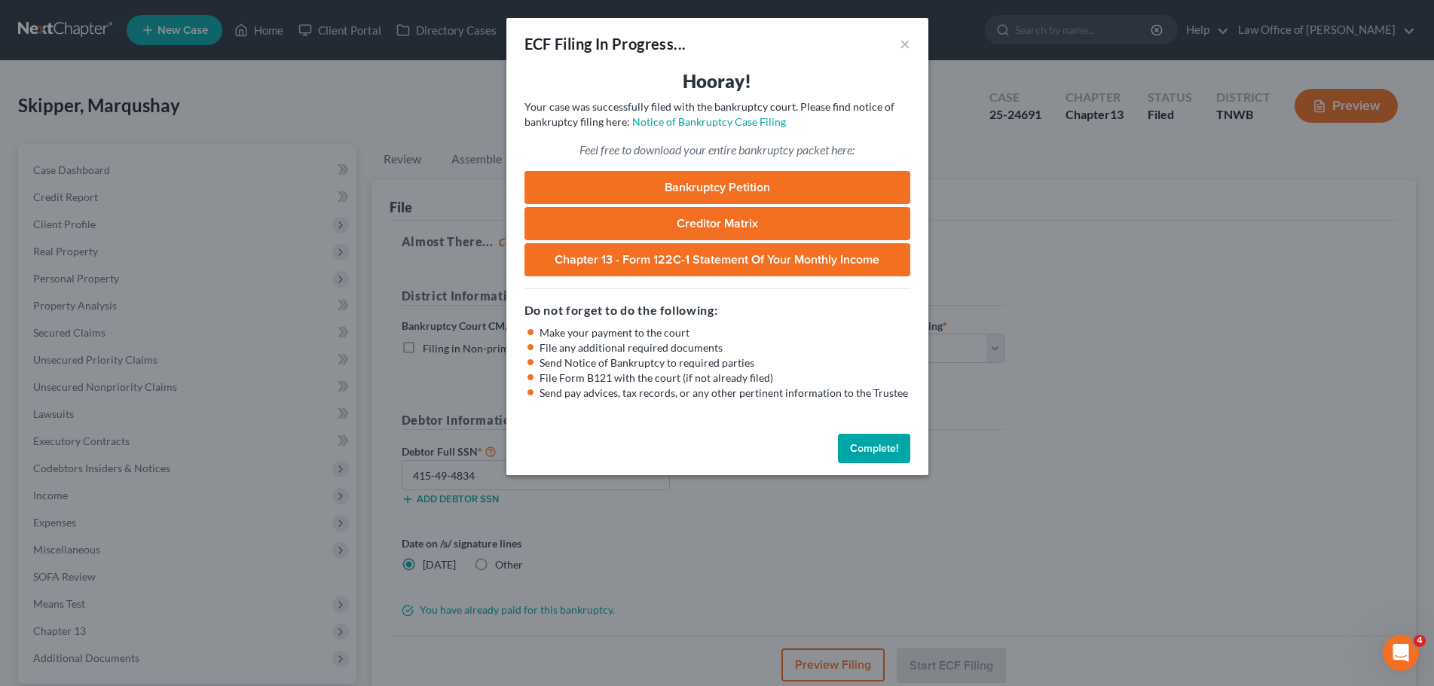
click at [865, 442] on button "Complete!" at bounding box center [874, 449] width 72 height 30
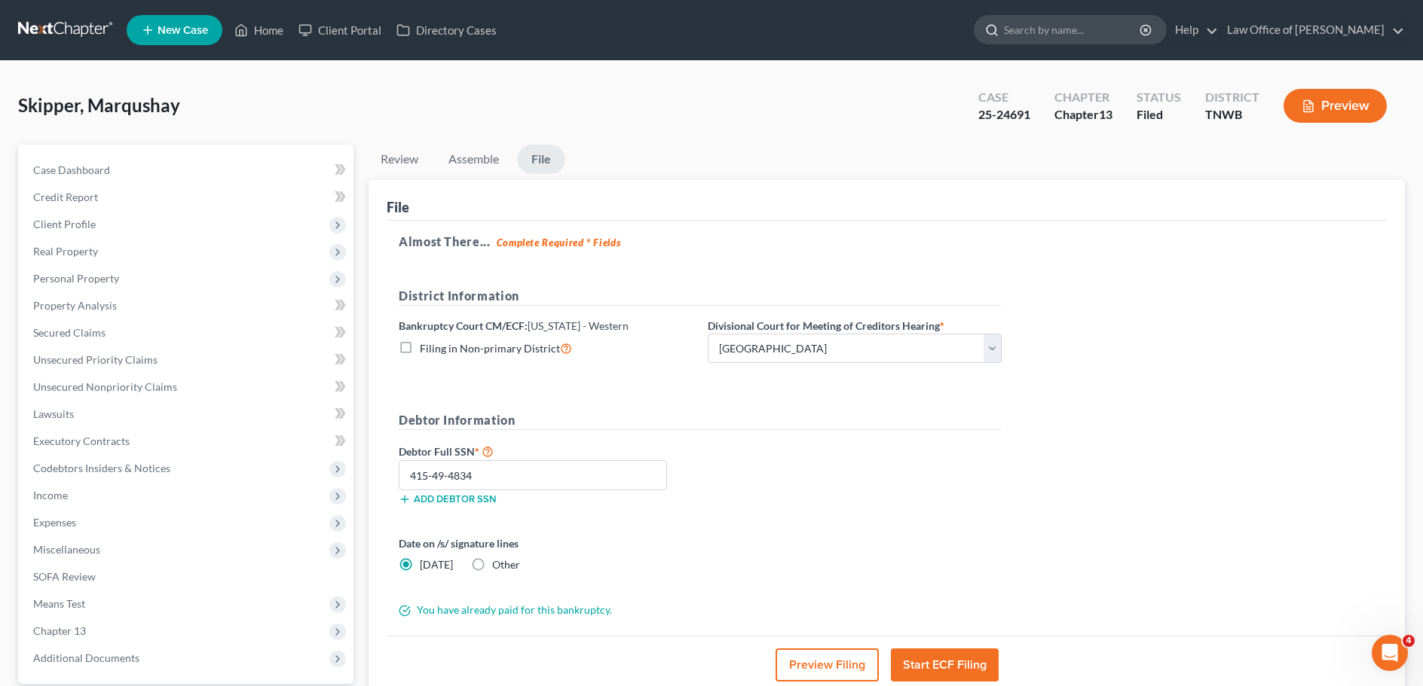
click at [1033, 34] on input "search" at bounding box center [1073, 30] width 138 height 28
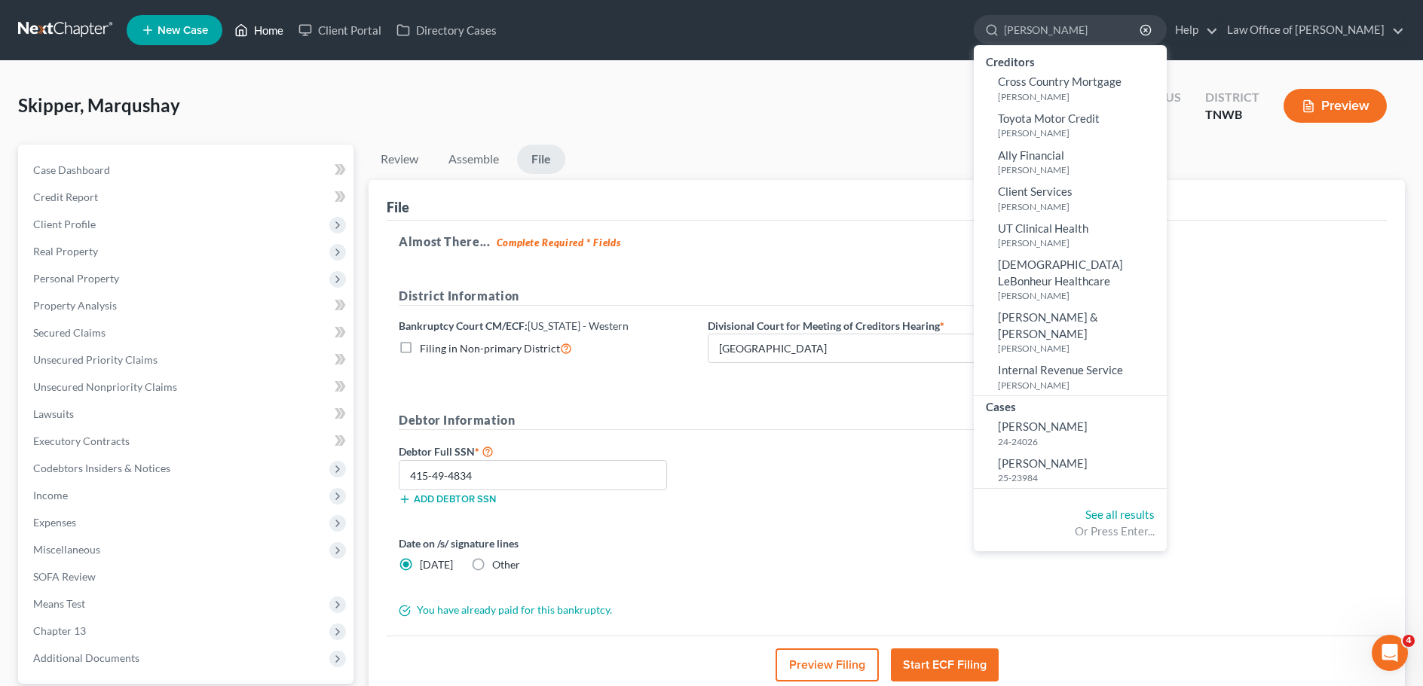
type input "[PERSON_NAME]"
click at [277, 29] on link "Home" at bounding box center [259, 30] width 64 height 27
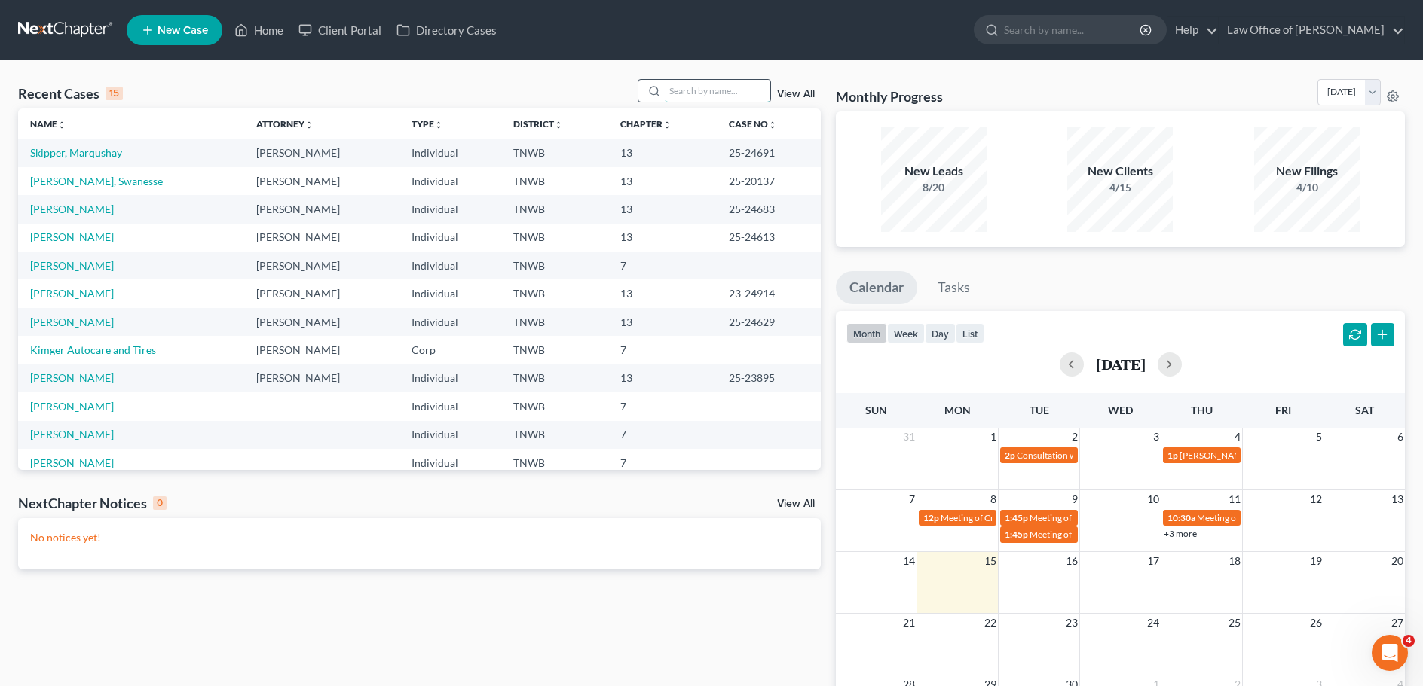
click at [715, 93] on input "search" at bounding box center [717, 91] width 105 height 22
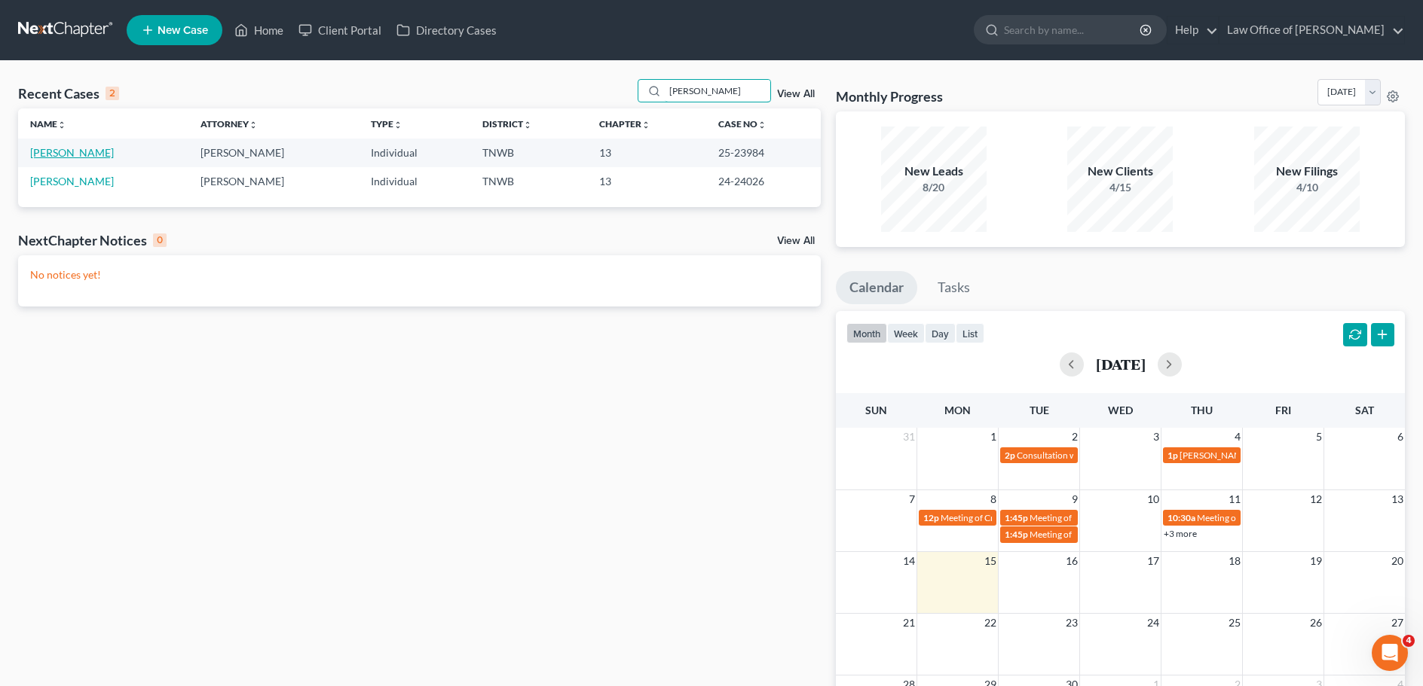
type input "[PERSON_NAME]"
click at [54, 157] on link "[PERSON_NAME]" at bounding box center [72, 152] width 84 height 13
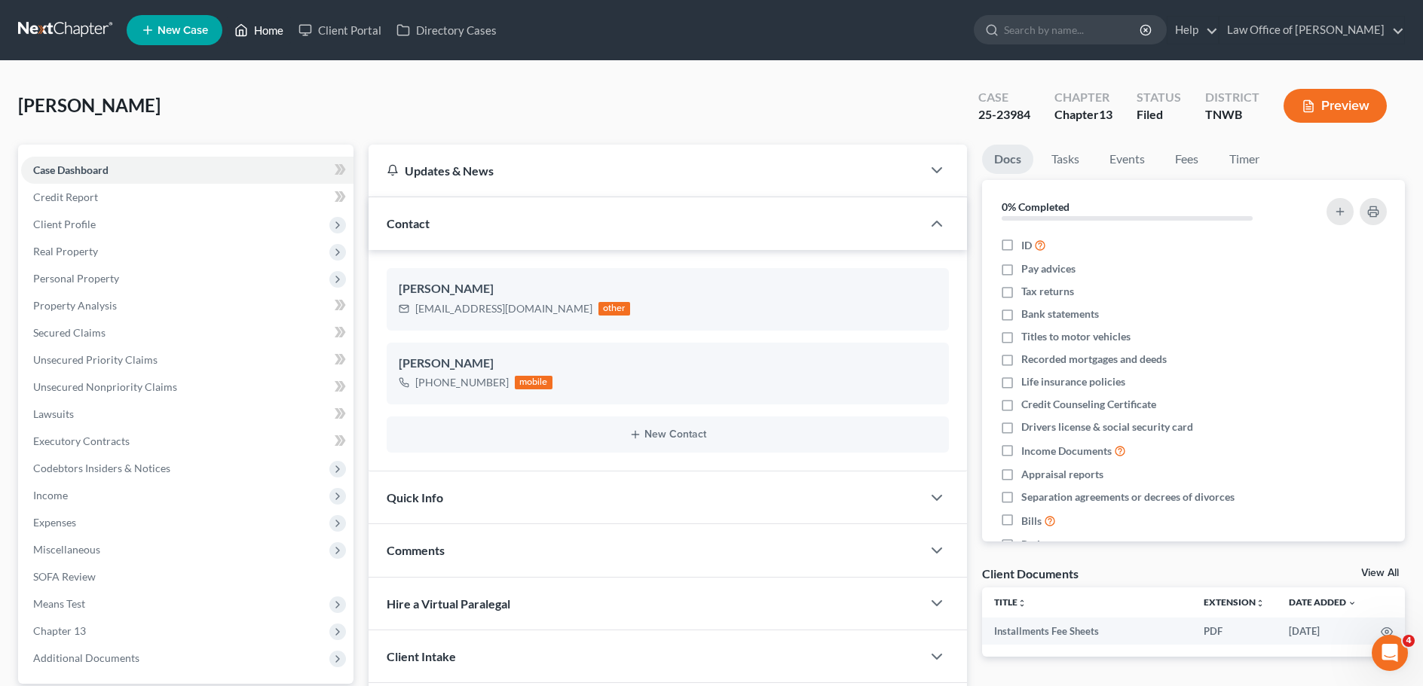
click at [261, 26] on link "Home" at bounding box center [259, 30] width 64 height 27
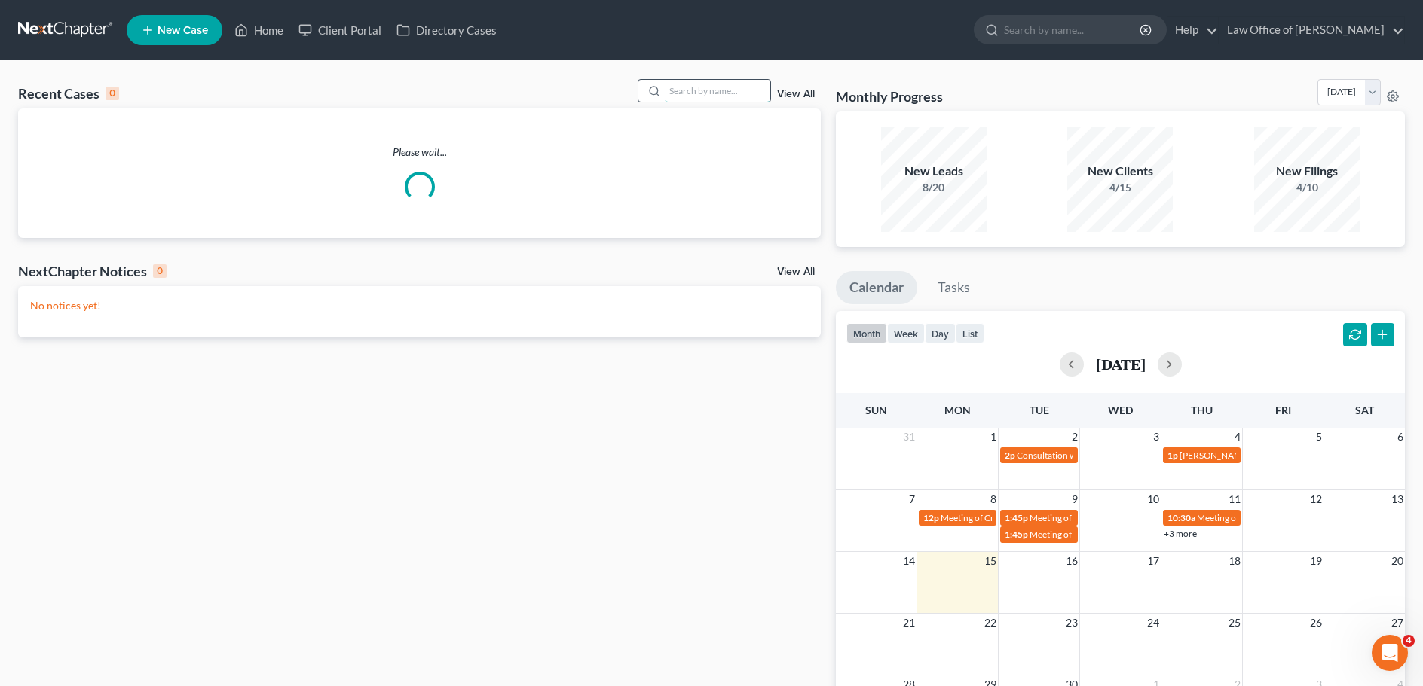
click at [750, 96] on input "search" at bounding box center [717, 91] width 105 height 22
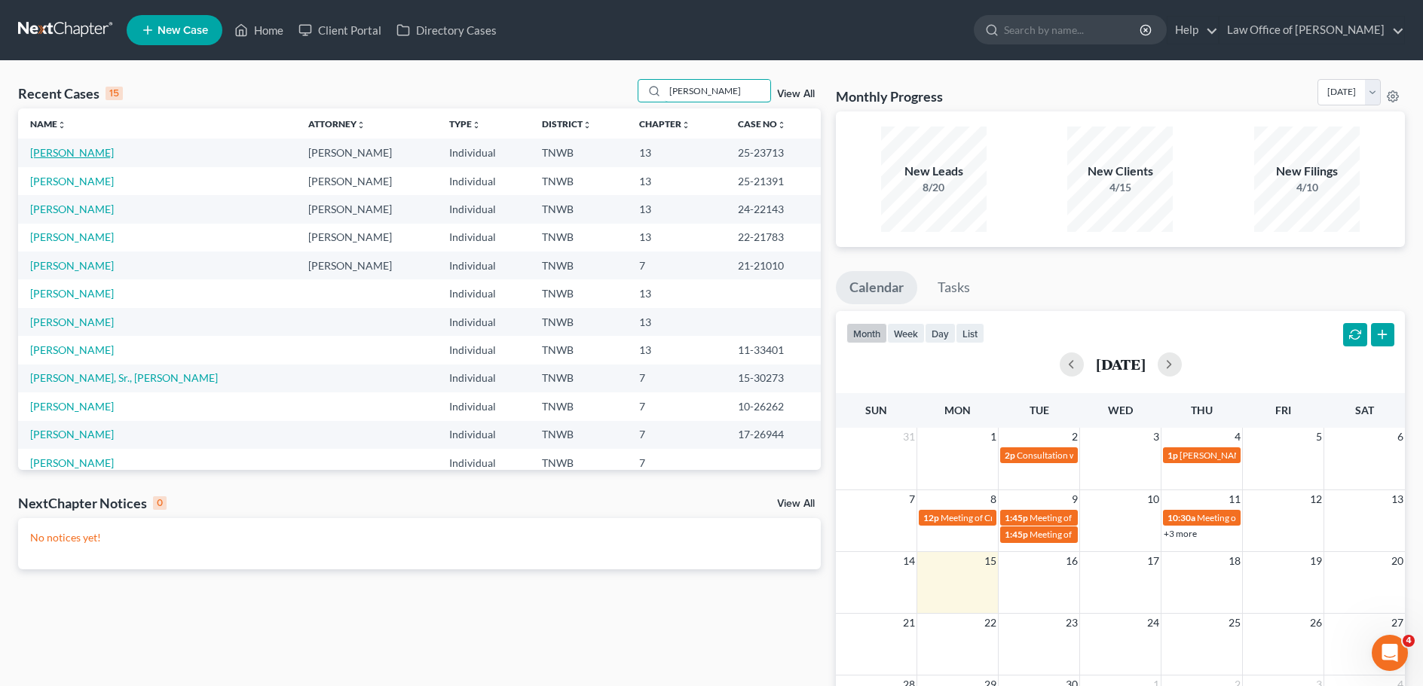
type input "[PERSON_NAME]"
click at [76, 151] on link "[PERSON_NAME]" at bounding box center [72, 152] width 84 height 13
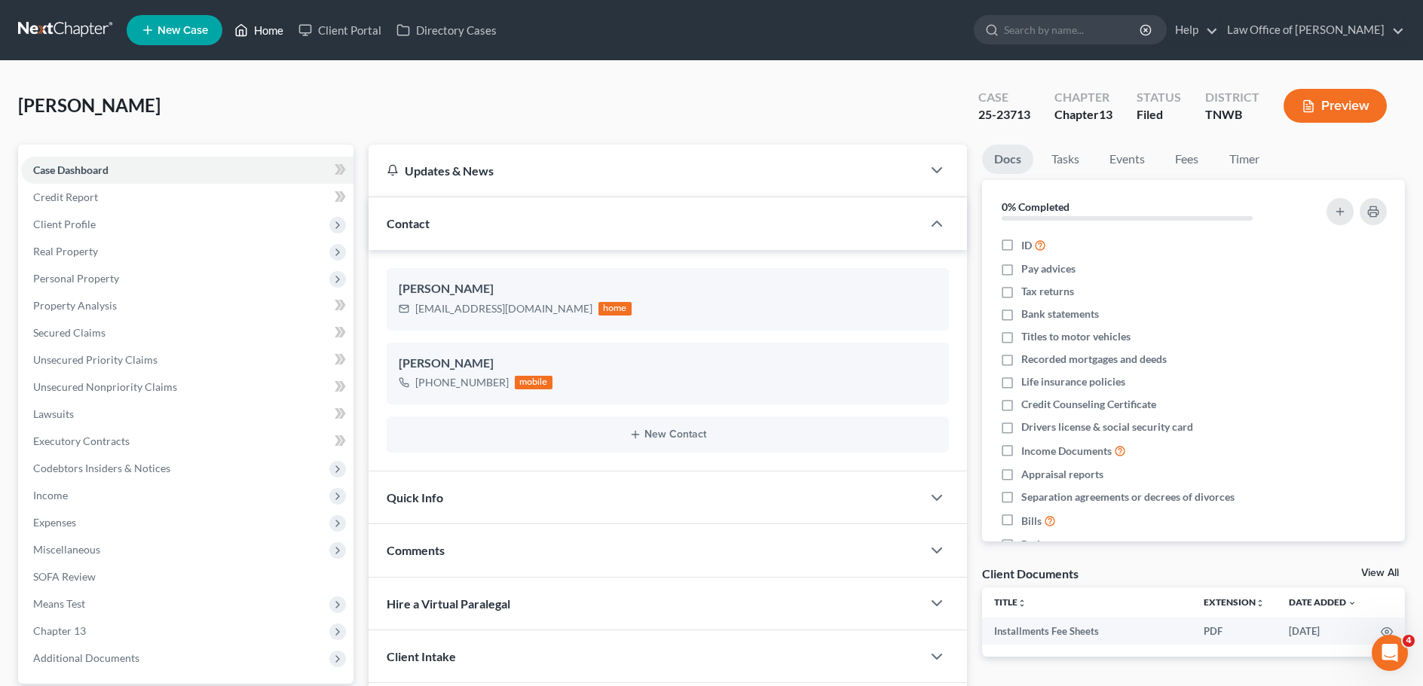
drag, startPoint x: 261, startPoint y: 27, endPoint x: 799, endPoint y: 111, distance: 543.7
click at [261, 26] on link "Home" at bounding box center [259, 30] width 64 height 27
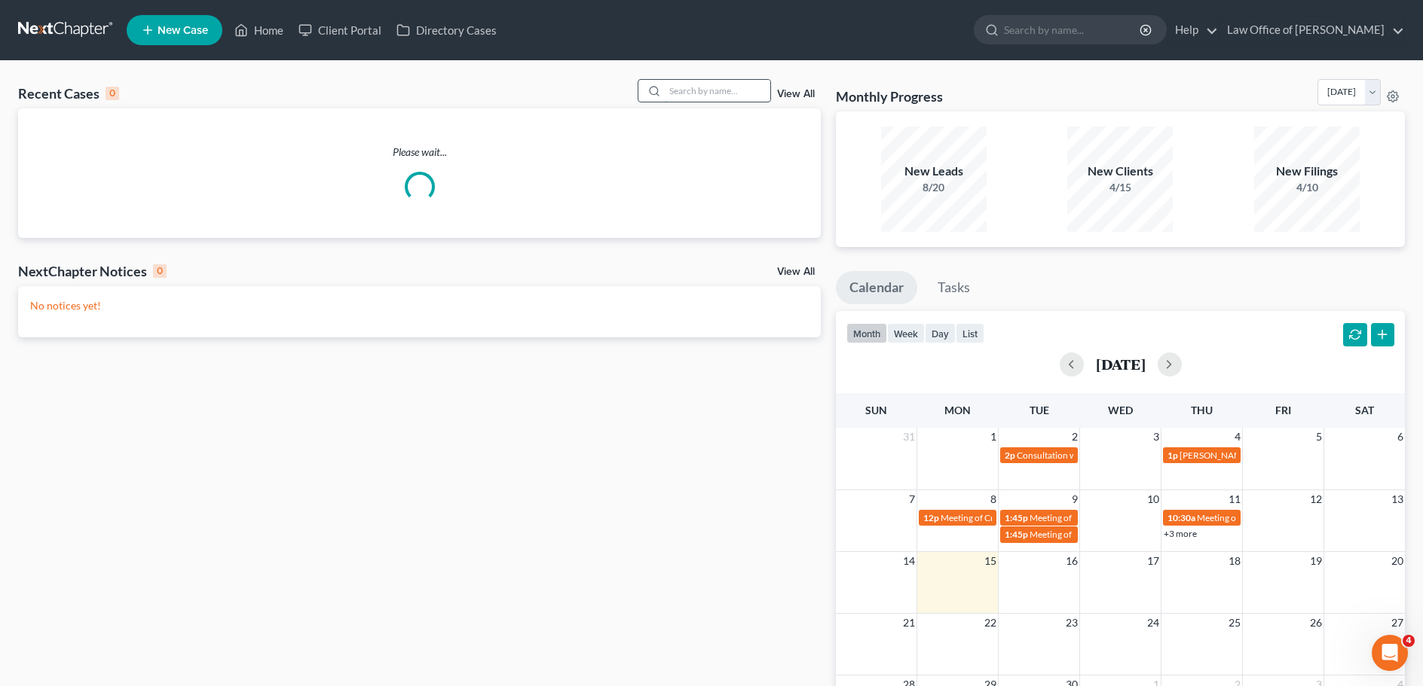
click at [705, 96] on input "search" at bounding box center [717, 91] width 105 height 22
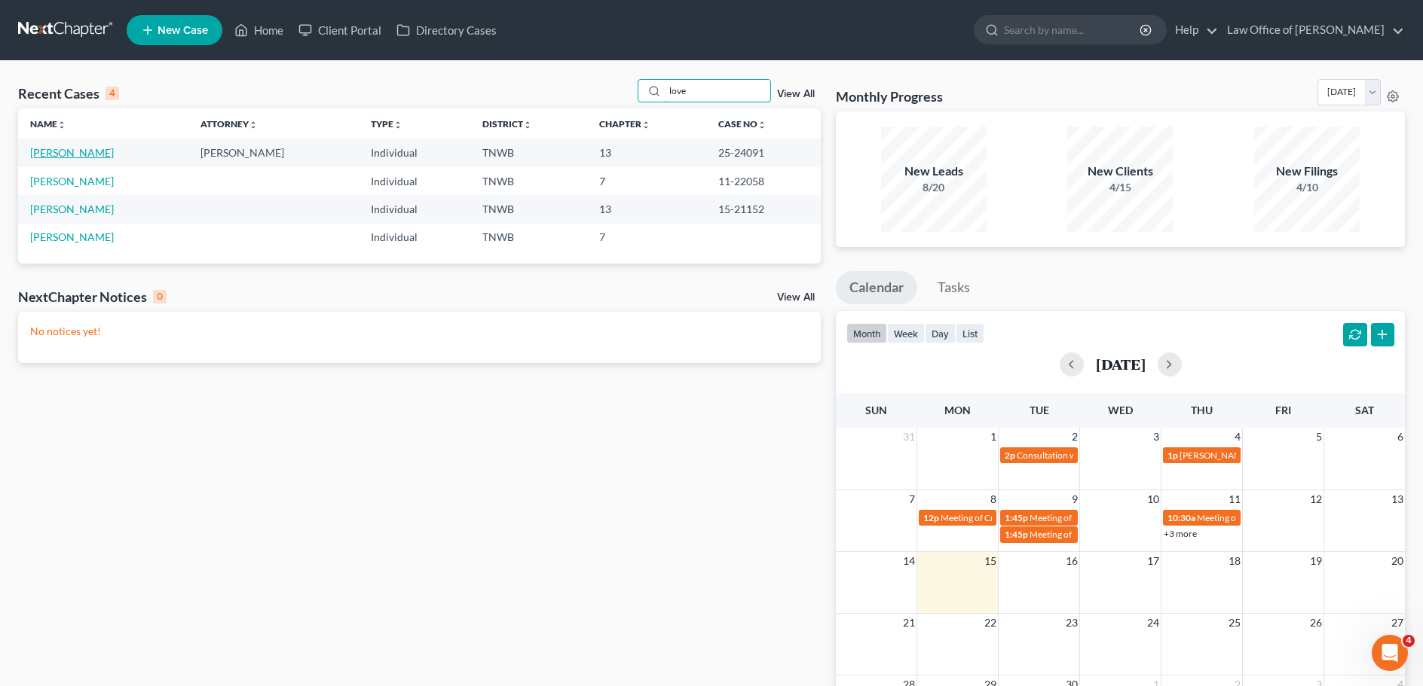
type input "love"
click at [69, 152] on link "[PERSON_NAME]" at bounding box center [72, 152] width 84 height 13
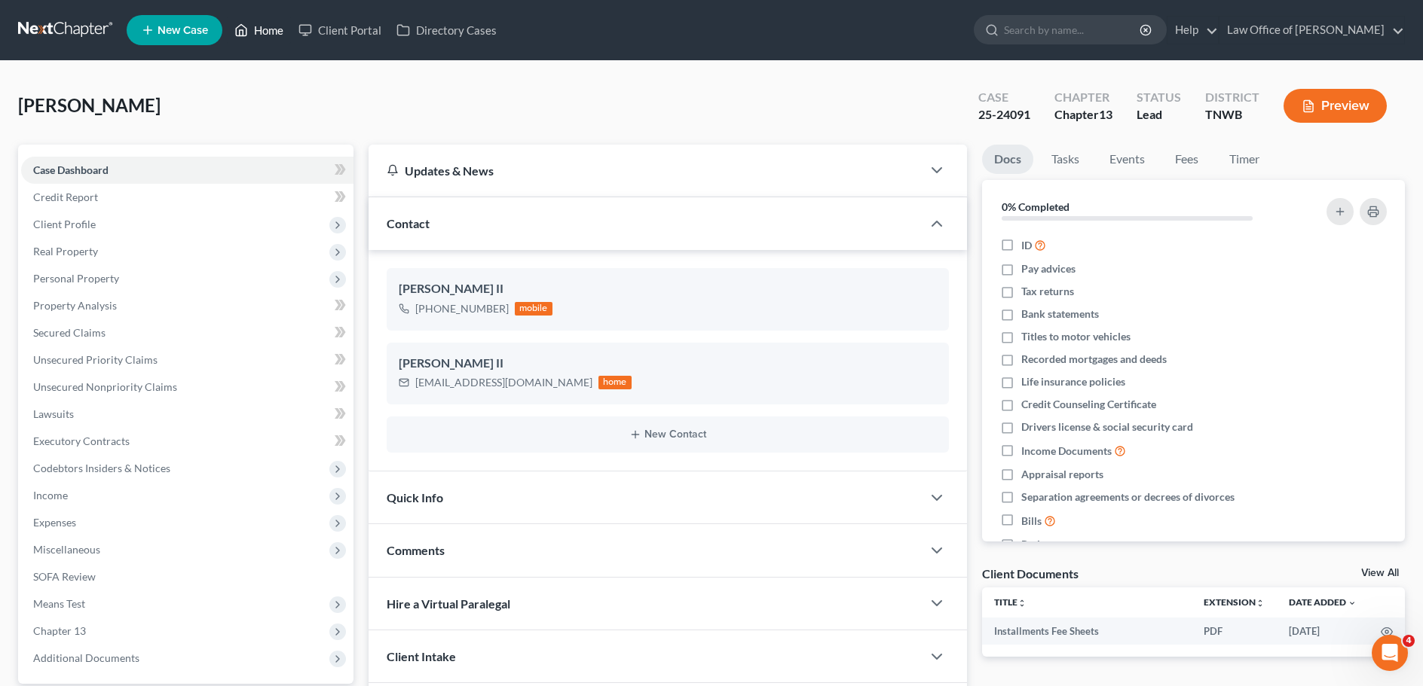
click at [272, 25] on link "Home" at bounding box center [259, 30] width 64 height 27
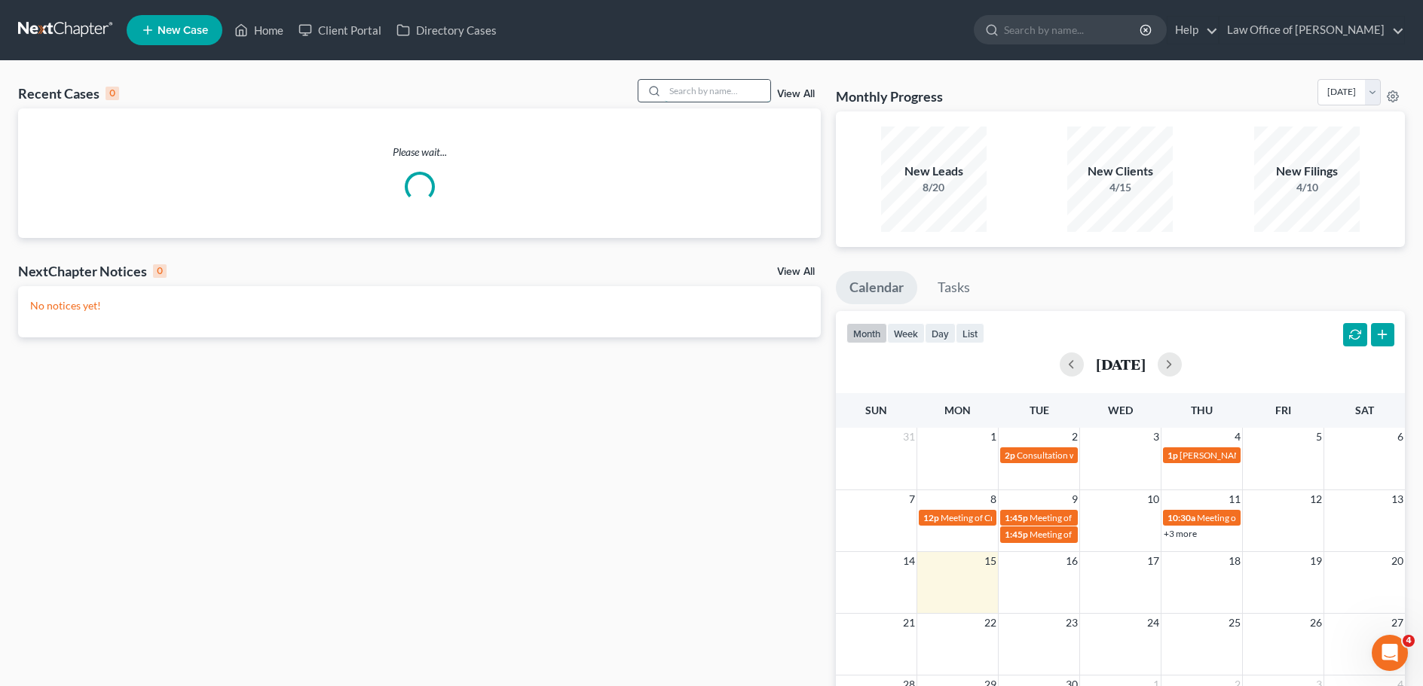
click at [738, 96] on input "search" at bounding box center [717, 91] width 105 height 22
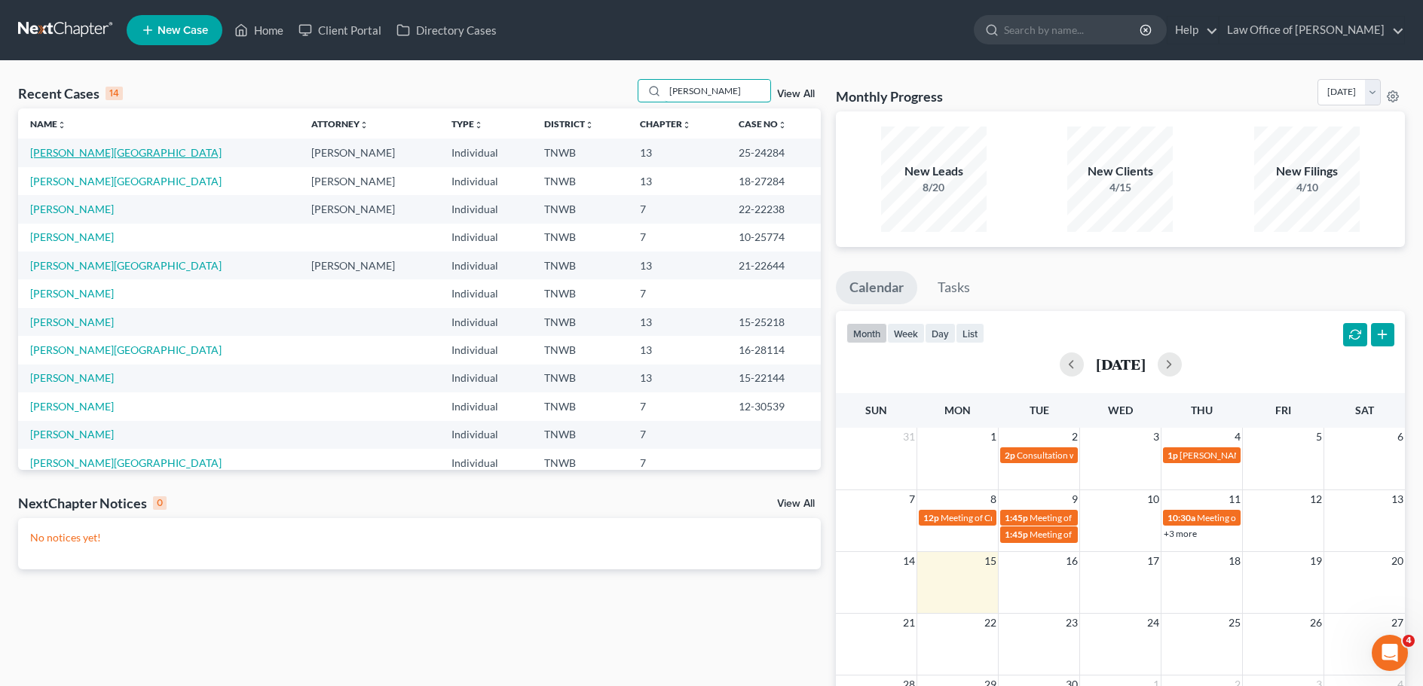
type input "[PERSON_NAME]"
click at [70, 154] on link "[PERSON_NAME][GEOGRAPHIC_DATA]" at bounding box center [125, 152] width 191 height 13
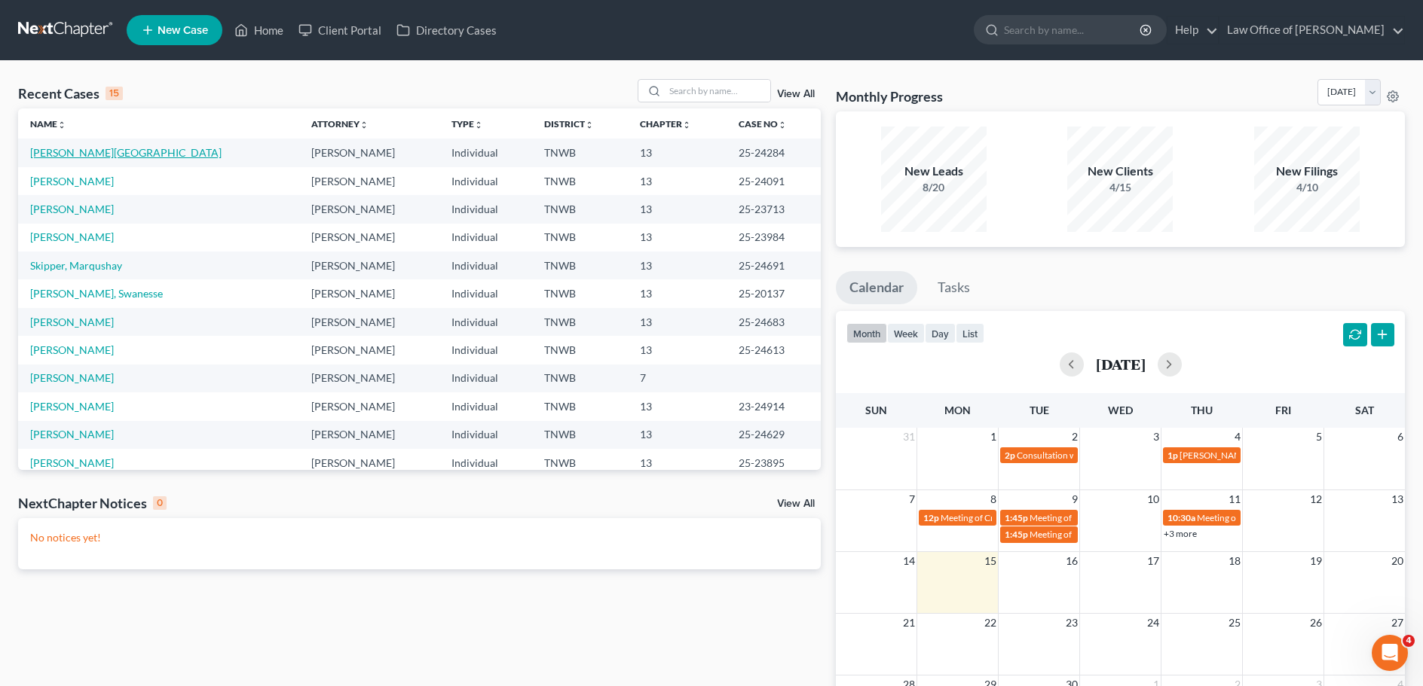
click at [56, 150] on link "[PERSON_NAME][GEOGRAPHIC_DATA]" at bounding box center [125, 152] width 191 height 13
